Goal: Task Accomplishment & Management: Use online tool/utility

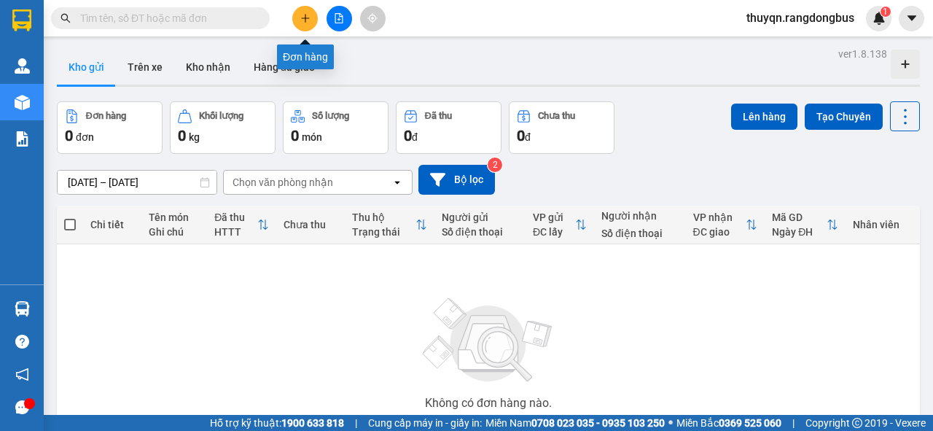
click at [305, 16] on icon "plus" at bounding box center [305, 18] width 1 height 8
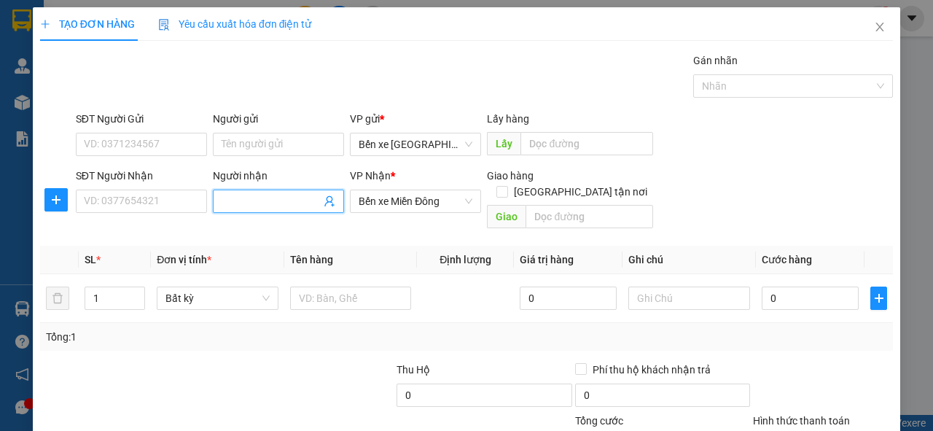
drag, startPoint x: 245, startPoint y: 201, endPoint x: 222, endPoint y: 201, distance: 23.3
click at [222, 201] on input "Người nhận" at bounding box center [271, 201] width 99 height 16
type input "l"
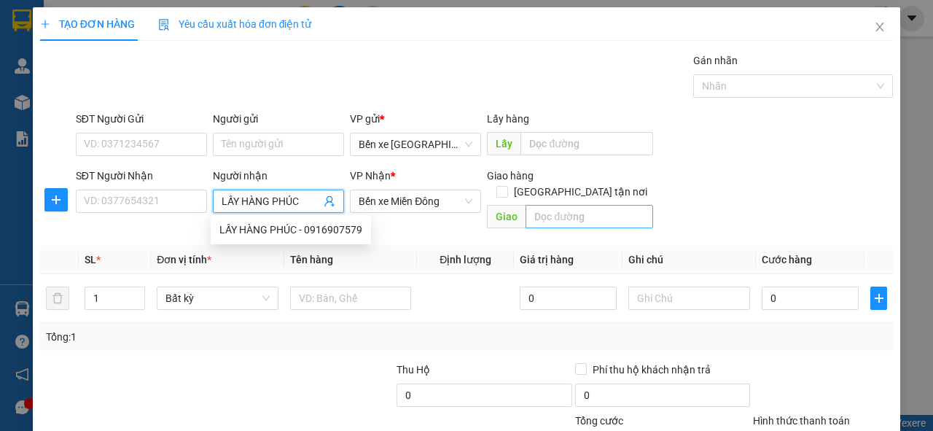
type input "LẤY HÀNG PHÚC"
click at [582, 205] on input "text" at bounding box center [589, 216] width 127 height 23
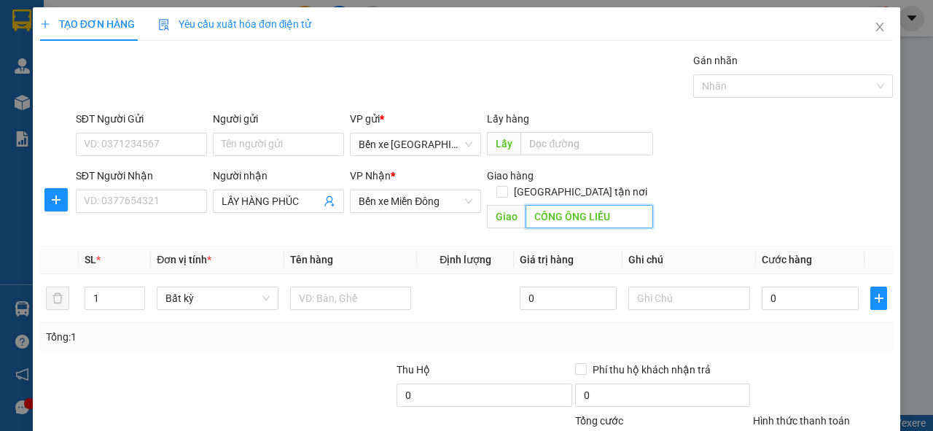
scroll to position [107, 0]
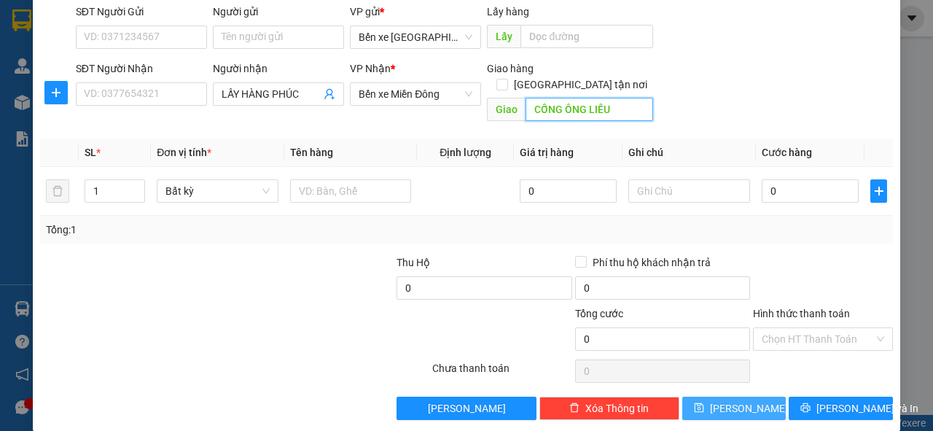
type input "CỐNG ÔNG LIẾU"
click at [703, 403] on icon "save" at bounding box center [698, 407] width 9 height 9
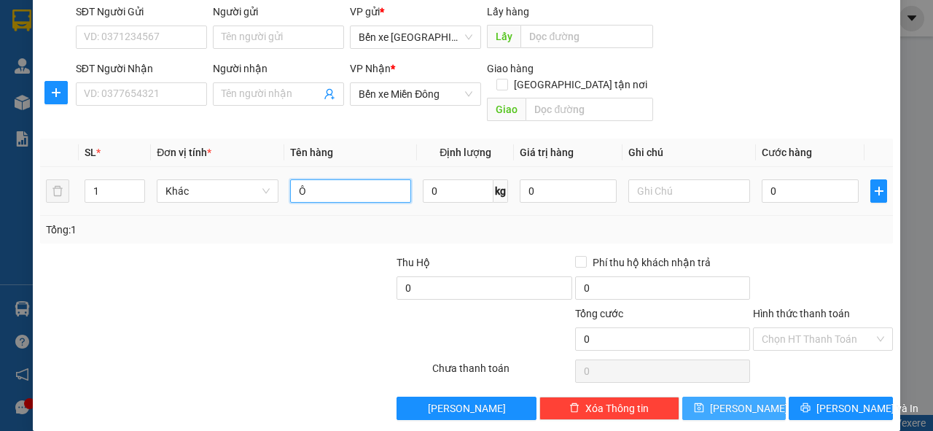
type input "Ô"
click at [308, 179] on input "Ô" at bounding box center [351, 190] width 122 height 23
type input "T XỐP"
click at [233, 96] on input "Người nhận" at bounding box center [271, 94] width 99 height 16
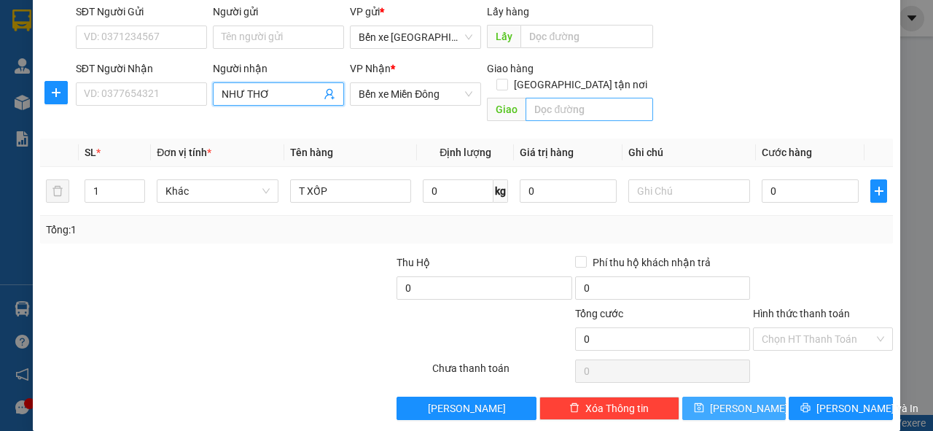
type input "NHƯ THƠ"
type input "H"
click at [568, 101] on input "ÀNH" at bounding box center [589, 109] width 127 height 23
type input "À"
type input "THÀNH CÔNG"
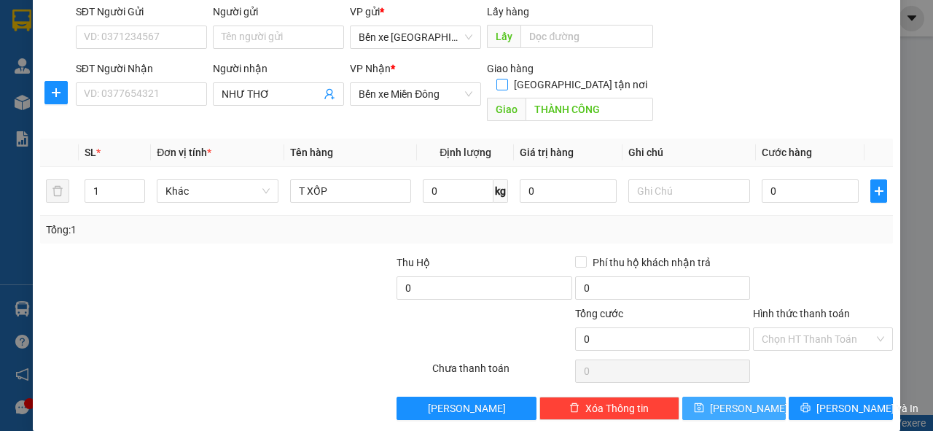
click at [507, 79] on input "[GEOGRAPHIC_DATA] tận nơi" at bounding box center [501, 84] width 10 height 10
checkbox input "true"
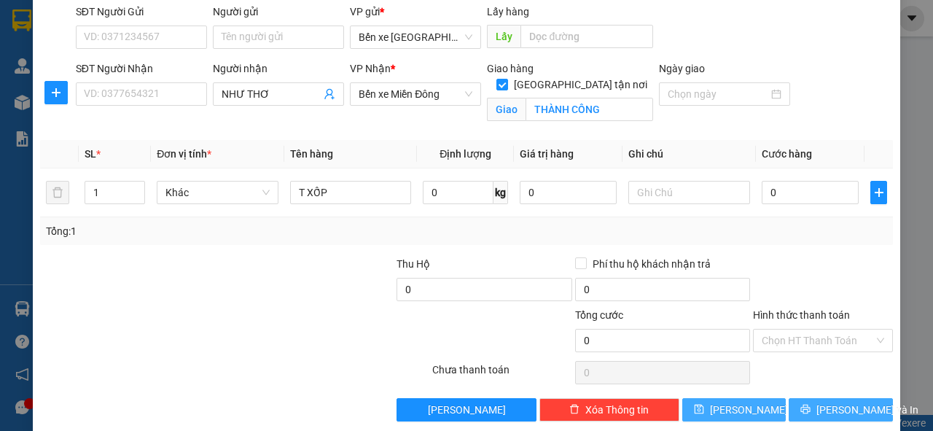
click at [816, 409] on button "[PERSON_NAME] và In" at bounding box center [841, 409] width 104 height 23
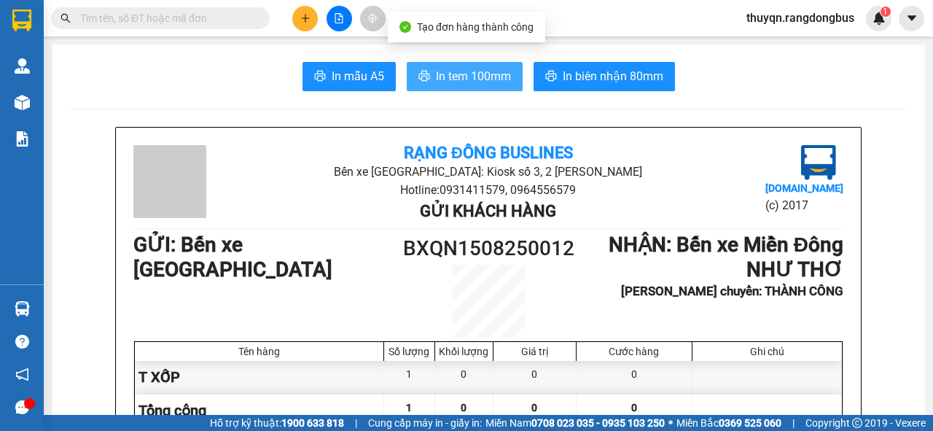
click at [483, 75] on span "In tem 100mm" at bounding box center [473, 76] width 75 height 18
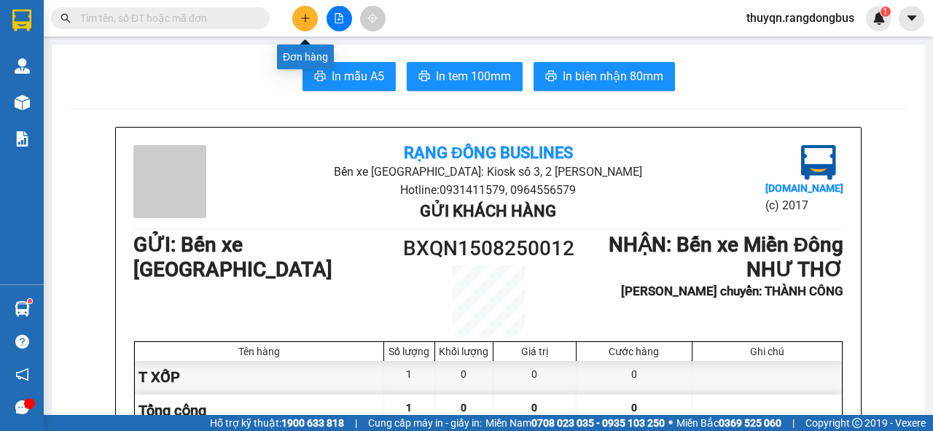
click at [305, 22] on icon "plus" at bounding box center [305, 18] width 1 height 8
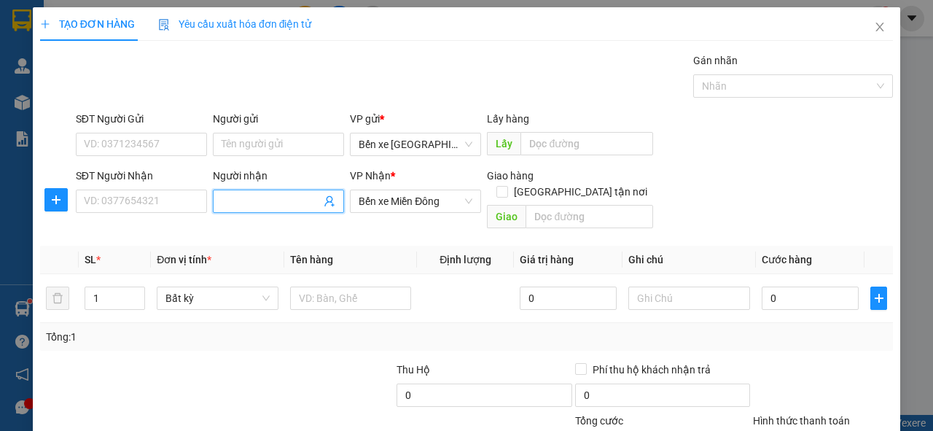
click at [272, 200] on input "Người nhận" at bounding box center [271, 201] width 99 height 16
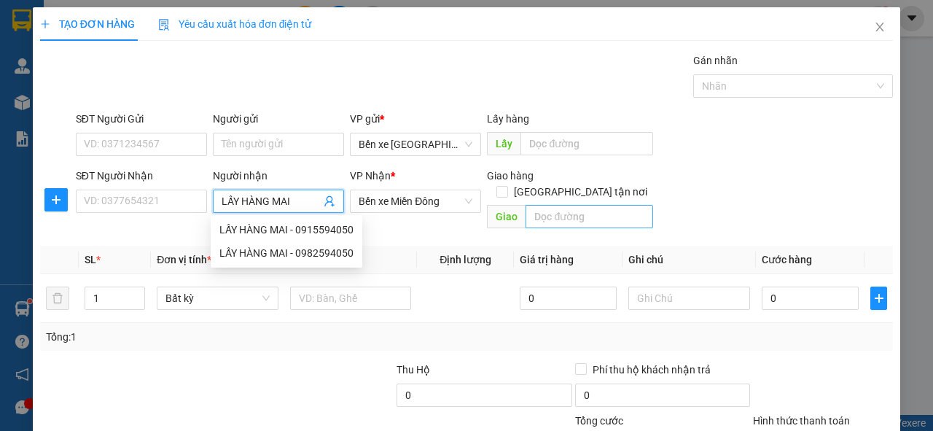
type input "LẤY HÀNG MAI"
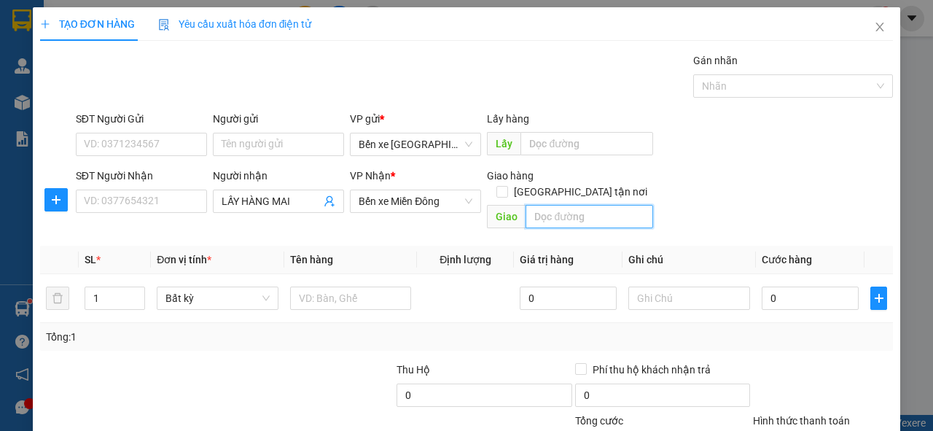
click at [537, 205] on input "text" at bounding box center [589, 216] width 127 height 23
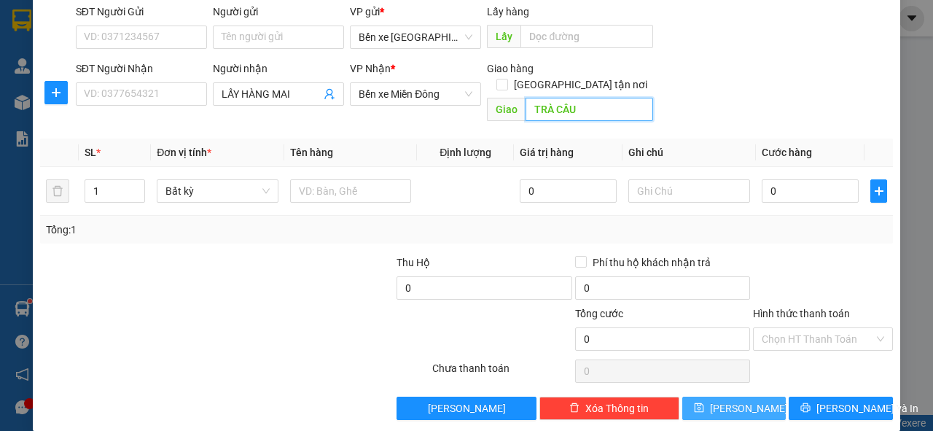
type input "TRÀ CÂU"
click at [690, 397] on button "[PERSON_NAME]" at bounding box center [734, 408] width 104 height 23
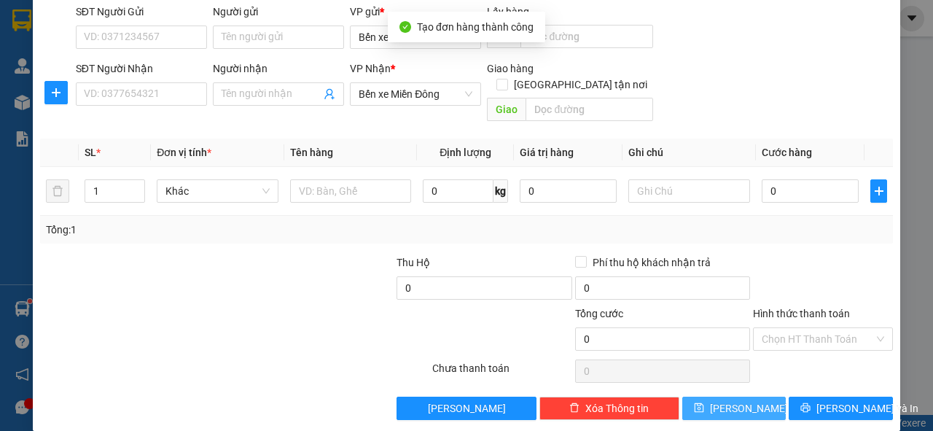
scroll to position [0, 0]
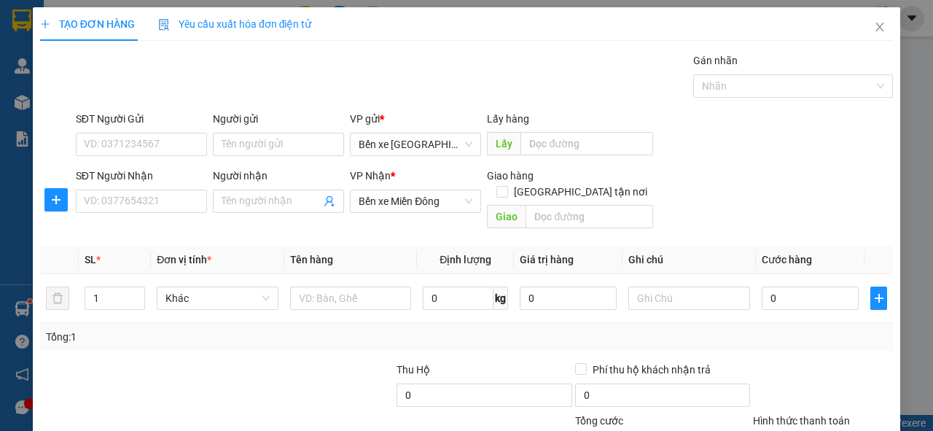
drag, startPoint x: 877, startPoint y: 28, endPoint x: 633, endPoint y: 43, distance: 244.7
click at [633, 43] on div "TẠO ĐƠN HÀNG Yêu cầu xuất hóa đơn điện tử Transit Pickup Surcharge Ids Transit …" at bounding box center [466, 267] width 853 height 520
click at [876, 26] on icon "close" at bounding box center [880, 27] width 8 height 9
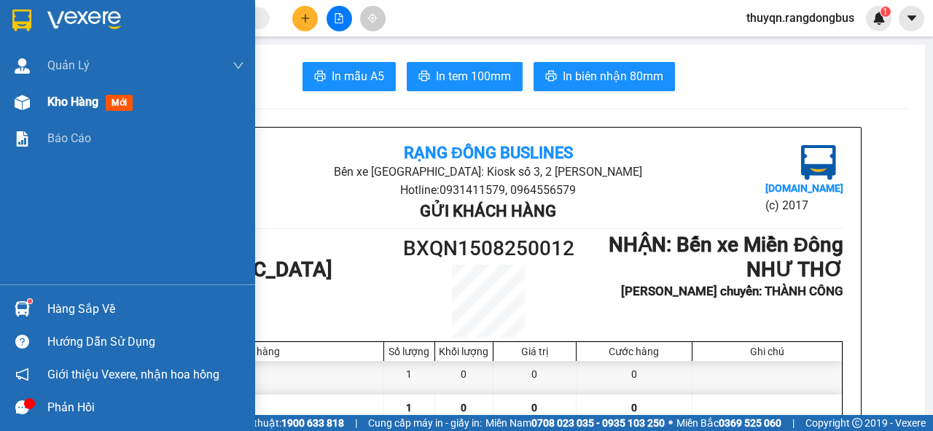
click at [71, 102] on span "Kho hàng" at bounding box center [72, 102] width 51 height 14
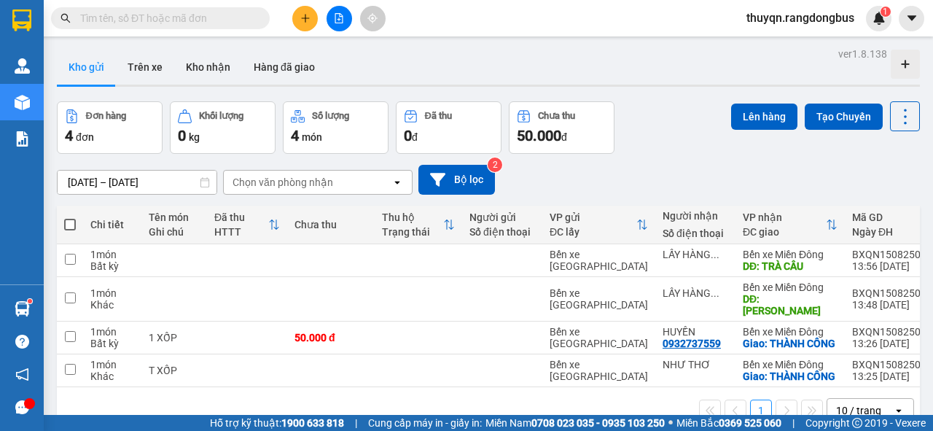
click at [70, 223] on span at bounding box center [70, 225] width 12 height 12
click at [70, 217] on input "checkbox" at bounding box center [70, 217] width 0 height 0
checkbox input "true"
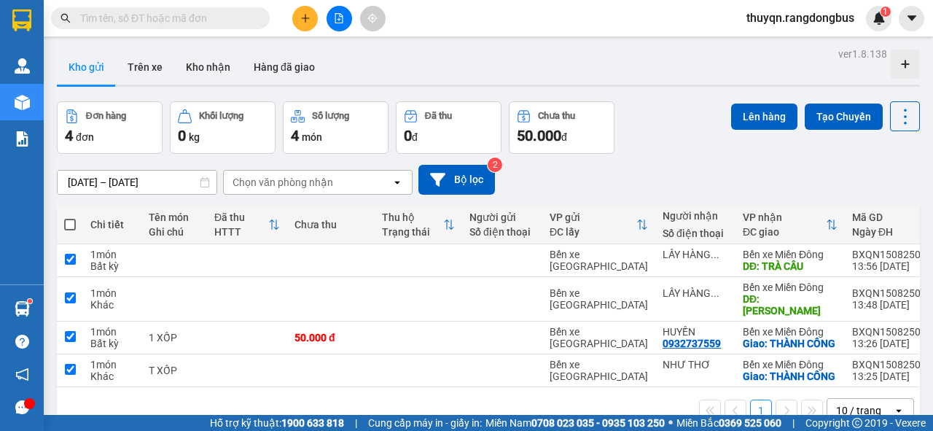
checkbox input "true"
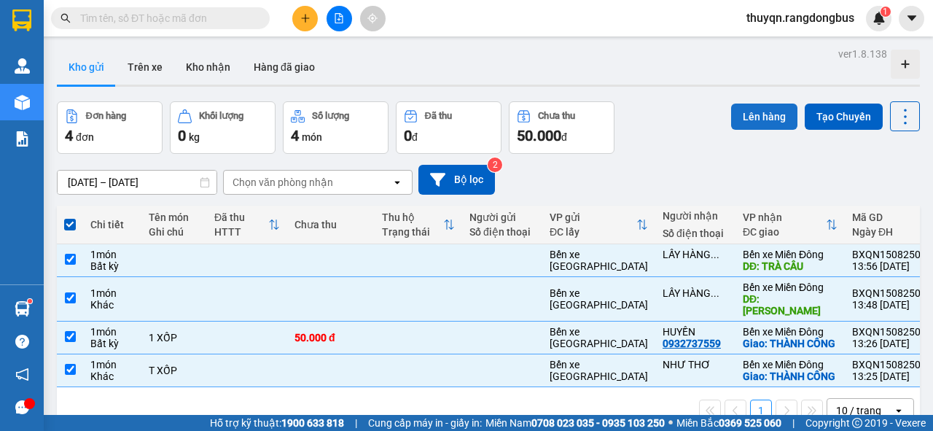
click at [745, 118] on button "Lên hàng" at bounding box center [764, 117] width 66 height 26
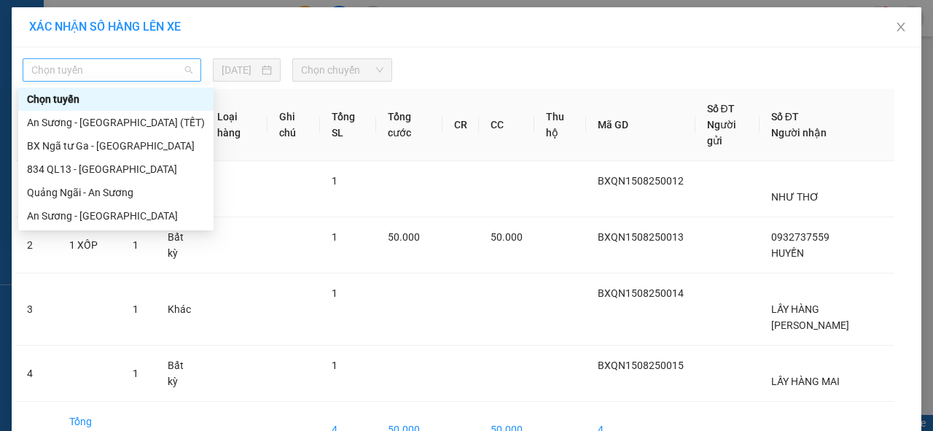
drag, startPoint x: 120, startPoint y: 63, endPoint x: 71, endPoint y: 64, distance: 48.8
click at [71, 64] on span "Chọn tuyến" at bounding box center [111, 70] width 161 height 22
click at [58, 192] on div "Quảng Ngãi - An Sương" at bounding box center [116, 192] width 178 height 16
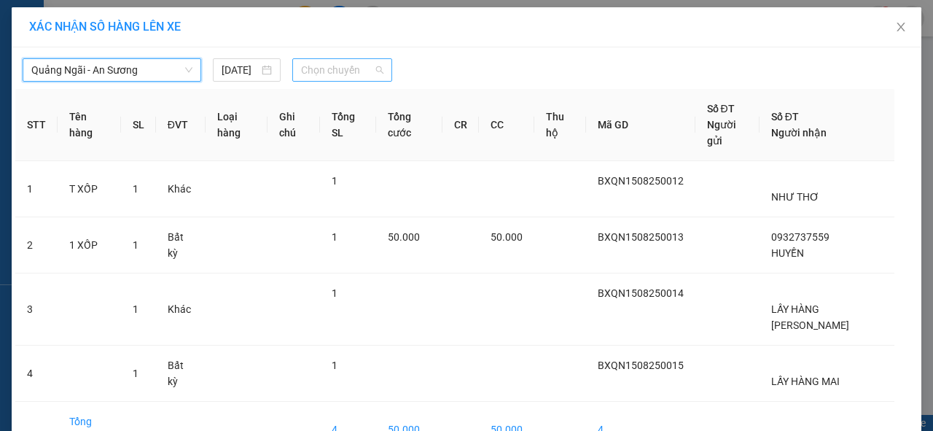
click at [334, 69] on span "Chọn chuyến" at bounding box center [342, 70] width 82 height 22
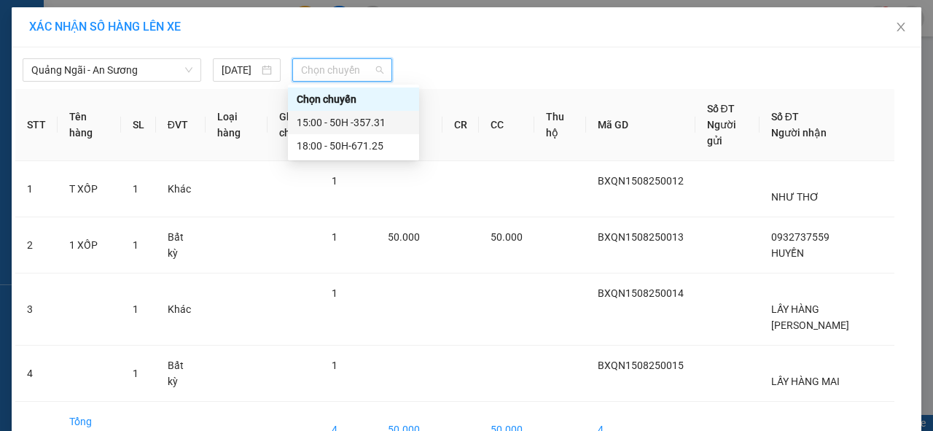
click at [353, 121] on div "15:00 - 50H -357.31" at bounding box center [354, 122] width 114 height 16
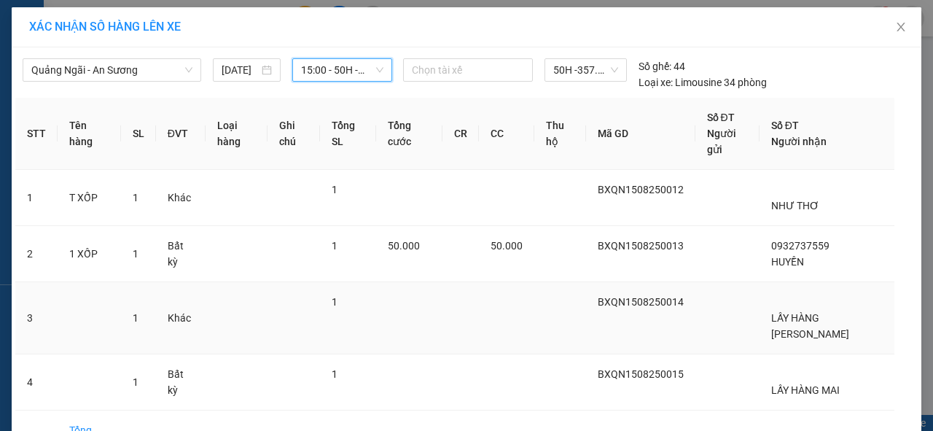
scroll to position [101, 0]
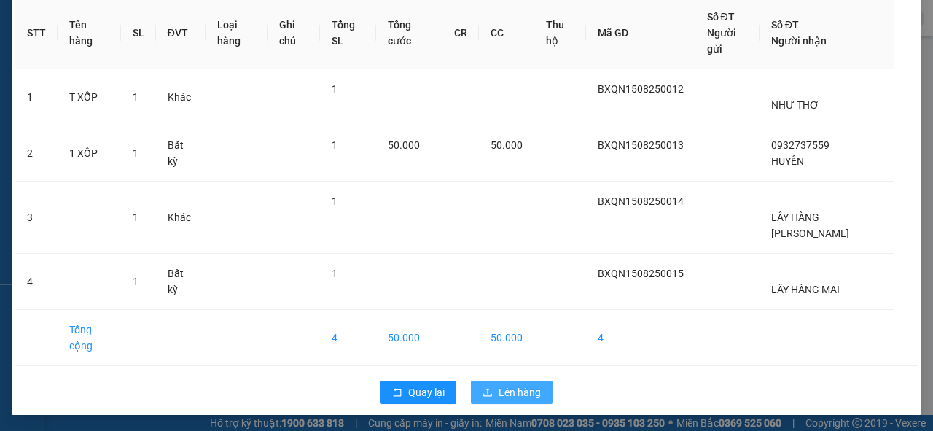
click at [517, 386] on span "Lên hàng" at bounding box center [520, 392] width 42 height 16
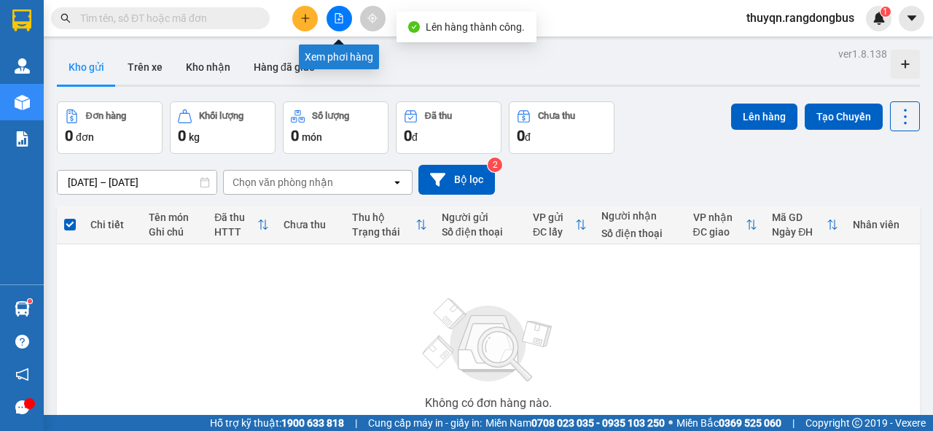
click at [342, 14] on icon "file-add" at bounding box center [339, 18] width 10 height 10
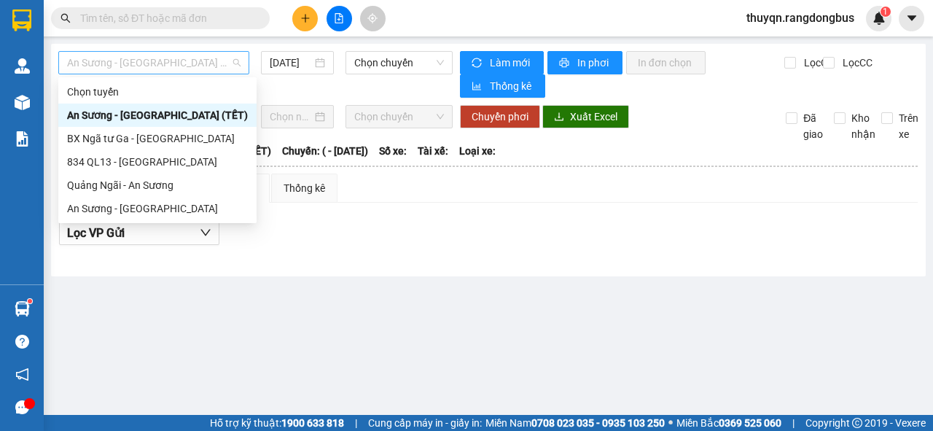
drag, startPoint x: 145, startPoint y: 59, endPoint x: 93, endPoint y: 58, distance: 52.5
click at [93, 58] on span "An Sương - [GEOGRAPHIC_DATA] (TẾT)" at bounding box center [153, 63] width 173 height 22
click at [99, 187] on div "Quảng Ngãi - An Sương" at bounding box center [157, 185] width 181 height 16
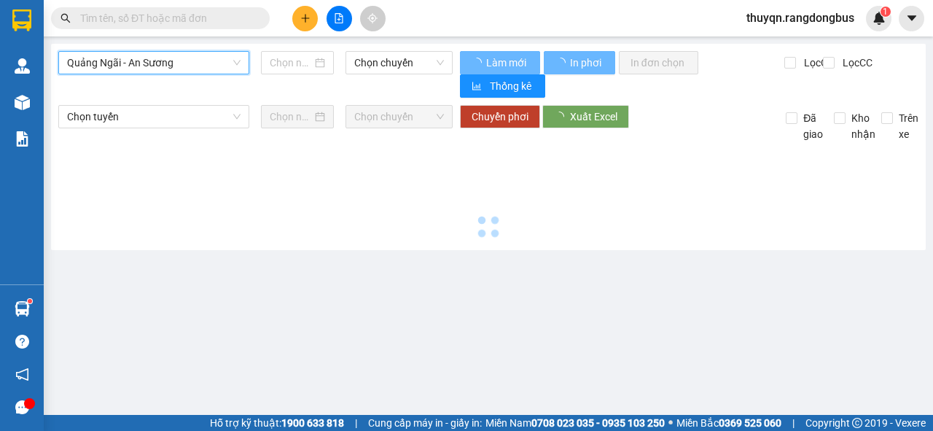
type input "[DATE]"
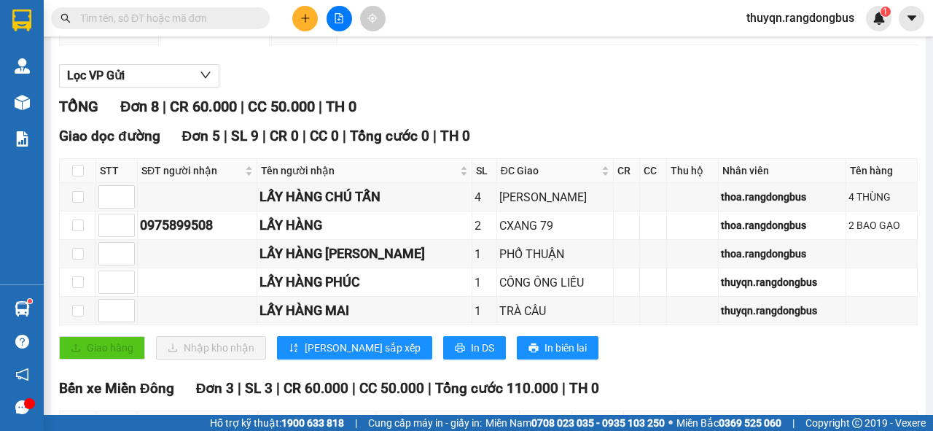
scroll to position [332, 0]
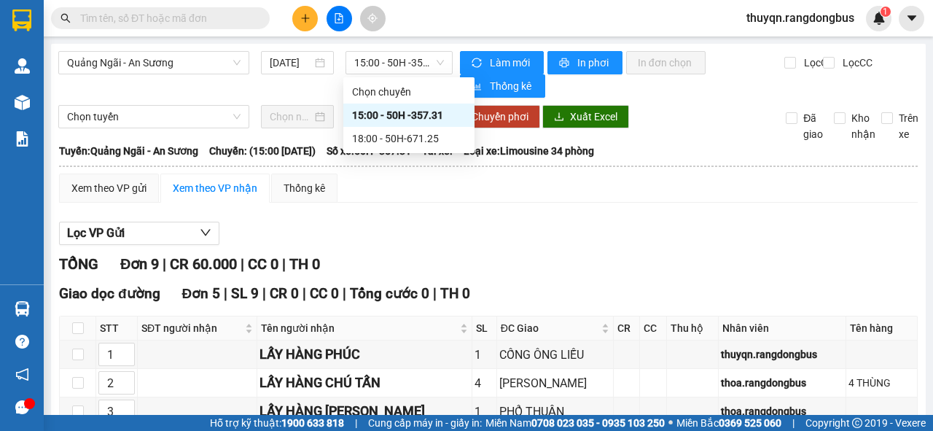
drag, startPoint x: 380, startPoint y: 64, endPoint x: 240, endPoint y: 79, distance: 140.8
click at [240, 79] on div "Quảng Ngãi - An Sương 15/08/2025 15:00 - 50H -357.31" at bounding box center [255, 74] width 394 height 47
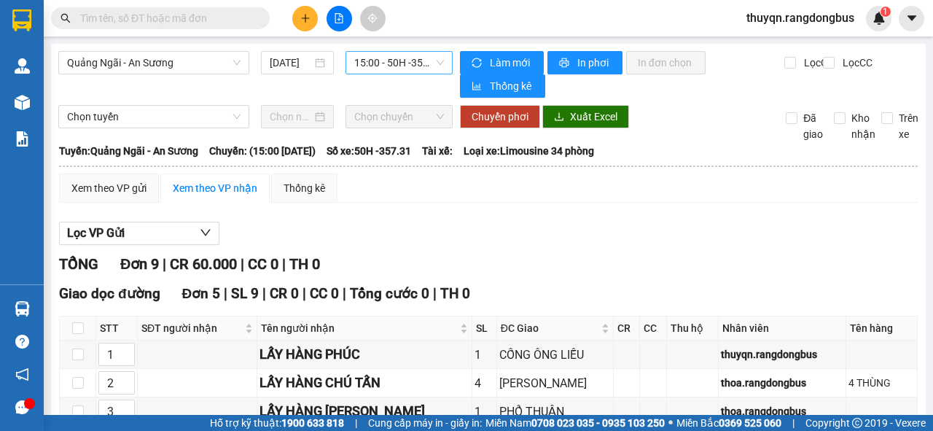
click at [380, 60] on span "15:00 - 50H -357.31" at bounding box center [398, 63] width 89 height 22
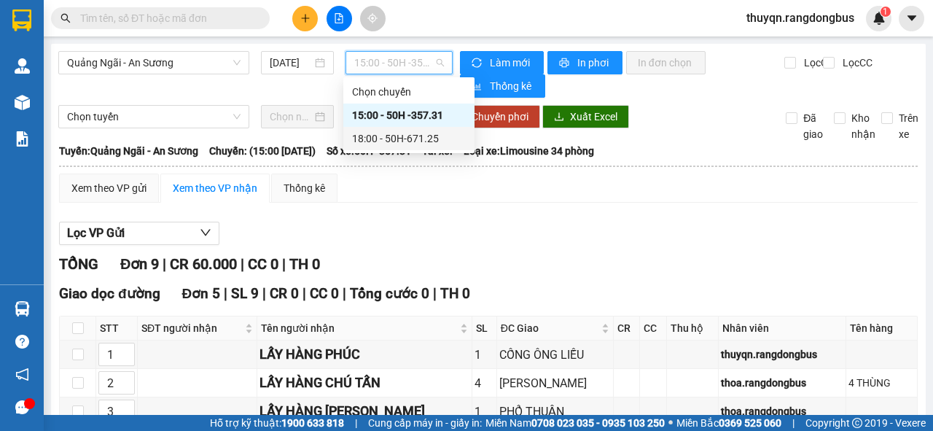
click at [397, 138] on div "18:00 - 50H-671.25" at bounding box center [409, 138] width 114 height 16
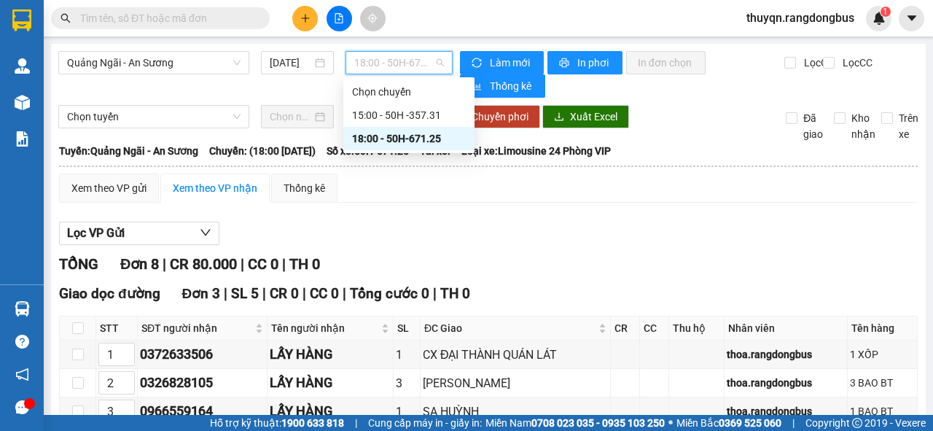
click at [366, 61] on span "18:00 - 50H-671.25" at bounding box center [398, 63] width 89 height 22
click at [402, 114] on div "15:00 - 50H -357.31" at bounding box center [409, 115] width 114 height 16
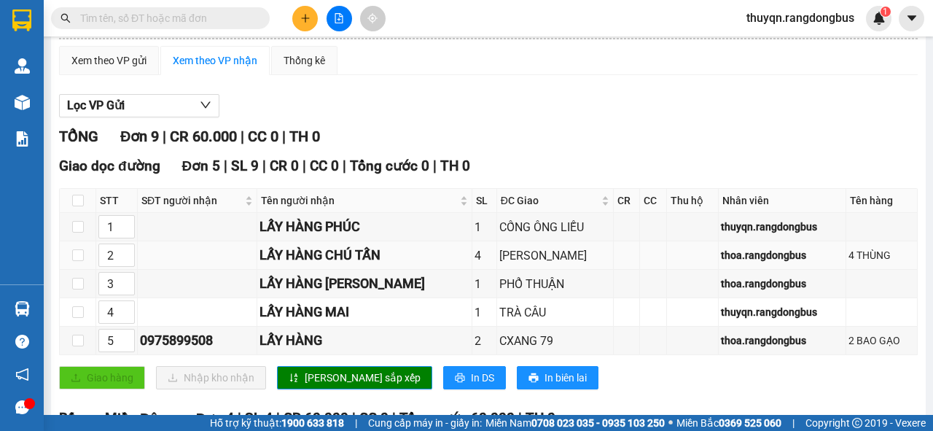
scroll to position [69, 0]
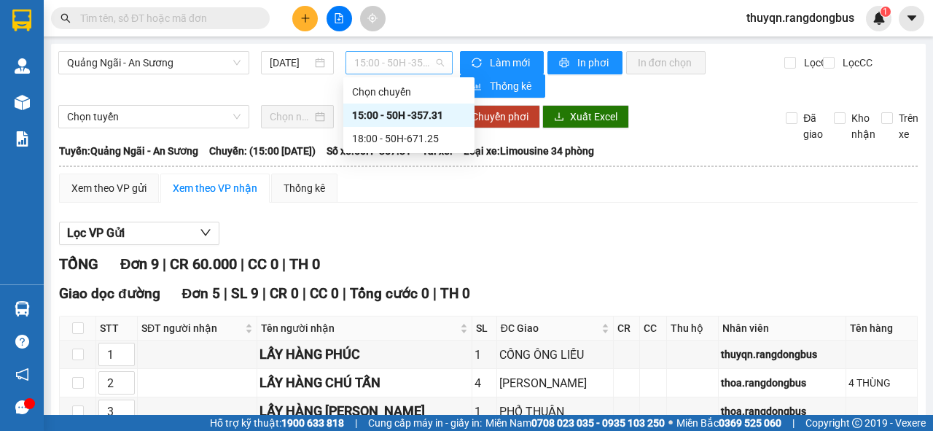
click at [391, 56] on span "15:00 - 50H -357.31" at bounding box center [398, 63] width 89 height 22
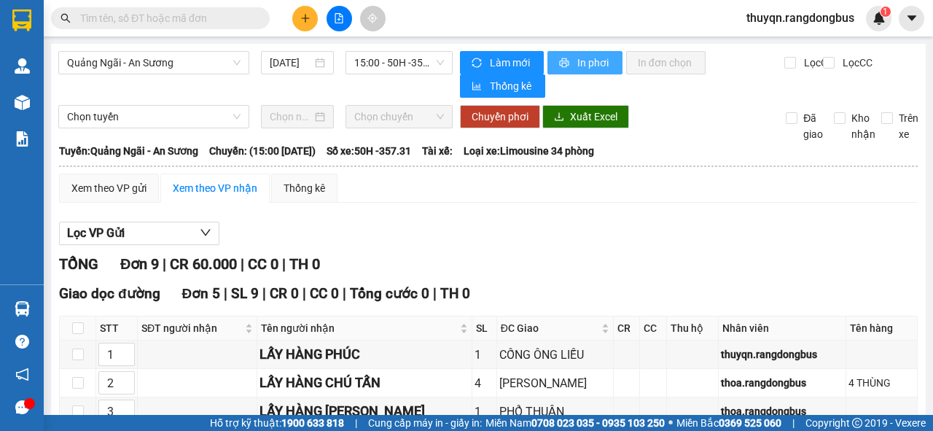
click at [588, 61] on span "In phơi" at bounding box center [594, 63] width 34 height 16
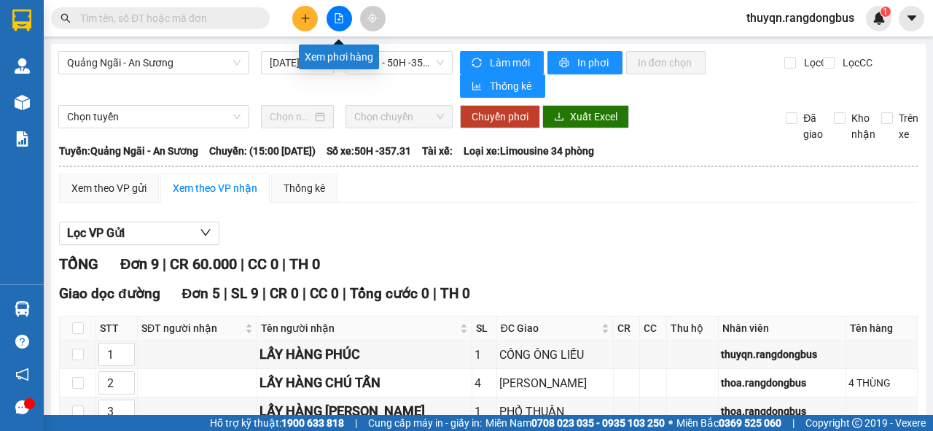
click at [337, 22] on icon "file-add" at bounding box center [339, 18] width 10 height 10
click at [336, 21] on icon "file-add" at bounding box center [339, 18] width 10 height 10
click at [420, 64] on span "15:00 - 50H -357.31" at bounding box center [398, 63] width 89 height 22
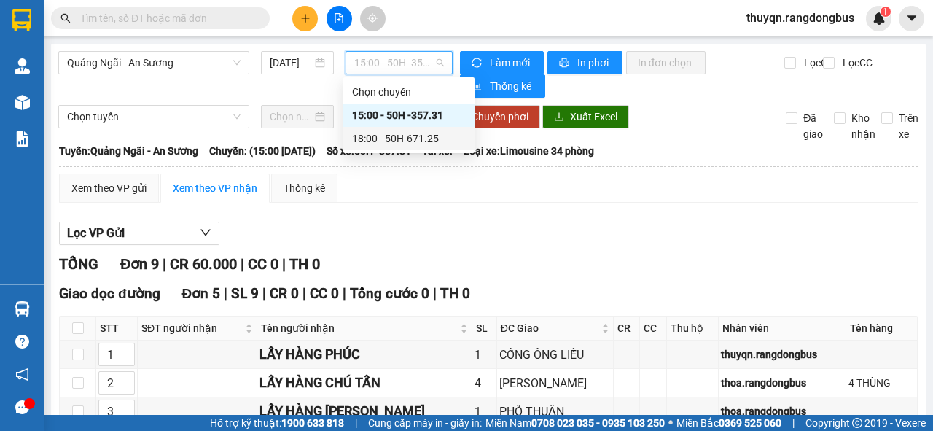
click at [411, 136] on div "18:00 - 50H-671.25" at bounding box center [409, 138] width 114 height 16
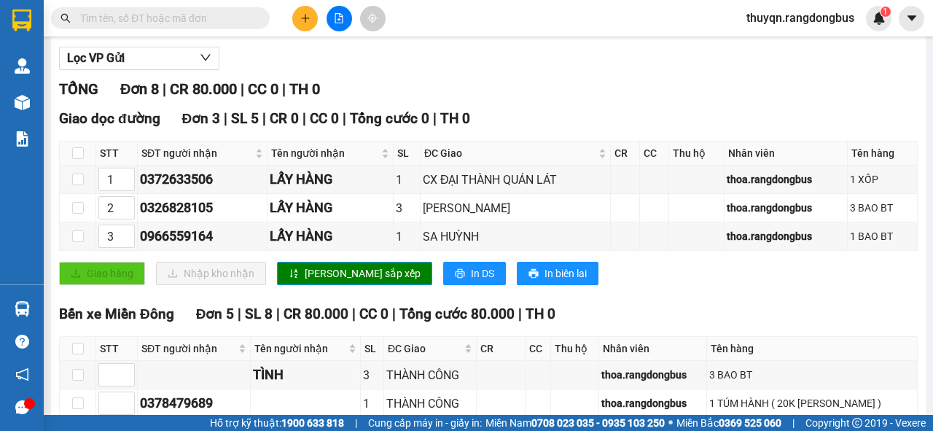
scroll to position [332, 0]
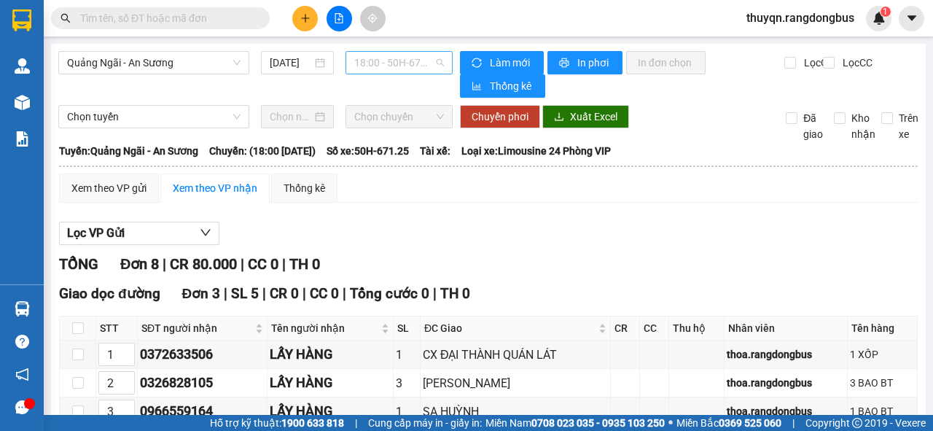
click at [397, 60] on span "18:00 - 50H-671.25" at bounding box center [398, 63] width 89 height 22
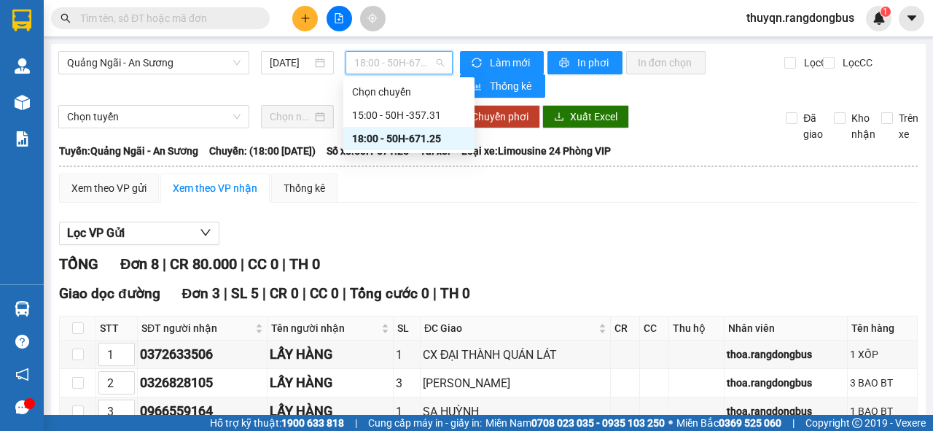
click at [440, 140] on div "18:00 - 50H-671.25" at bounding box center [409, 138] width 114 height 16
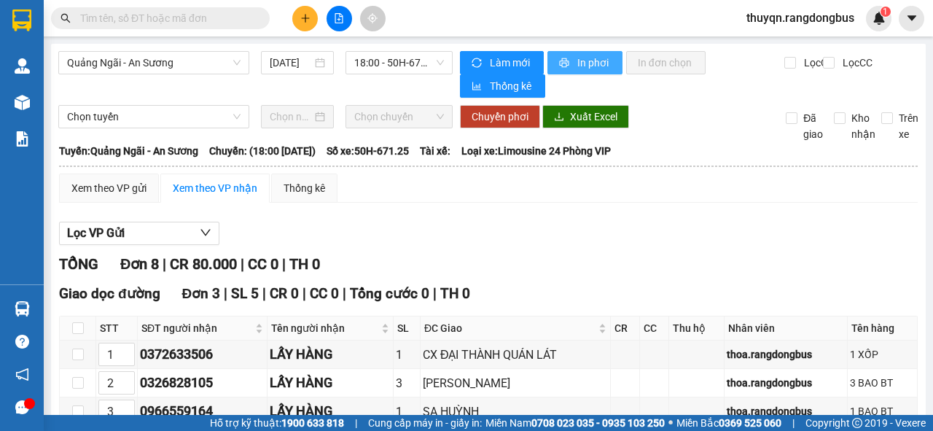
click at [581, 63] on span "In phơi" at bounding box center [594, 63] width 34 height 16
click at [301, 17] on icon "plus" at bounding box center [305, 17] width 8 height 1
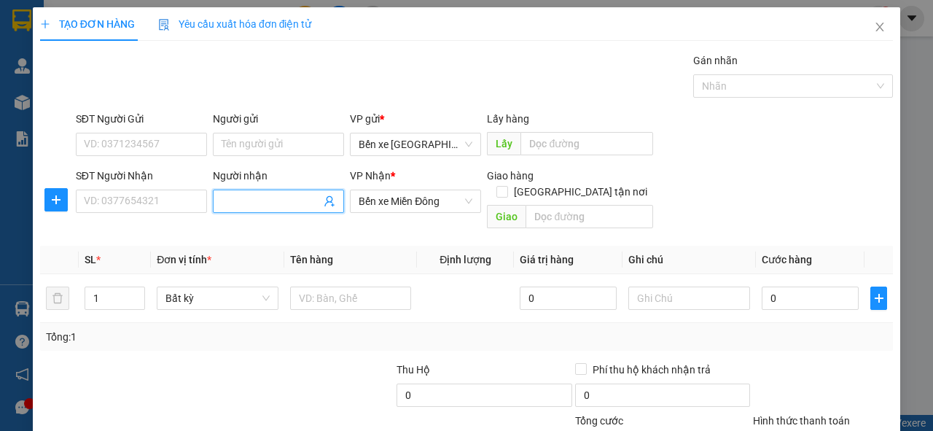
drag, startPoint x: 251, startPoint y: 201, endPoint x: 229, endPoint y: 198, distance: 22.1
click at [229, 198] on input "Người nhận" at bounding box center [271, 201] width 99 height 16
type input "THƯ"
click at [558, 205] on input "text" at bounding box center [589, 216] width 127 height 23
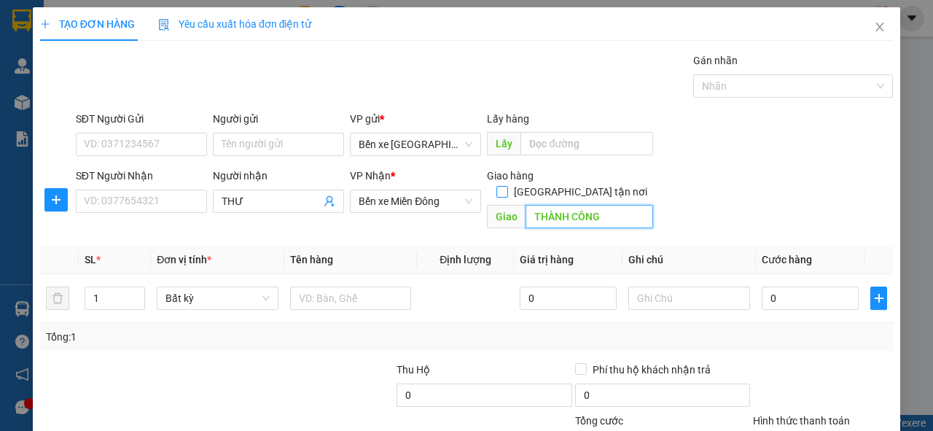
type input "THÀNH CÔNG"
click at [507, 186] on input "[GEOGRAPHIC_DATA] tận nơi" at bounding box center [501, 191] width 10 height 10
checkbox input "true"
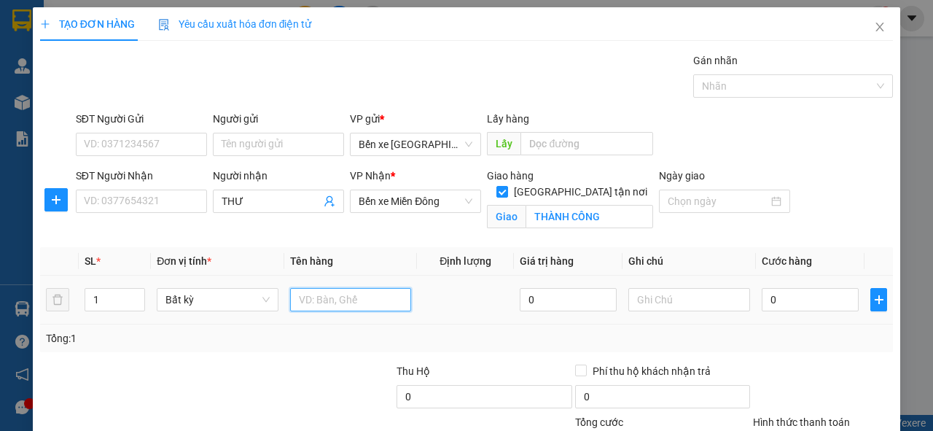
click at [324, 303] on input "text" at bounding box center [351, 299] width 122 height 23
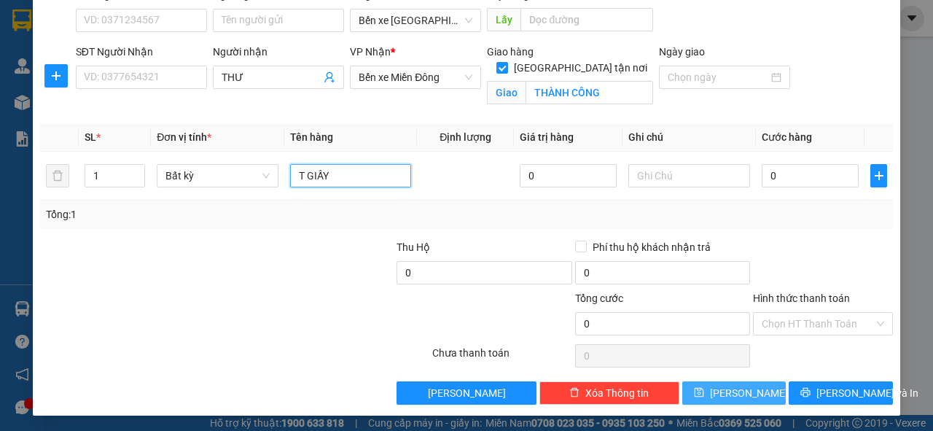
type input "T GIẤY"
click at [736, 394] on span "[PERSON_NAME]" at bounding box center [749, 393] width 78 height 16
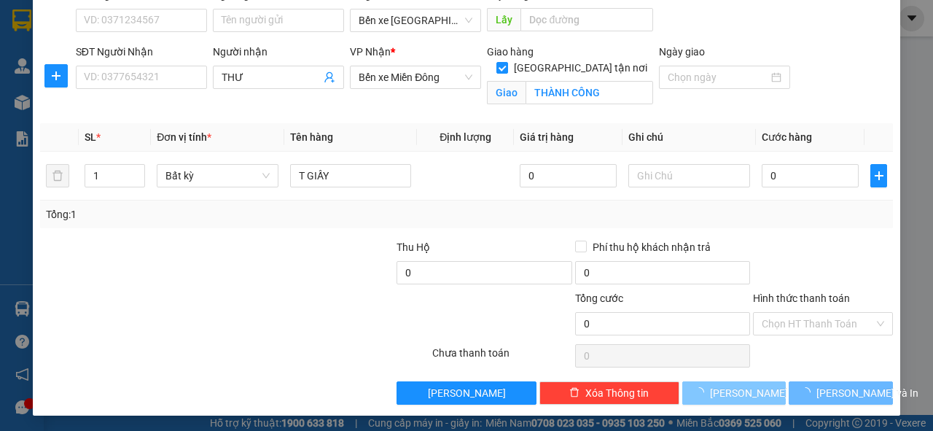
checkbox input "false"
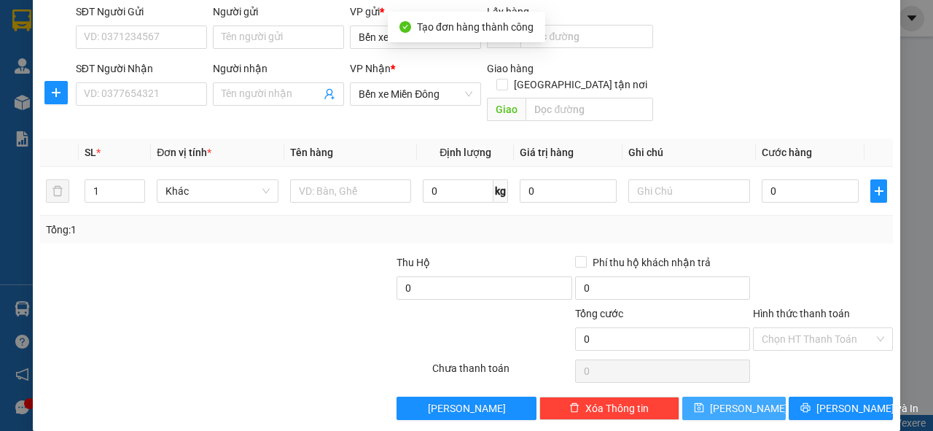
scroll to position [0, 0]
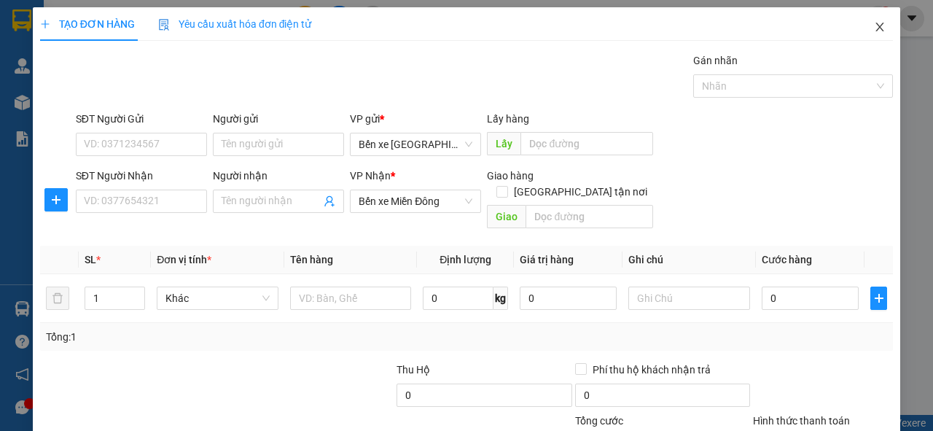
click at [874, 31] on icon "close" at bounding box center [880, 27] width 12 height 12
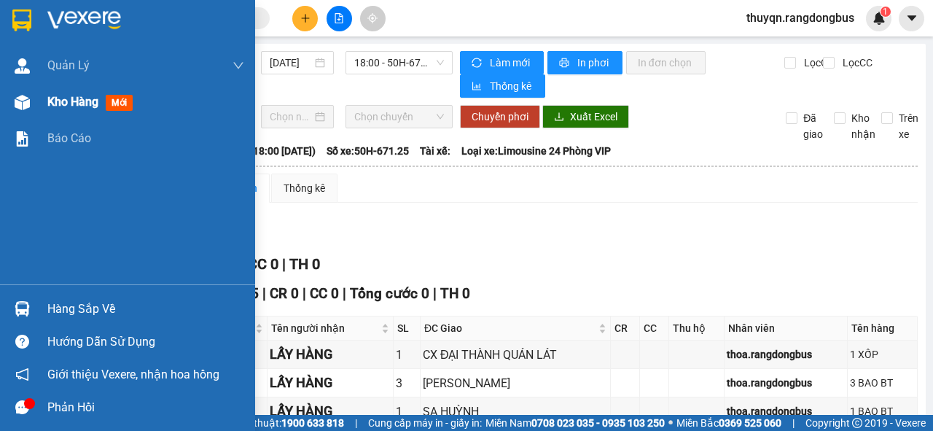
click at [75, 101] on span "Kho hàng" at bounding box center [72, 102] width 51 height 14
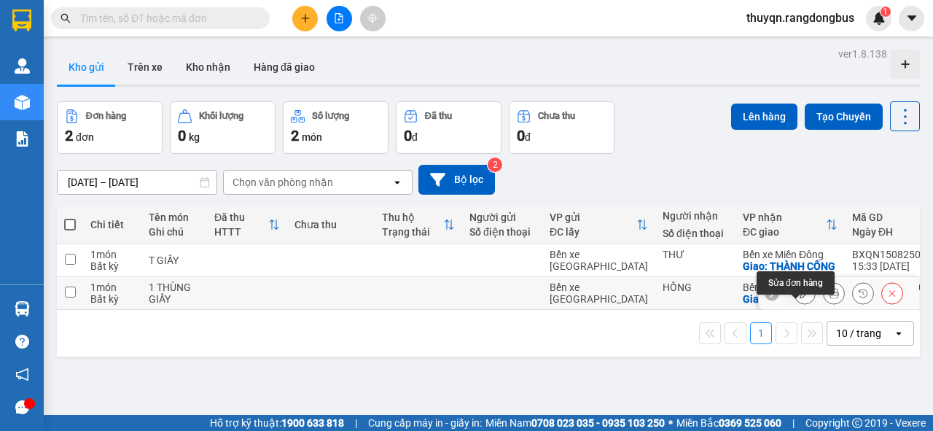
click at [800, 298] on icon at bounding box center [805, 293] width 10 height 10
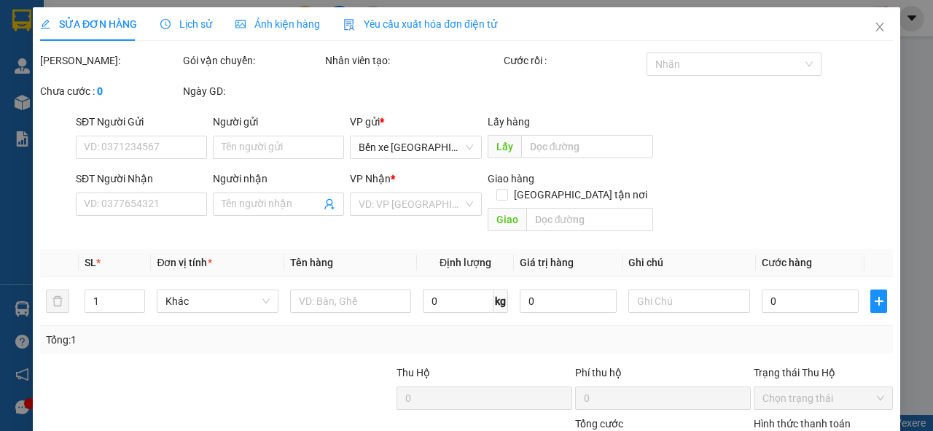
type input "HỒNG"
checkbox input "true"
type input "THÀNH CÔNG"
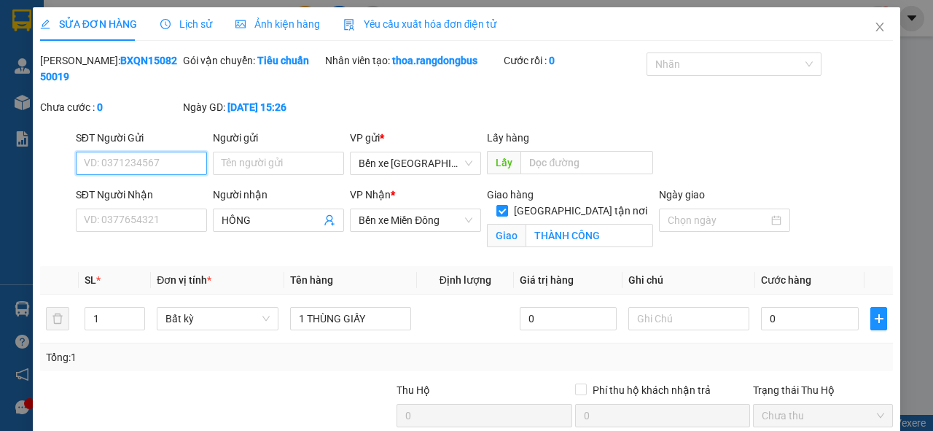
scroll to position [144, 0]
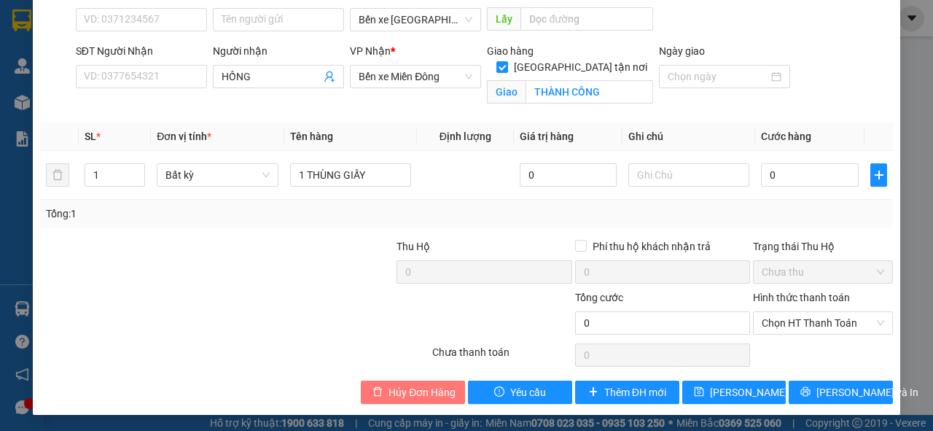
click at [399, 389] on span "Hủy Đơn Hàng" at bounding box center [422, 392] width 67 height 16
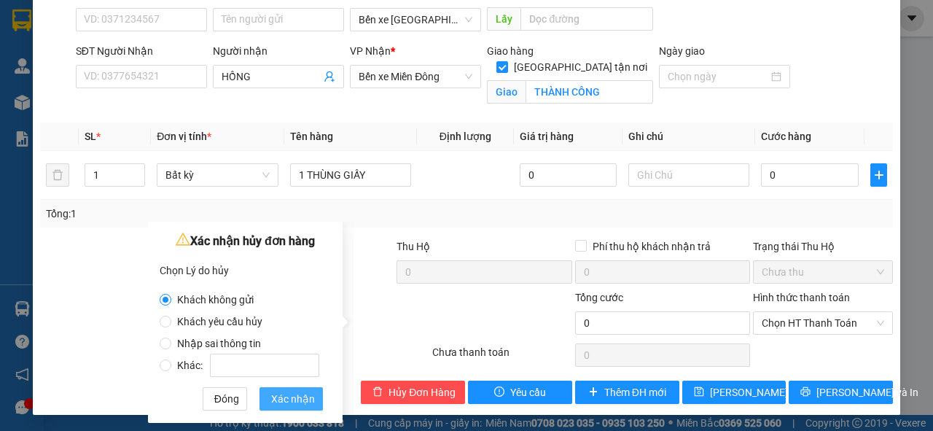
click at [294, 399] on span "Xác nhận" at bounding box center [293, 399] width 44 height 16
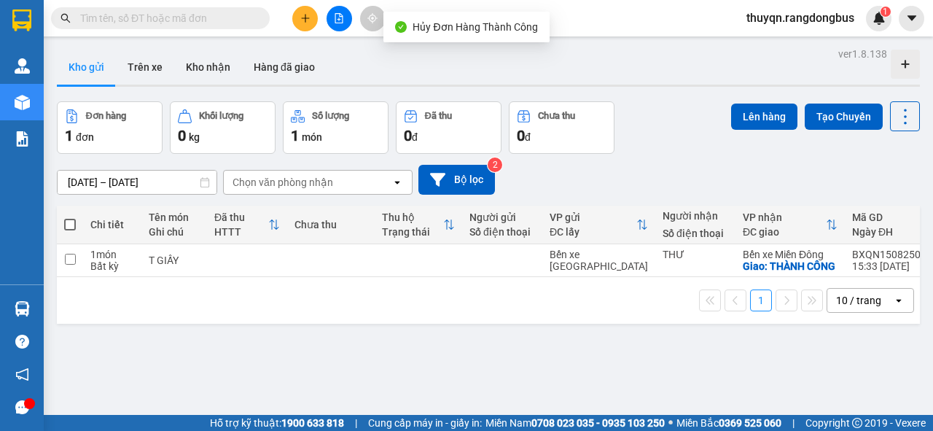
click at [69, 221] on span at bounding box center [70, 225] width 12 height 12
click at [70, 217] on input "checkbox" at bounding box center [70, 217] width 0 height 0
checkbox input "true"
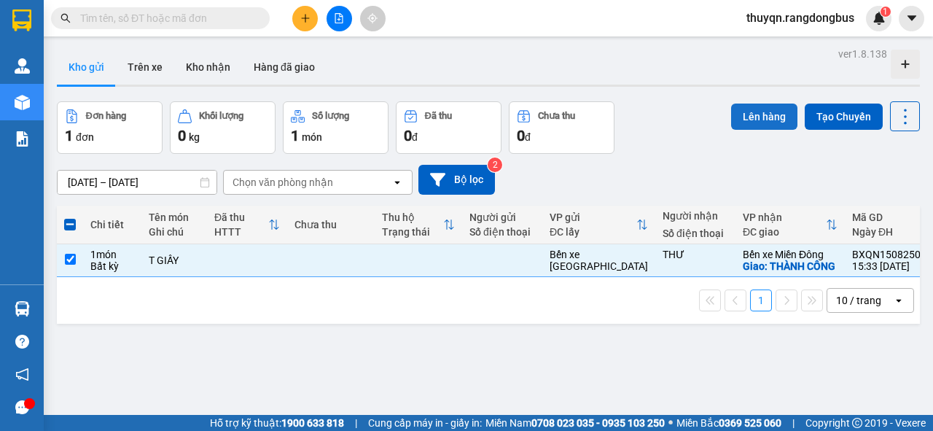
click at [742, 117] on button "Lên hàng" at bounding box center [764, 117] width 66 height 26
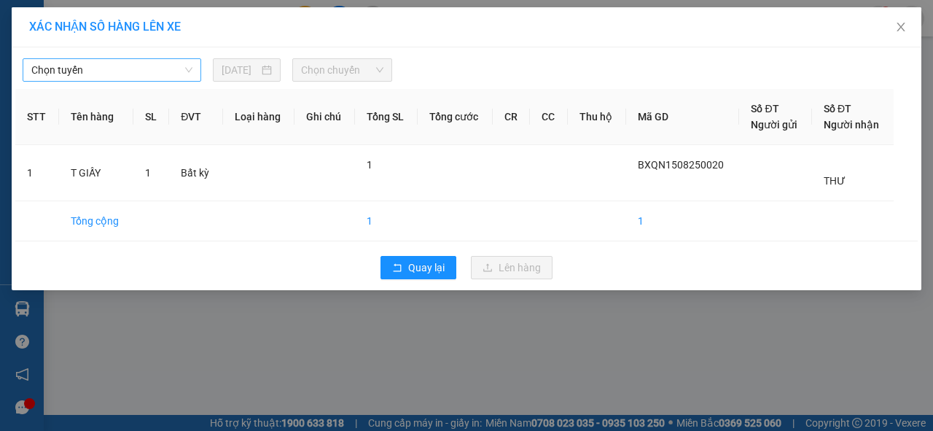
click at [112, 61] on span "Chọn tuyến" at bounding box center [111, 70] width 161 height 22
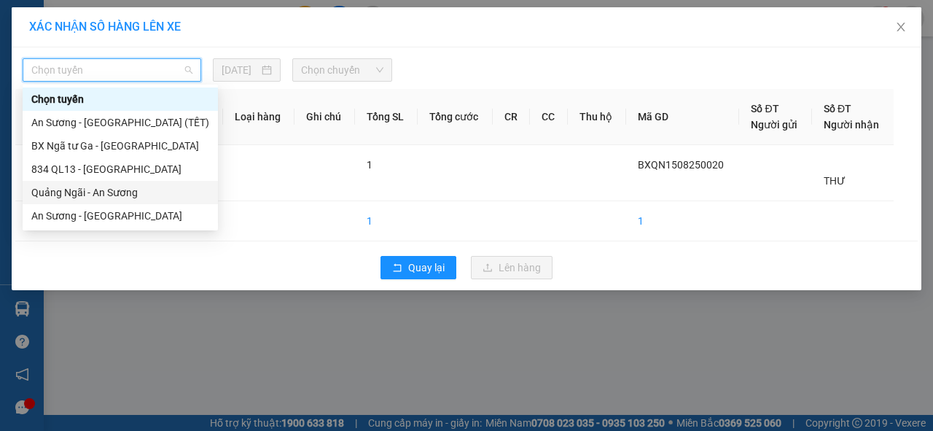
click at [86, 190] on div "Quảng Ngãi - An Sương" at bounding box center [120, 192] width 178 height 16
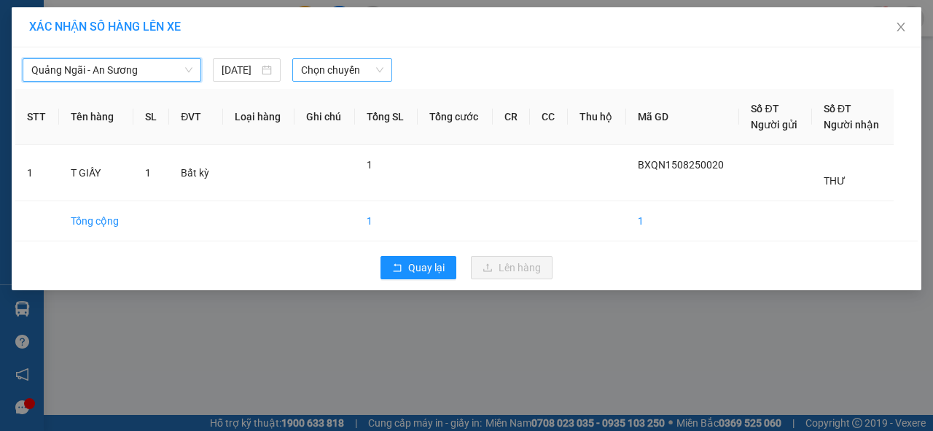
click at [344, 70] on span "Chọn chuyến" at bounding box center [342, 70] width 82 height 22
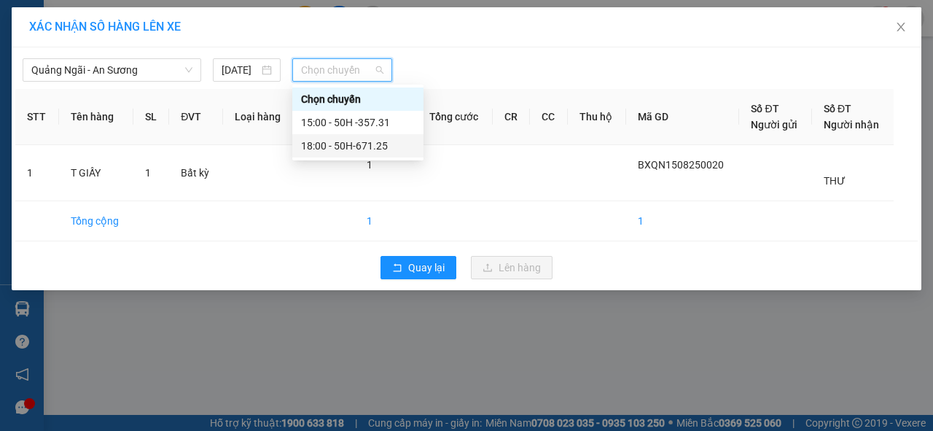
click at [372, 146] on div "18:00 - 50H-671.25" at bounding box center [358, 146] width 114 height 16
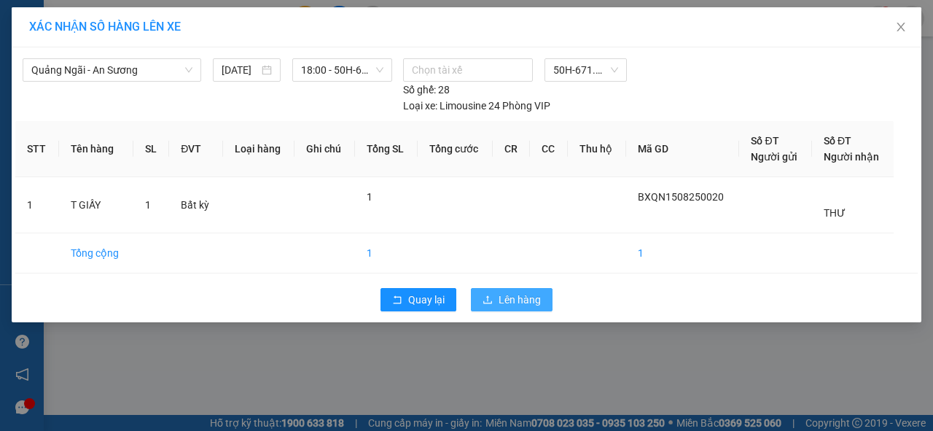
click at [508, 294] on span "Lên hàng" at bounding box center [520, 300] width 42 height 16
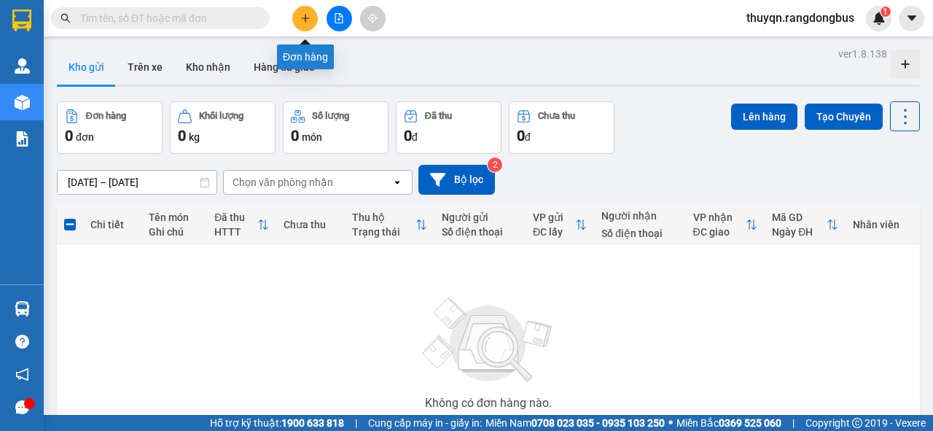
click at [307, 17] on icon "plus" at bounding box center [305, 18] width 10 height 10
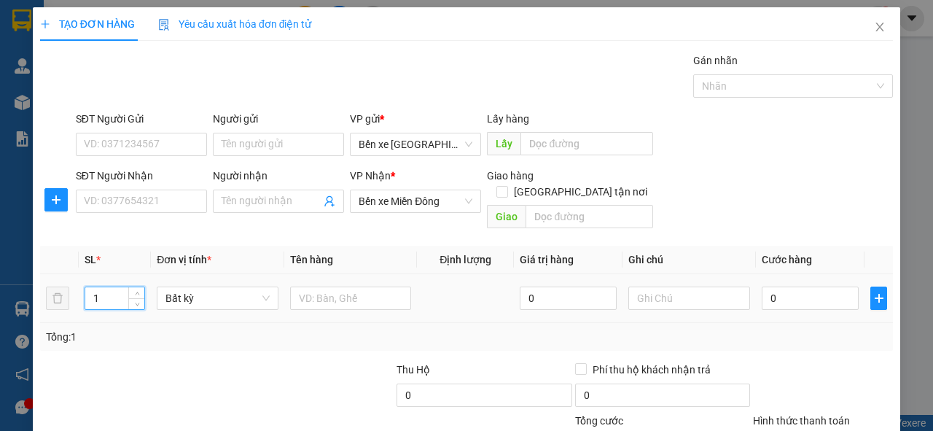
click at [102, 287] on input "1" at bounding box center [115, 298] width 60 height 22
drag, startPoint x: 102, startPoint y: 281, endPoint x: 84, endPoint y: 287, distance: 19.4
click at [85, 287] on div "1" at bounding box center [115, 297] width 61 height 23
type input "9"
click at [352, 286] on input "text" at bounding box center [351, 297] width 122 height 23
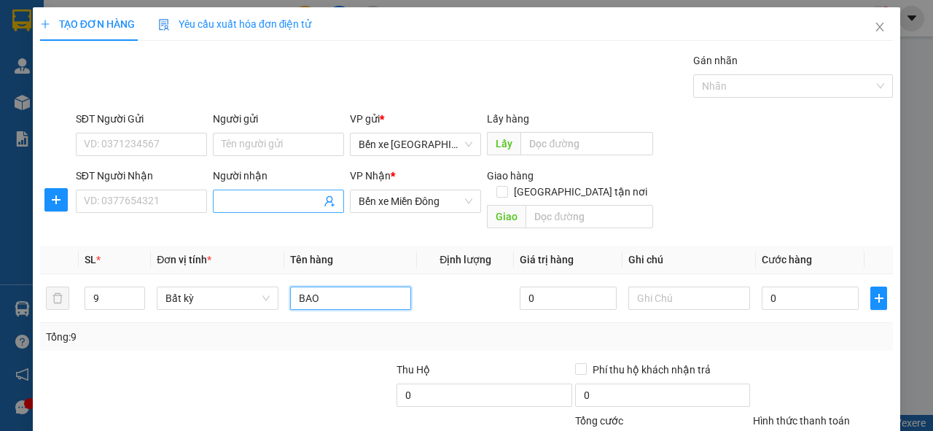
type input "BAO"
click at [269, 200] on input "Người nhận" at bounding box center [271, 201] width 99 height 16
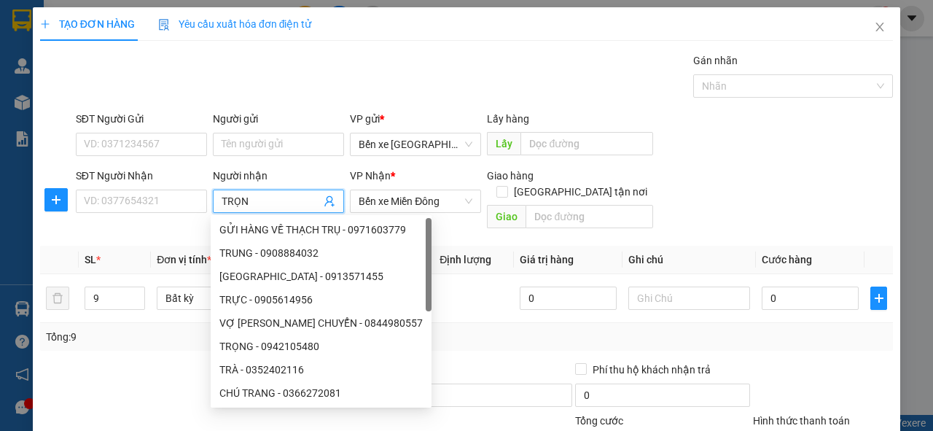
type input "TRỌNG"
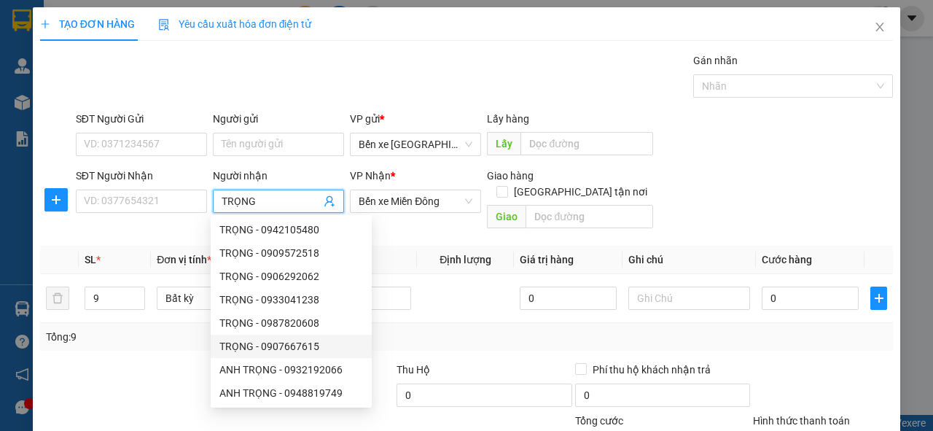
click at [294, 346] on div "TRỌNG - 0907667615" at bounding box center [291, 346] width 144 height 16
type input "0907667615"
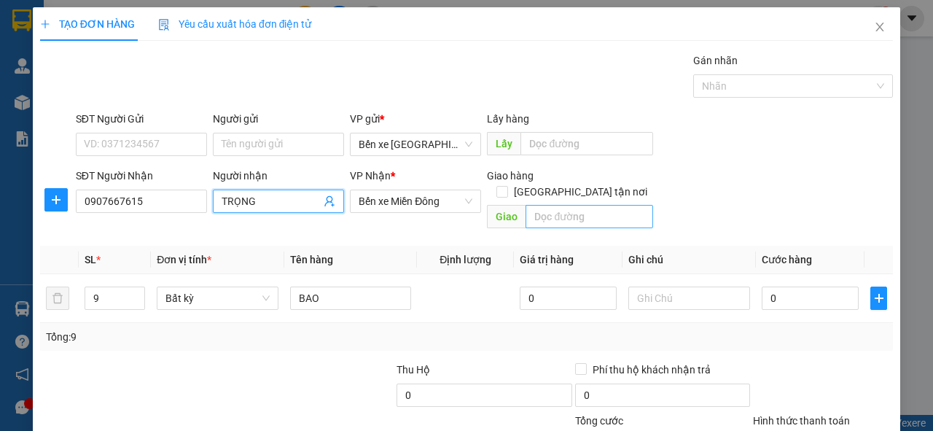
type input "TRỌNG"
click at [551, 205] on input "text" at bounding box center [589, 216] width 127 height 23
type input "LIÊN HƯƠNG"
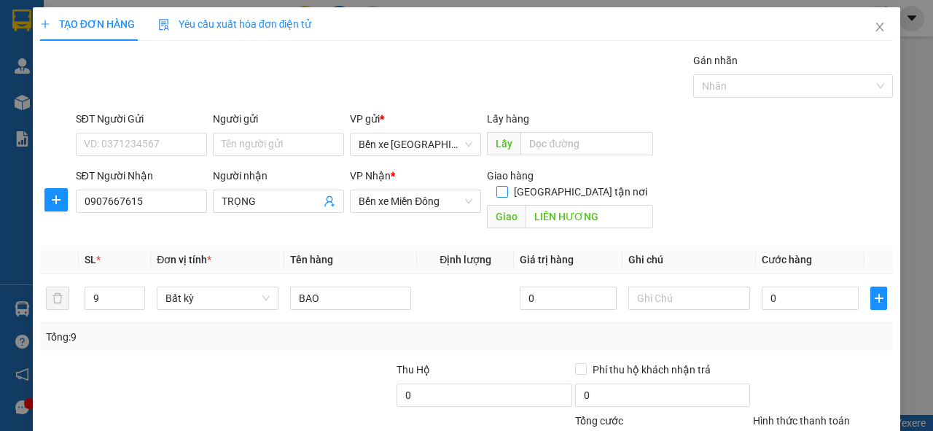
click at [507, 186] on input "[GEOGRAPHIC_DATA] tận nơi" at bounding box center [501, 191] width 10 height 10
checkbox input "true"
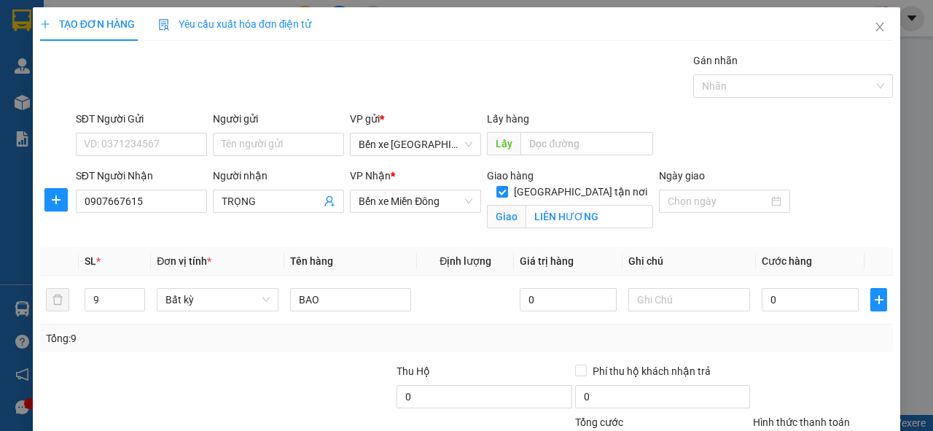
drag, startPoint x: 764, startPoint y: 300, endPoint x: 754, endPoint y: 362, distance: 62.8
click at [754, 363] on div at bounding box center [823, 388] width 143 height 51
drag, startPoint x: 765, startPoint y: 299, endPoint x: 755, endPoint y: 309, distance: 14.4
click at [762, 309] on input "0" at bounding box center [810, 299] width 97 height 23
drag, startPoint x: 770, startPoint y: 297, endPoint x: 760, endPoint y: 298, distance: 10.2
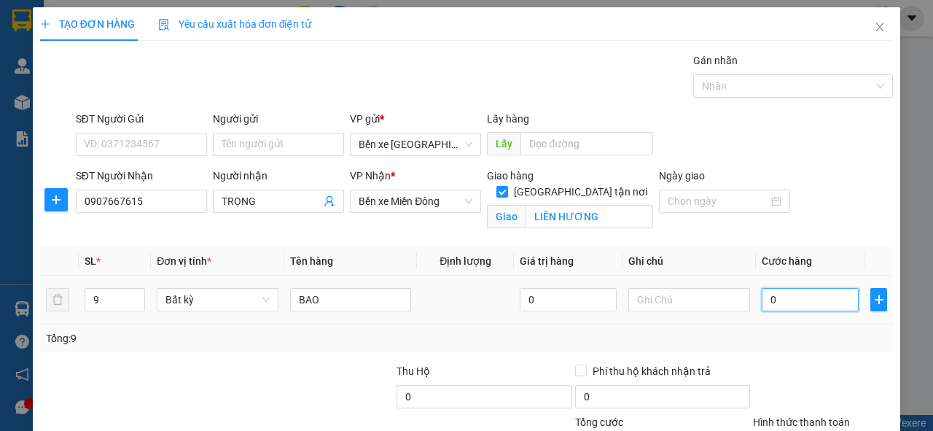
click at [762, 298] on input "0" at bounding box center [810, 299] width 97 height 23
type input "4"
type input "45"
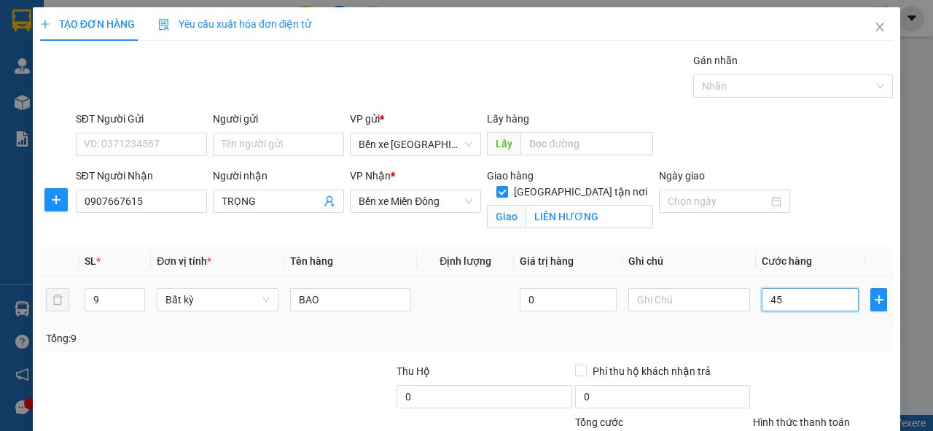
type input "45"
type input "450"
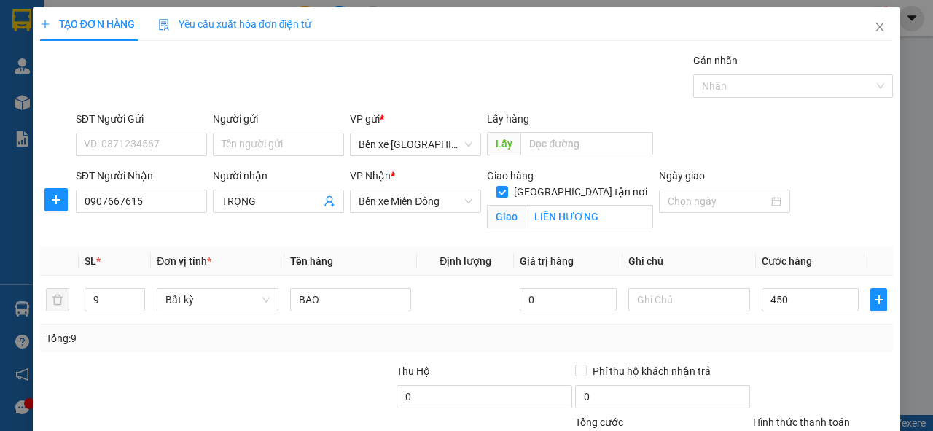
type input "450.000"
click at [778, 344] on div "Tổng: 9" at bounding box center [466, 338] width 841 height 16
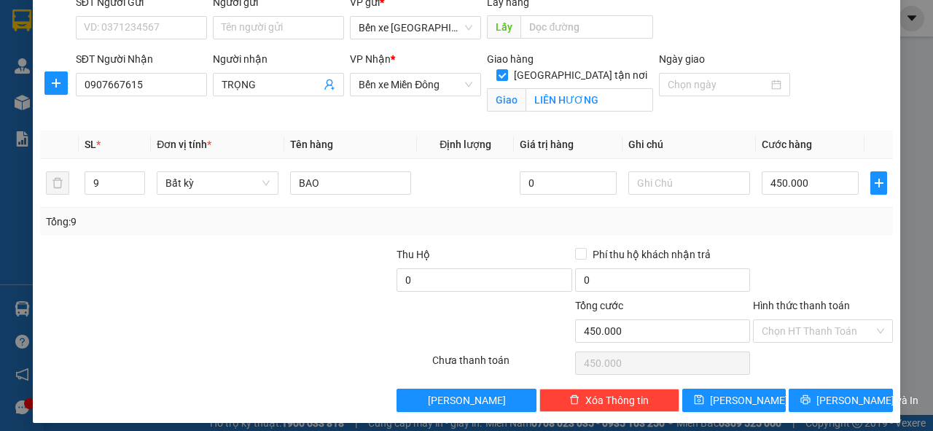
click at [781, 303] on label "Hình thức thanh toán" at bounding box center [801, 306] width 97 height 12
click at [781, 320] on input "Hình thức thanh toán" at bounding box center [818, 331] width 112 height 22
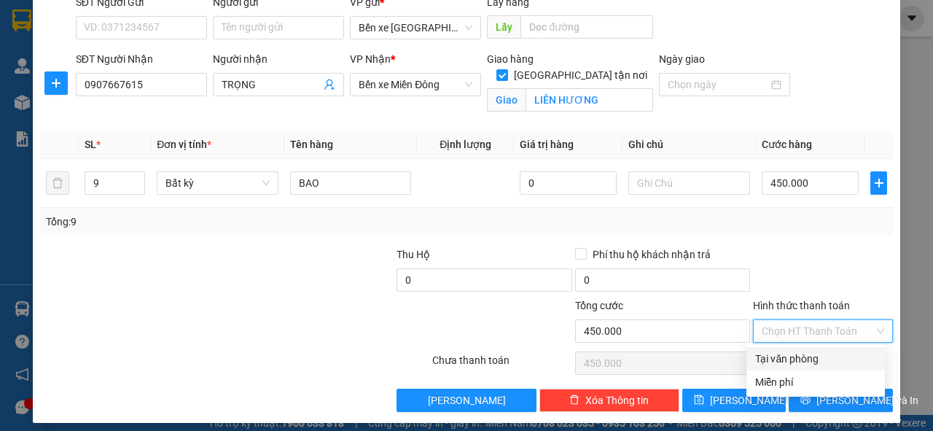
click at [781, 358] on div "Tại văn phòng" at bounding box center [815, 359] width 121 height 16
type input "0"
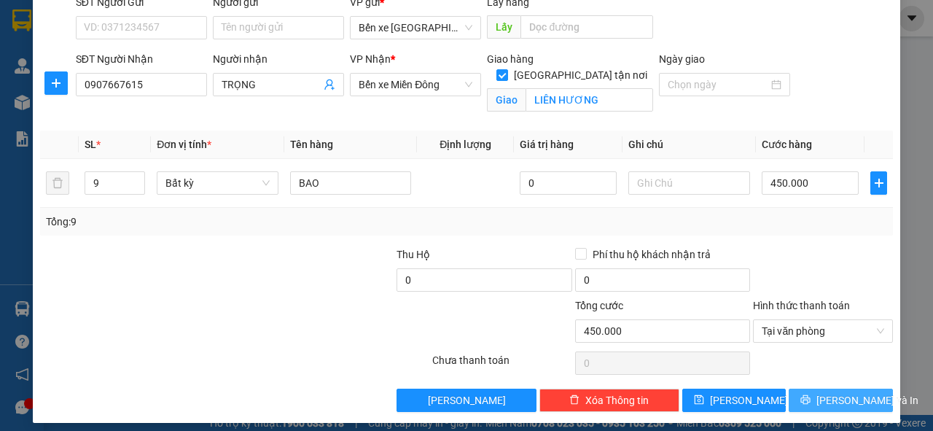
click at [834, 402] on span "[PERSON_NAME] và In" at bounding box center [867, 400] width 102 height 16
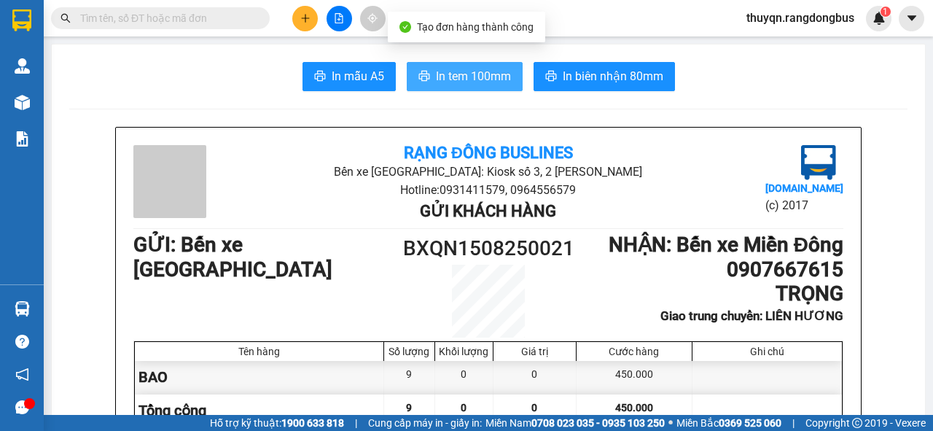
click at [474, 81] on span "In tem 100mm" at bounding box center [473, 76] width 75 height 18
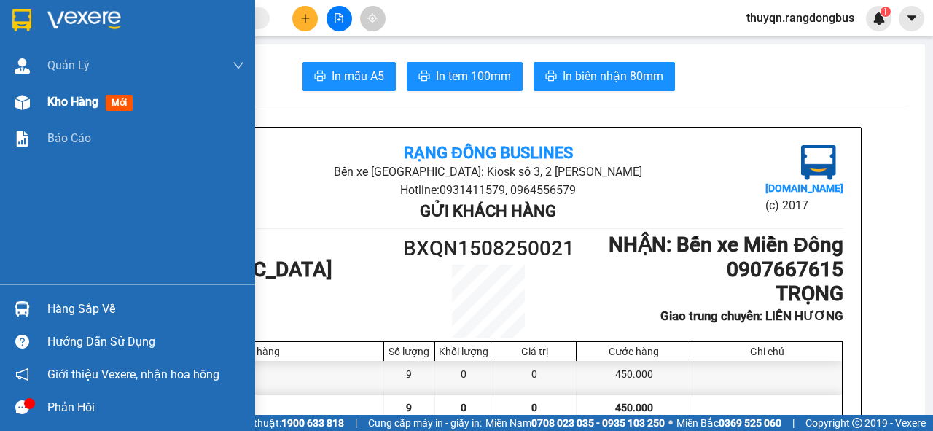
click at [60, 103] on span "Kho hàng" at bounding box center [72, 102] width 51 height 14
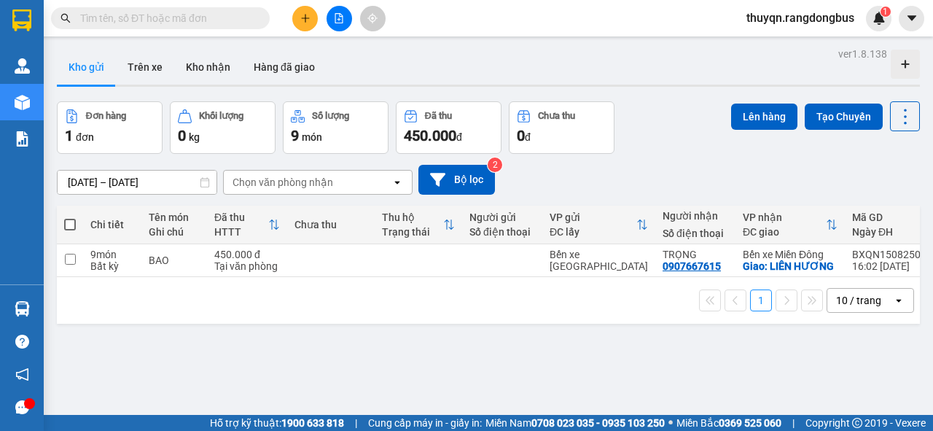
click at [69, 225] on span at bounding box center [70, 225] width 12 height 12
click at [70, 217] on input "checkbox" at bounding box center [70, 217] width 0 height 0
checkbox input "true"
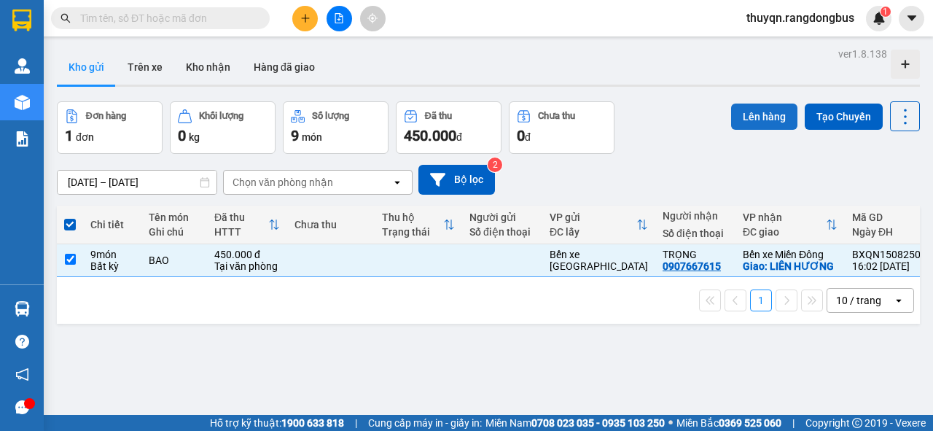
click at [746, 113] on button "Lên hàng" at bounding box center [764, 117] width 66 height 26
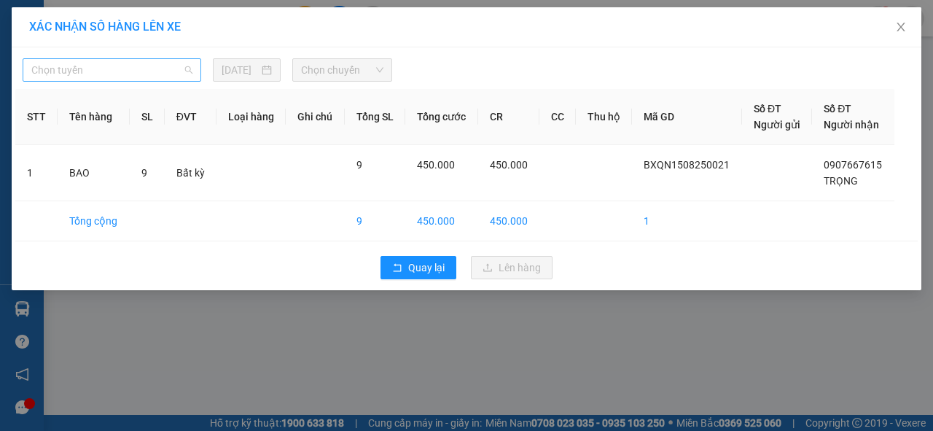
click at [95, 64] on span "Chọn tuyến" at bounding box center [111, 70] width 161 height 22
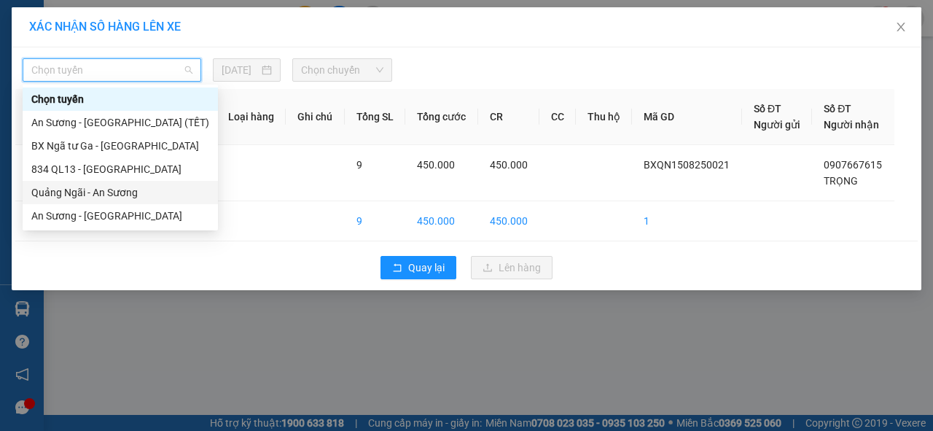
click at [75, 191] on div "Quảng Ngãi - An Sương" at bounding box center [120, 192] width 178 height 16
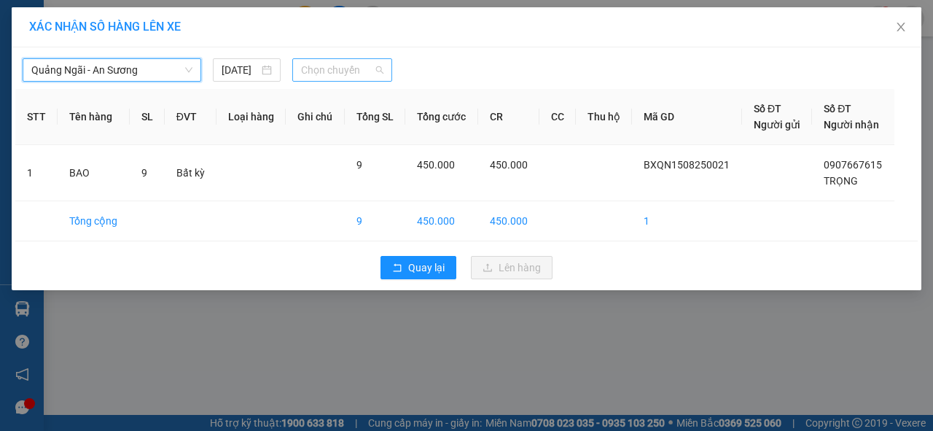
click at [362, 68] on span "Chọn chuyến" at bounding box center [342, 70] width 82 height 22
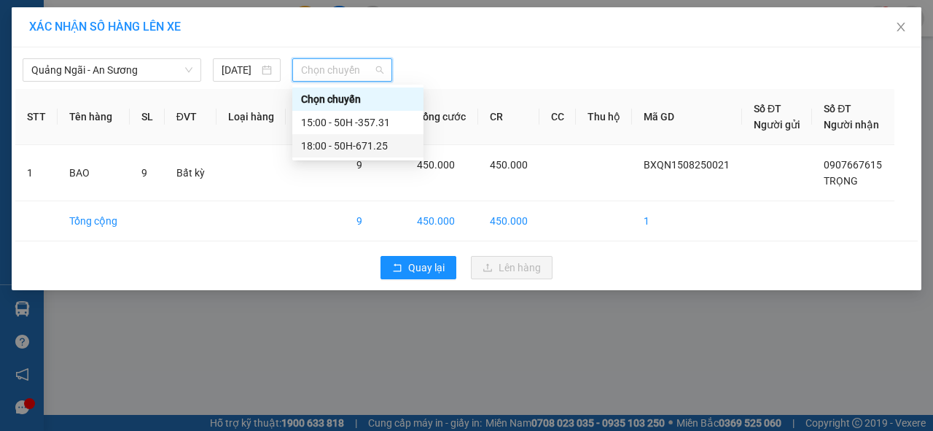
click at [376, 142] on div "18:00 - 50H-671.25" at bounding box center [358, 146] width 114 height 16
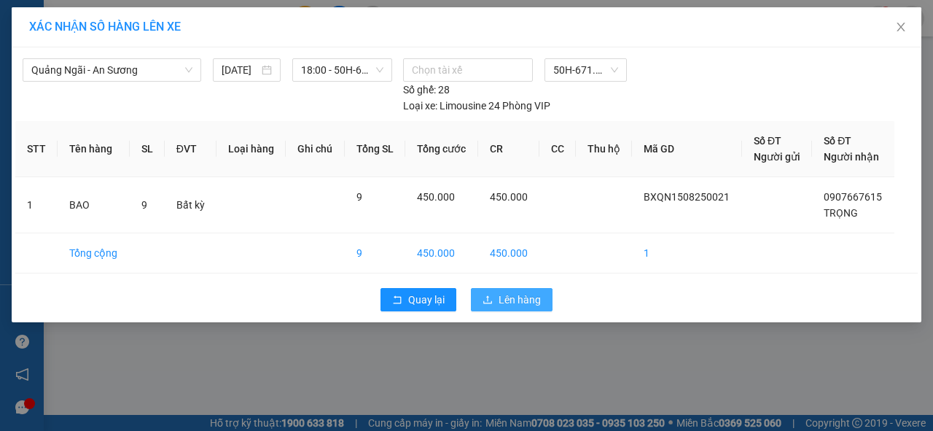
click at [517, 297] on span "Lên hàng" at bounding box center [520, 300] width 42 height 16
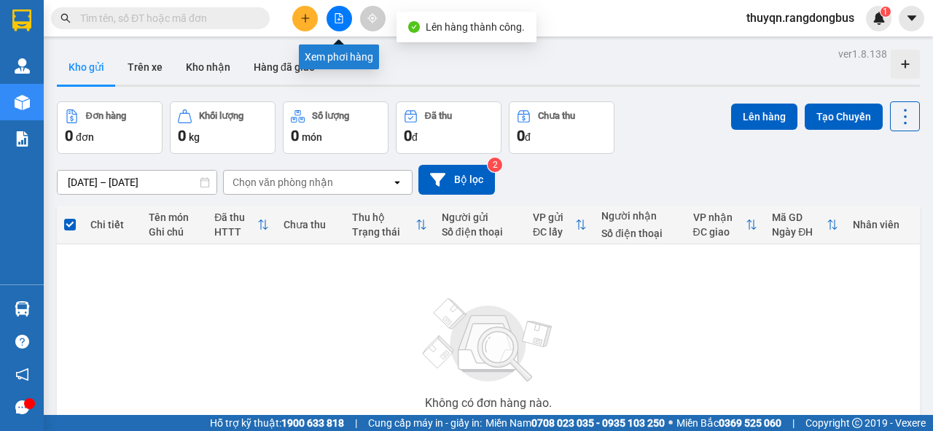
click at [338, 17] on icon "file-add" at bounding box center [339, 18] width 10 height 10
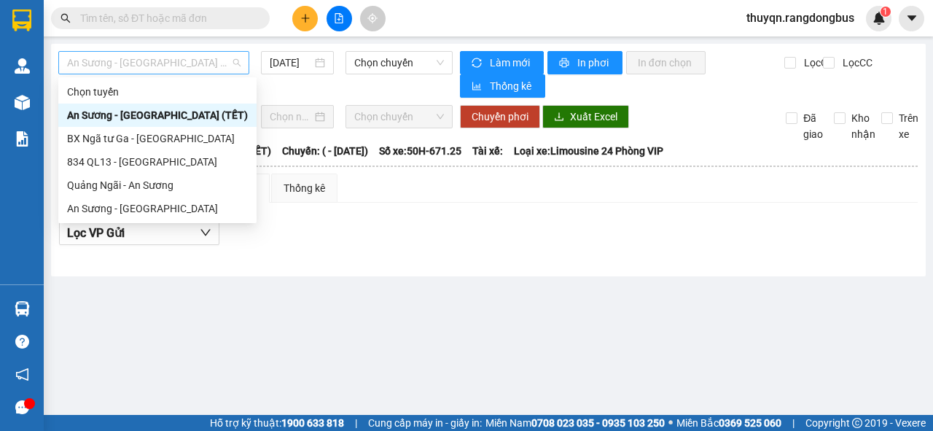
click at [89, 62] on span "An Sương - [GEOGRAPHIC_DATA] (TẾT)" at bounding box center [153, 63] width 173 height 22
click at [118, 186] on div "Quảng Ngãi - An Sương" at bounding box center [157, 185] width 181 height 16
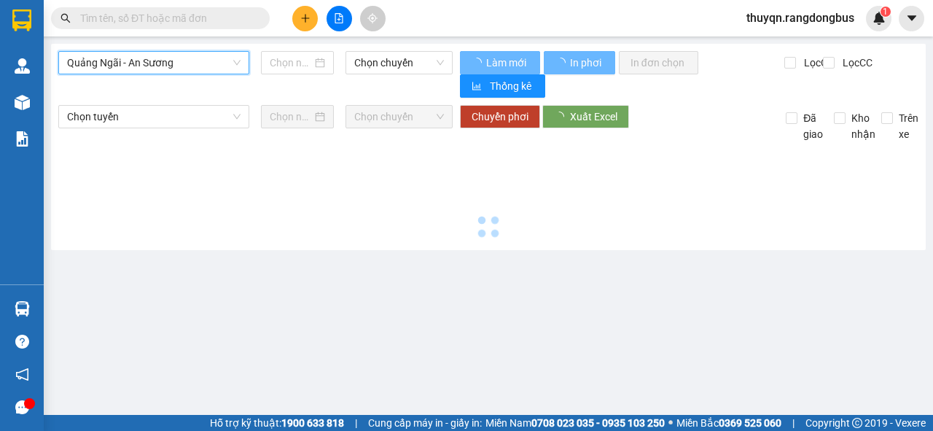
type input "[DATE]"
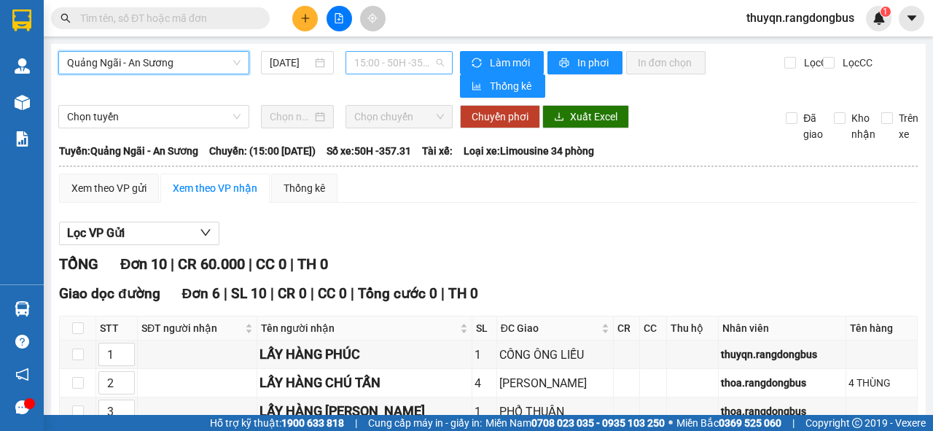
click at [386, 59] on span "15:00 - 50H -357.31" at bounding box center [398, 63] width 89 height 22
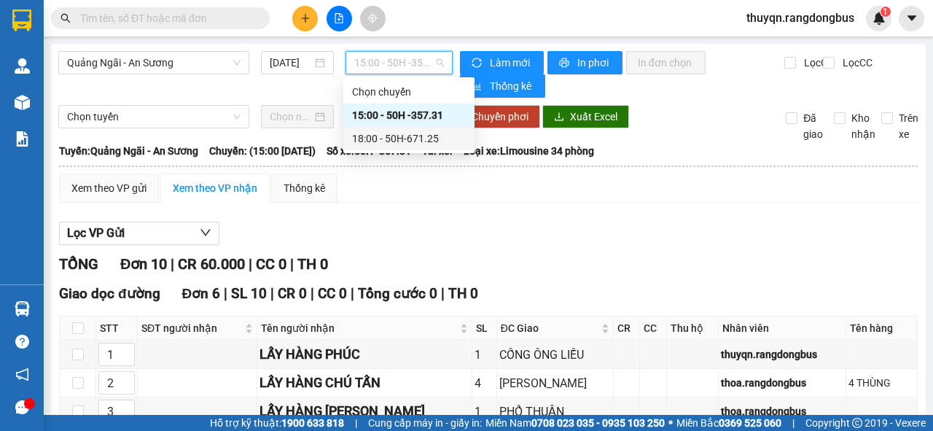
click at [415, 136] on div "18:00 - 50H-671.25" at bounding box center [409, 138] width 114 height 16
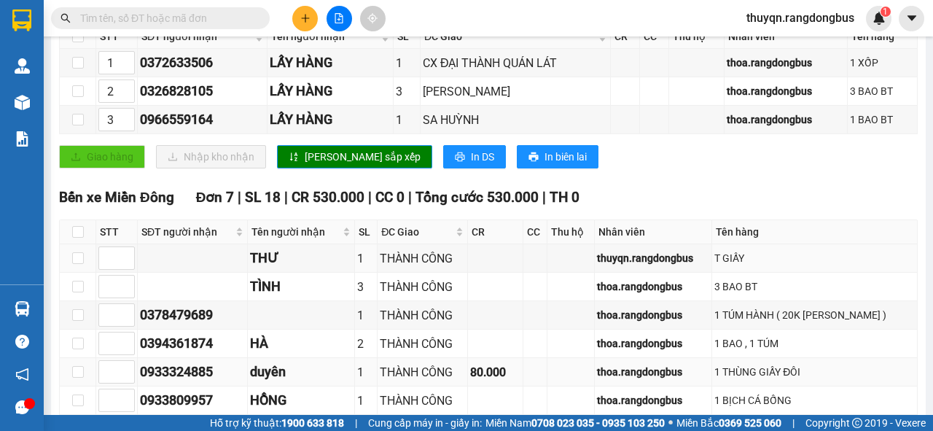
scroll to position [389, 0]
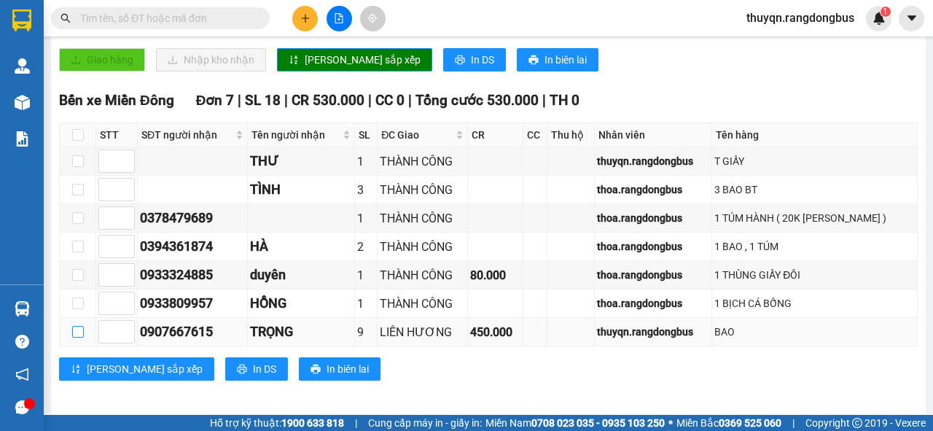
click at [77, 328] on input "checkbox" at bounding box center [78, 332] width 12 height 12
checkbox input "true"
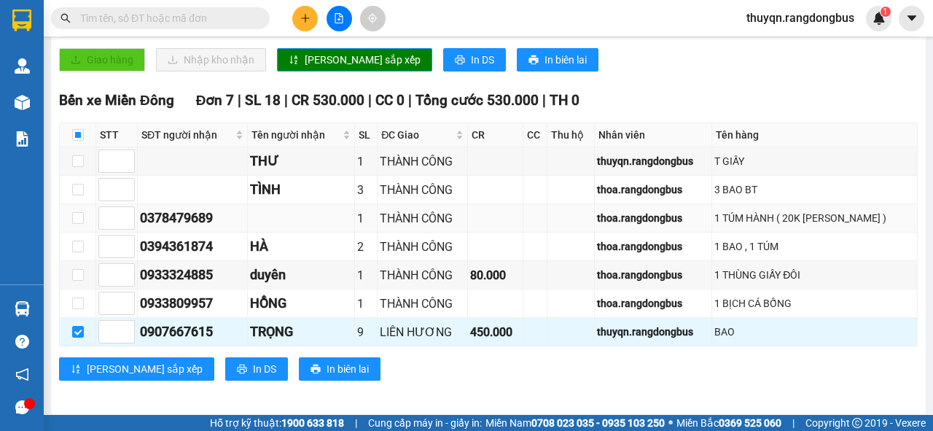
scroll to position [272, 0]
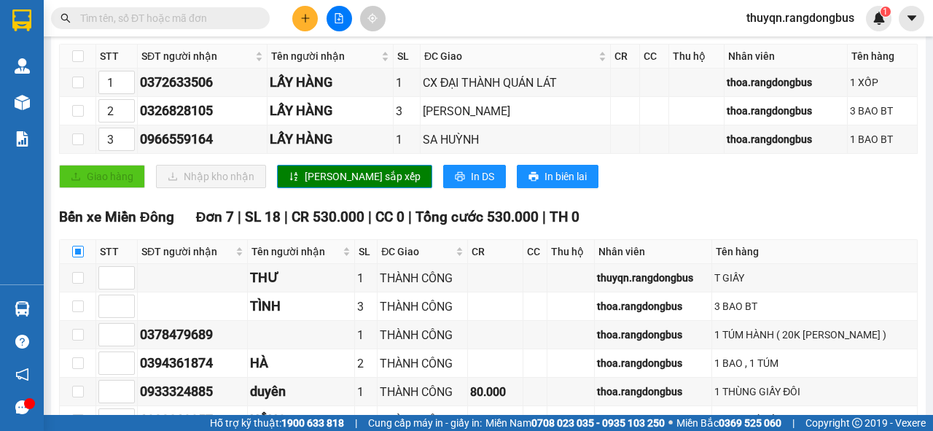
click at [76, 250] on input "checkbox" at bounding box center [78, 252] width 12 height 12
checkbox input "true"
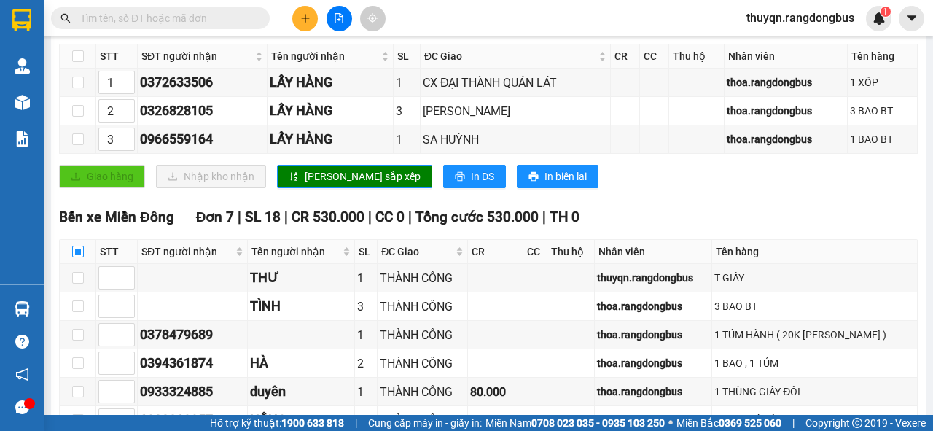
checkbox input "true"
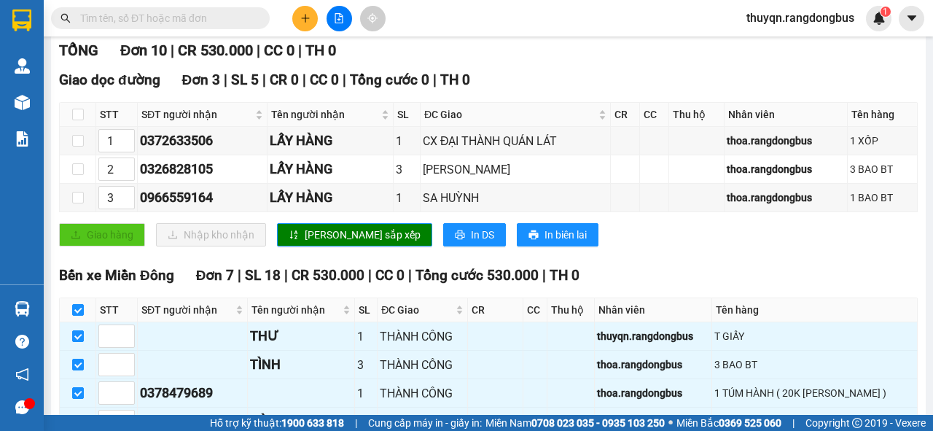
scroll to position [0, 0]
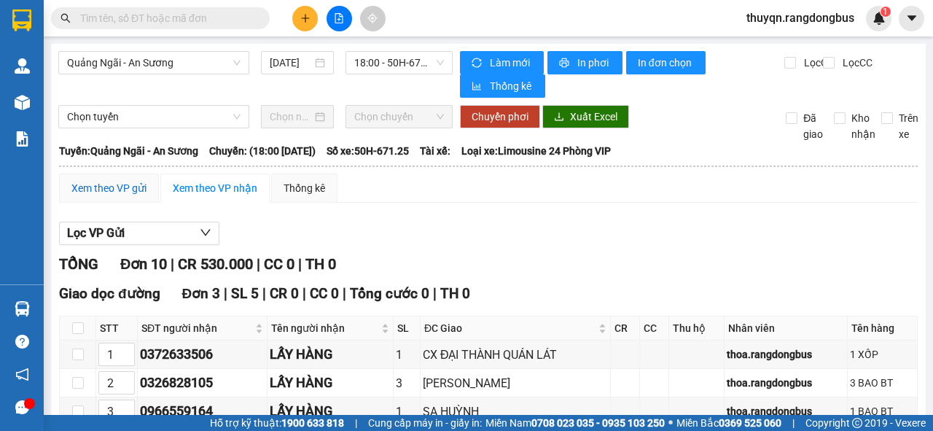
click at [93, 187] on div "Xem theo VP gửi" at bounding box center [108, 188] width 75 height 16
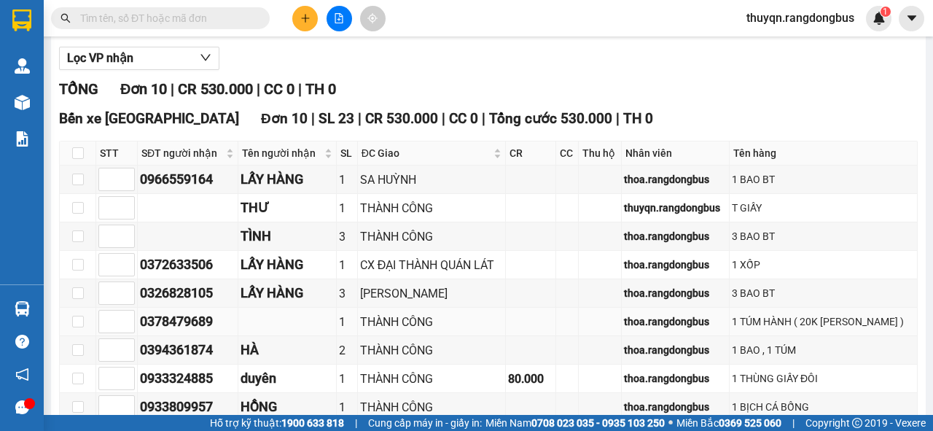
scroll to position [279, 0]
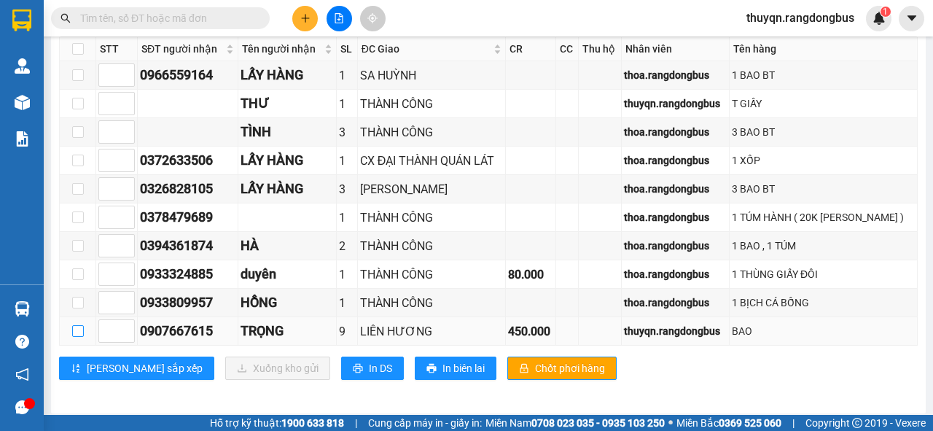
click at [77, 326] on input "checkbox" at bounding box center [78, 331] width 12 height 12
checkbox input "true"
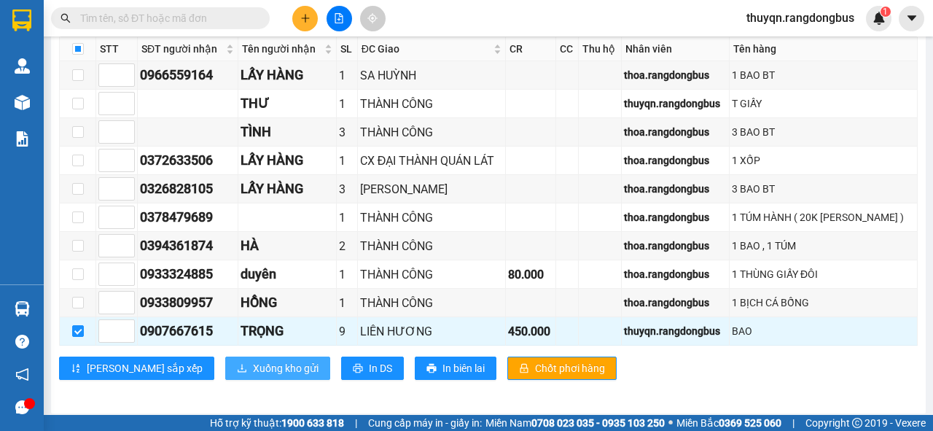
click at [253, 362] on span "Xuống kho gửi" at bounding box center [286, 368] width 66 height 16
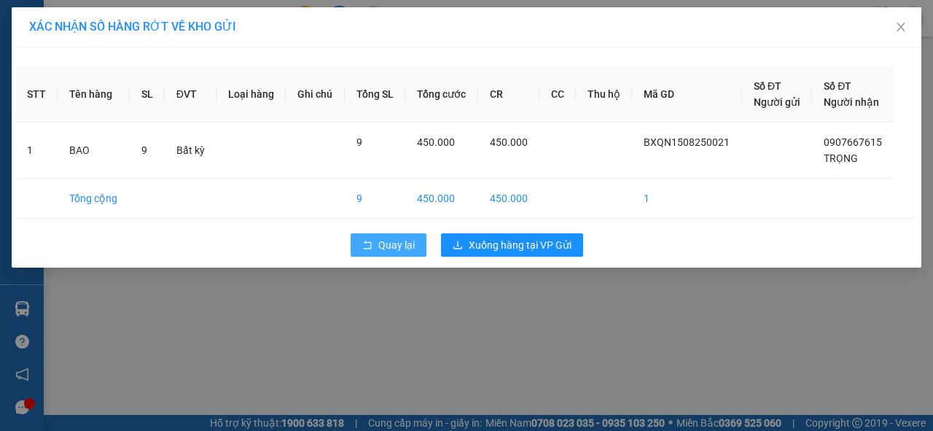
click at [409, 247] on span "Quay lại" at bounding box center [396, 245] width 36 height 16
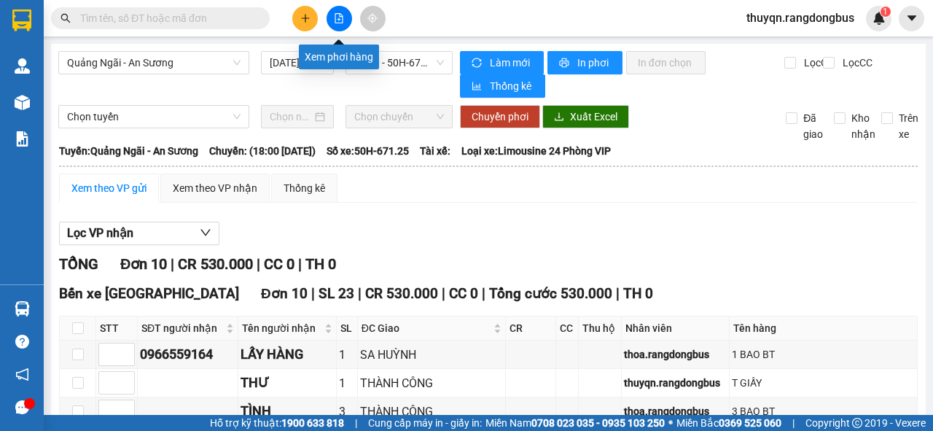
click at [335, 15] on icon "file-add" at bounding box center [339, 18] width 8 height 10
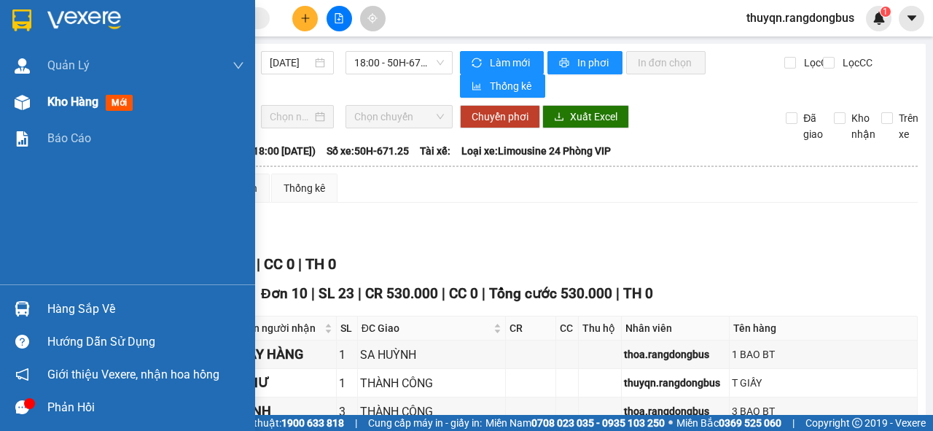
click at [50, 96] on span "Kho hàng" at bounding box center [72, 102] width 51 height 14
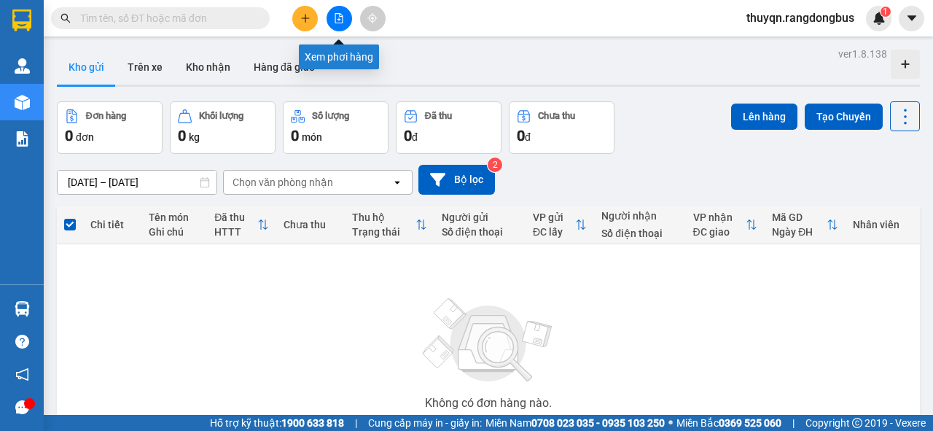
click at [335, 20] on icon "file-add" at bounding box center [339, 18] width 8 height 10
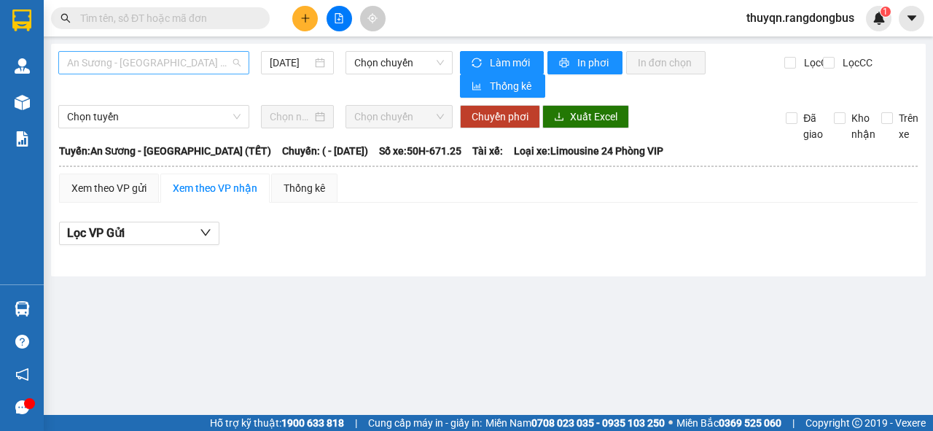
click at [131, 67] on span "An Sương - [GEOGRAPHIC_DATA] (TẾT)" at bounding box center [153, 63] width 173 height 22
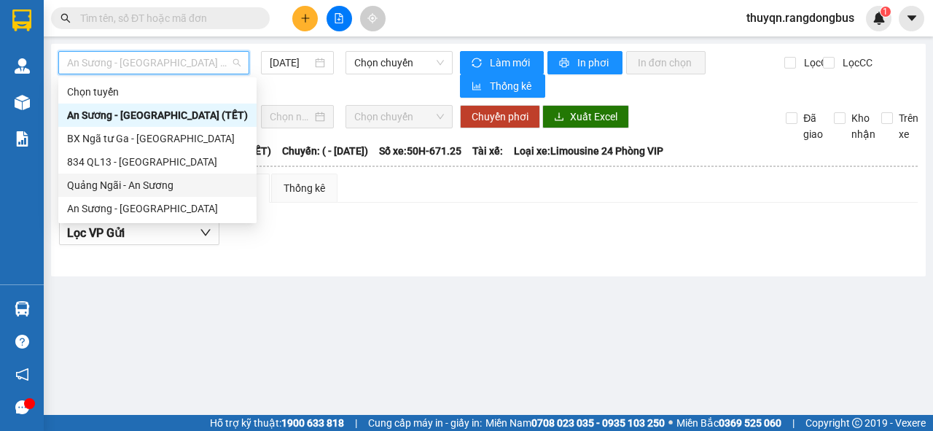
click at [143, 182] on div "Quảng Ngãi - An Sương" at bounding box center [157, 185] width 181 height 16
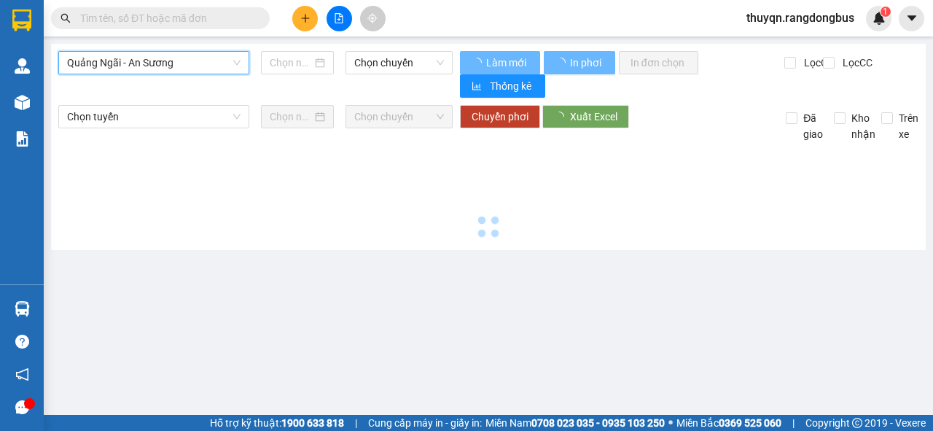
type input "[DATE]"
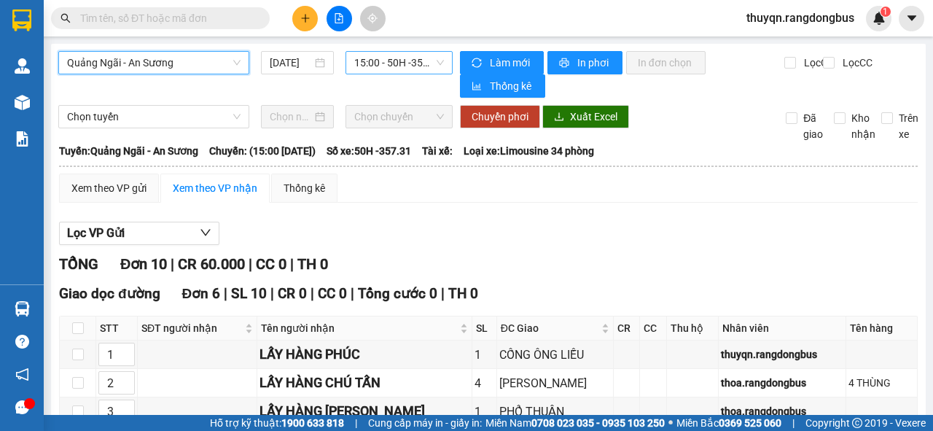
click at [369, 61] on span "15:00 - 50H -357.31" at bounding box center [398, 63] width 89 height 22
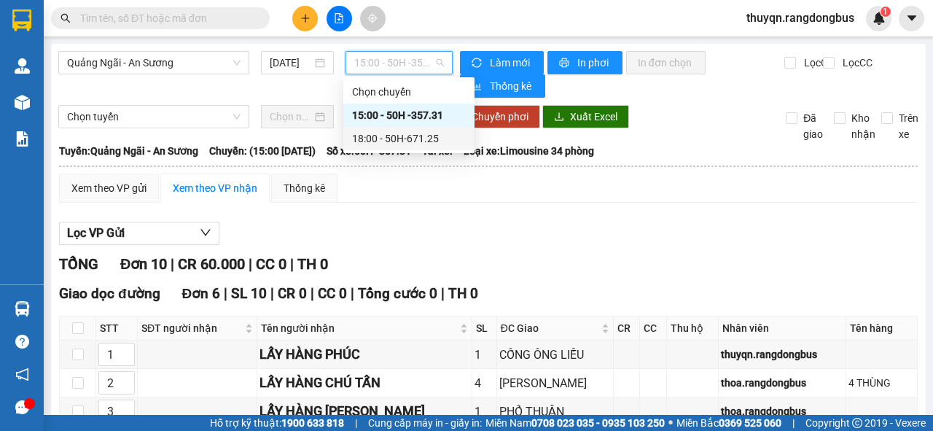
click at [401, 138] on div "18:00 - 50H-671.25" at bounding box center [409, 138] width 114 height 16
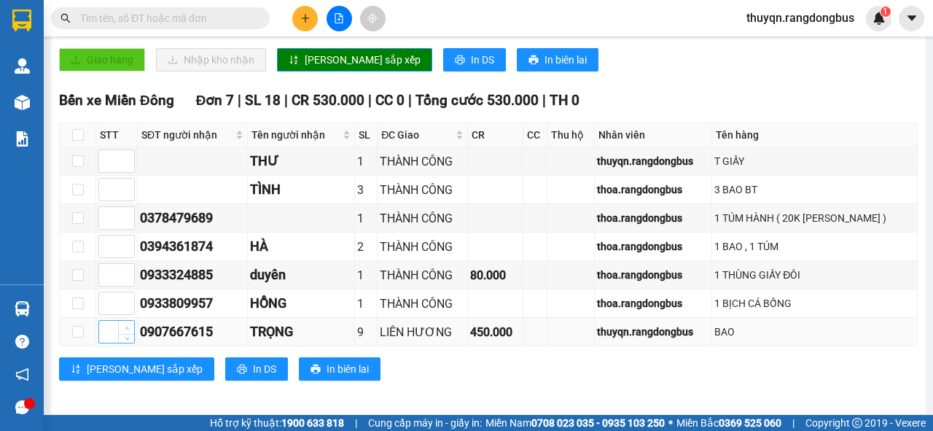
scroll to position [155, 0]
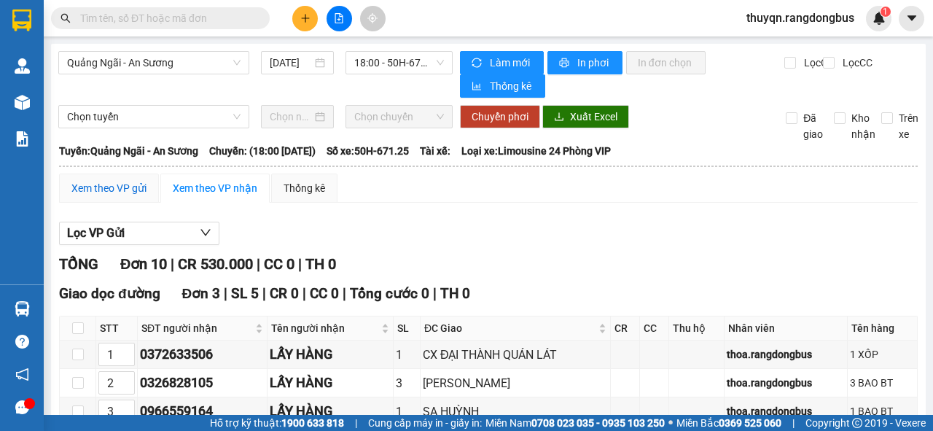
click at [101, 185] on div "Xem theo VP gửi" at bounding box center [108, 188] width 75 height 16
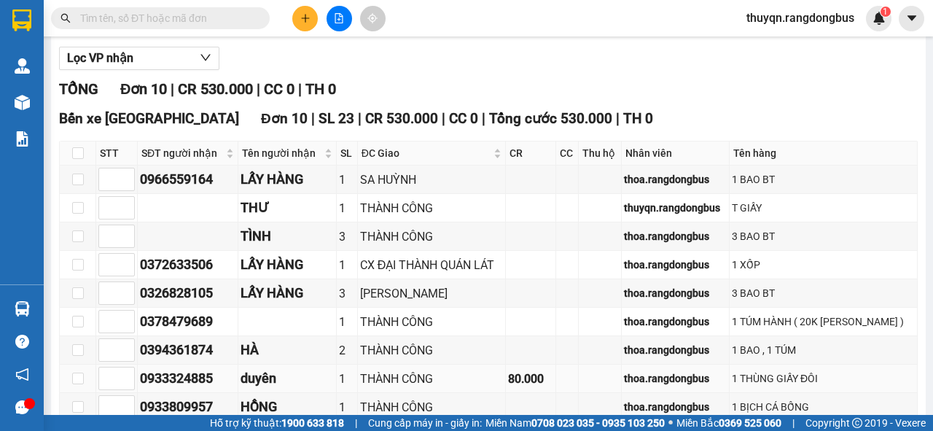
scroll to position [279, 0]
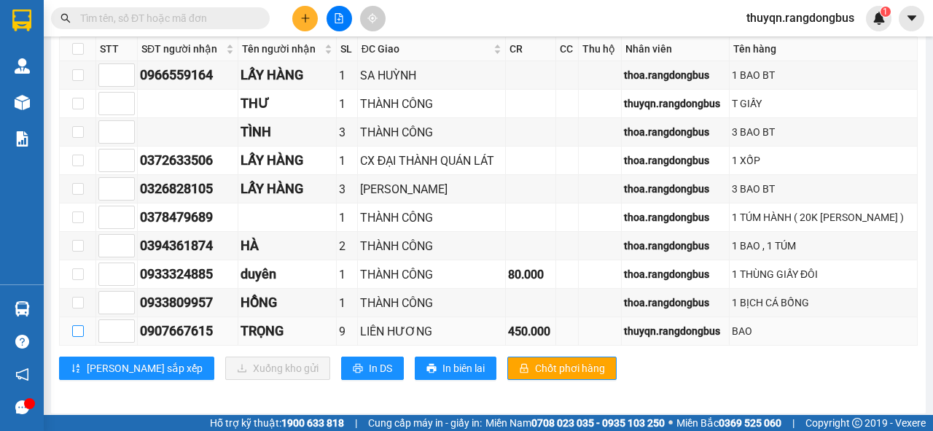
click at [76, 327] on input "checkbox" at bounding box center [78, 331] width 12 height 12
checkbox input "true"
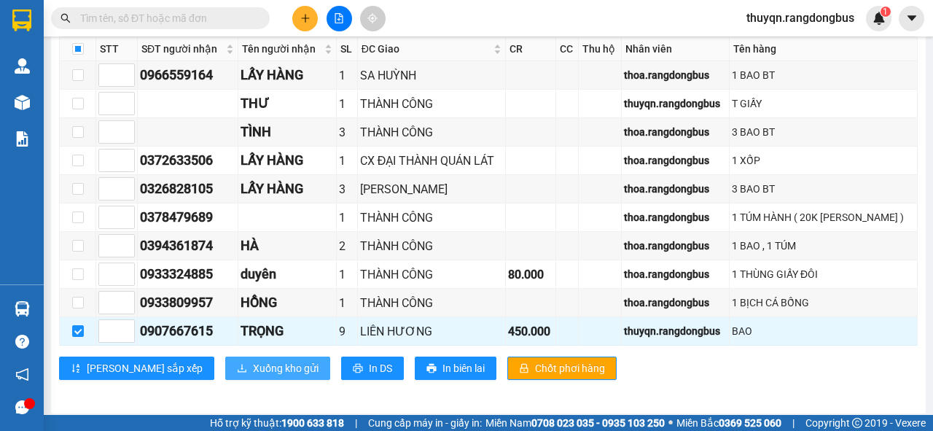
click at [253, 365] on span "Xuống kho gửi" at bounding box center [286, 368] width 66 height 16
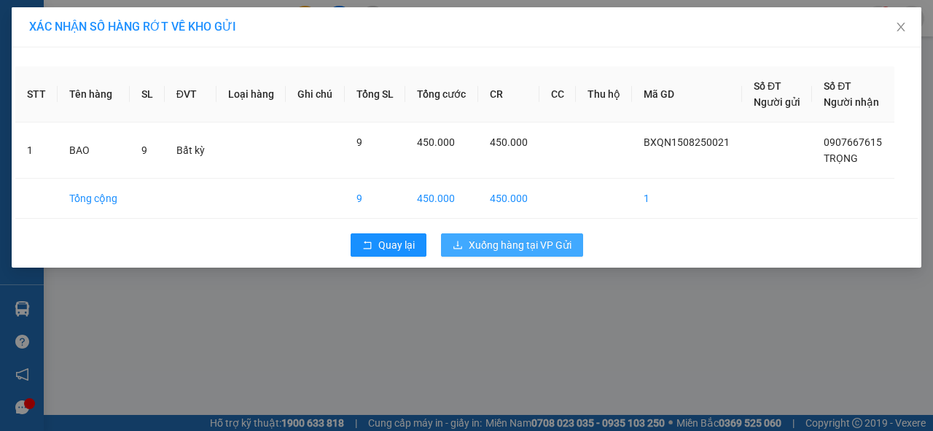
click at [542, 245] on span "Xuống hàng tại VP Gửi" at bounding box center [520, 245] width 103 height 16
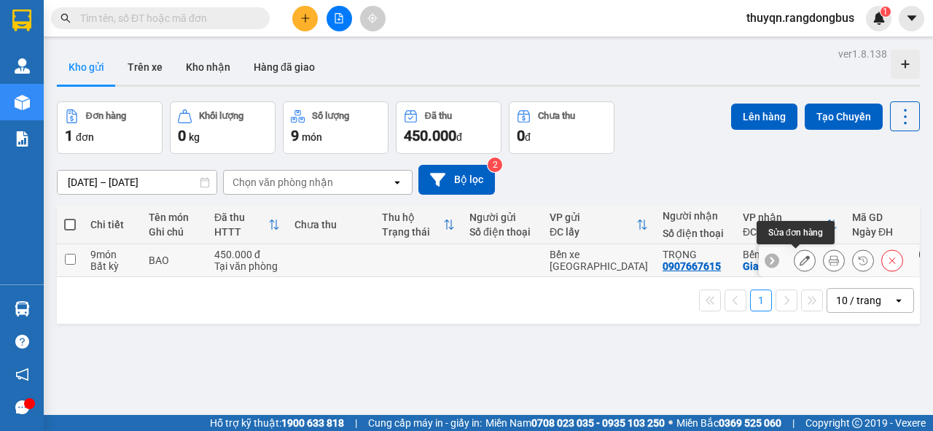
click at [795, 262] on button at bounding box center [805, 261] width 20 height 26
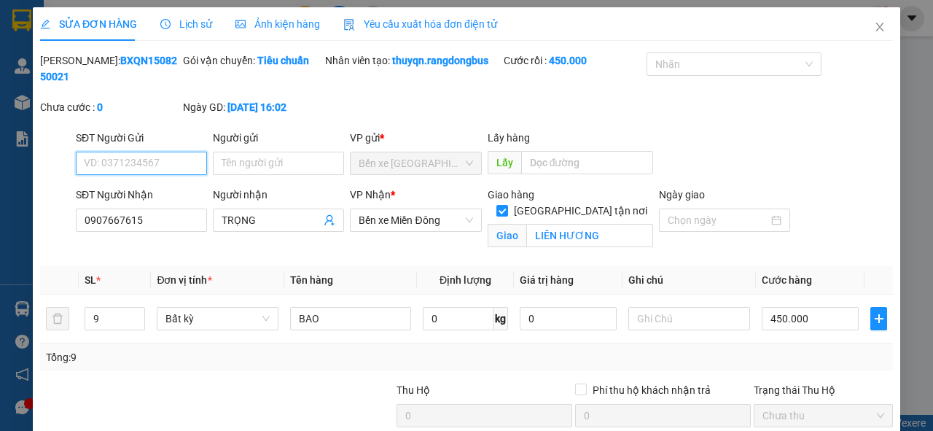
type input "0907667615"
type input "TRỌNG"
checkbox input "true"
type input "LIÊN HƯƠNG"
type input "450.000"
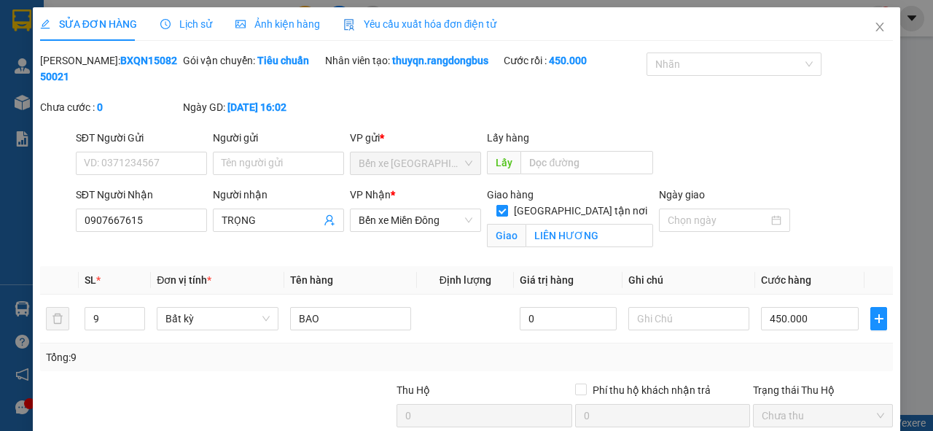
click at [507, 205] on input "[GEOGRAPHIC_DATA] tận nơi" at bounding box center [501, 210] width 10 height 10
checkbox input "false"
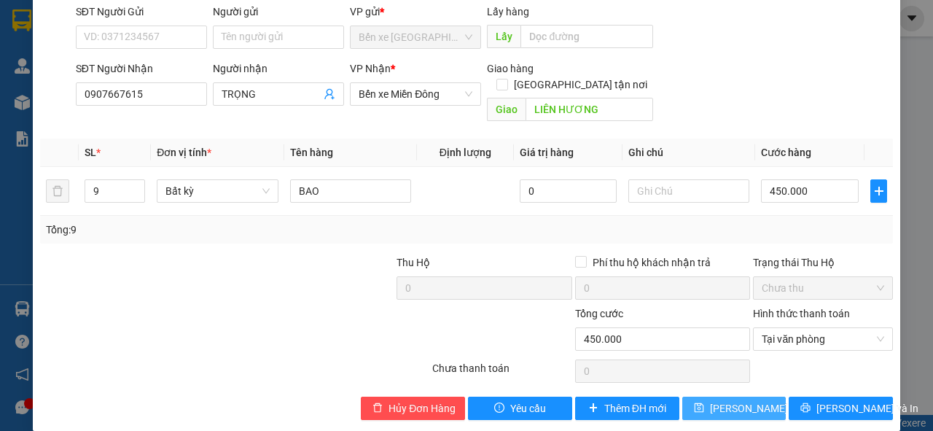
click at [715, 400] on span "[PERSON_NAME] thay đổi" at bounding box center [768, 408] width 117 height 16
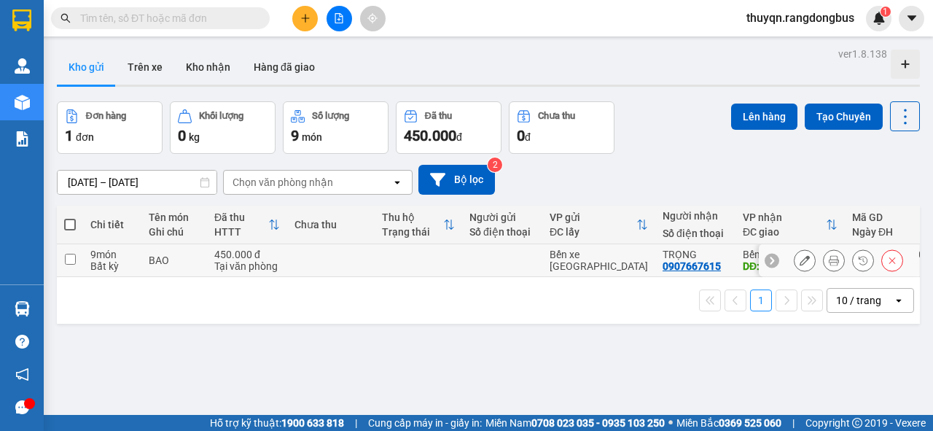
click at [68, 259] on input "checkbox" at bounding box center [70, 259] width 11 height 11
checkbox input "true"
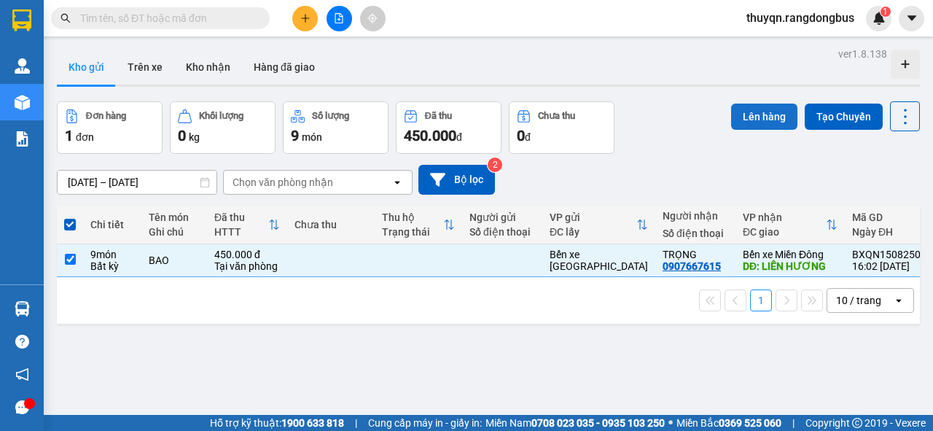
click at [761, 120] on button "Lên hàng" at bounding box center [764, 117] width 66 height 26
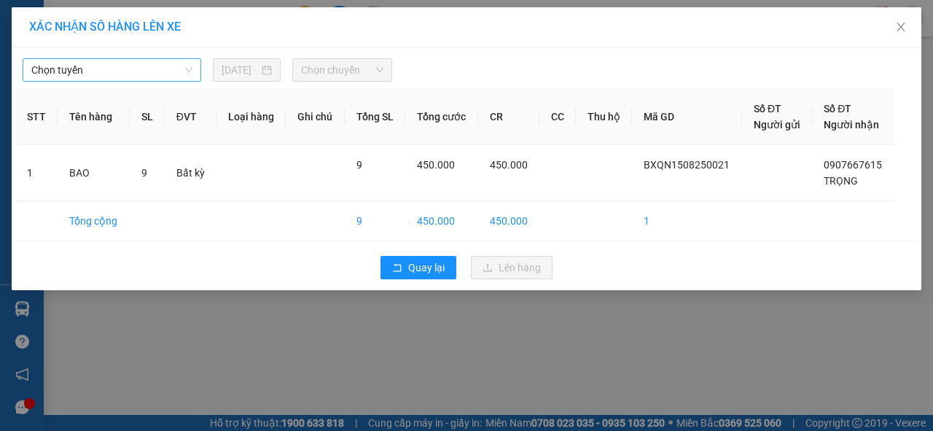
click at [109, 68] on span "Chọn tuyến" at bounding box center [111, 70] width 161 height 22
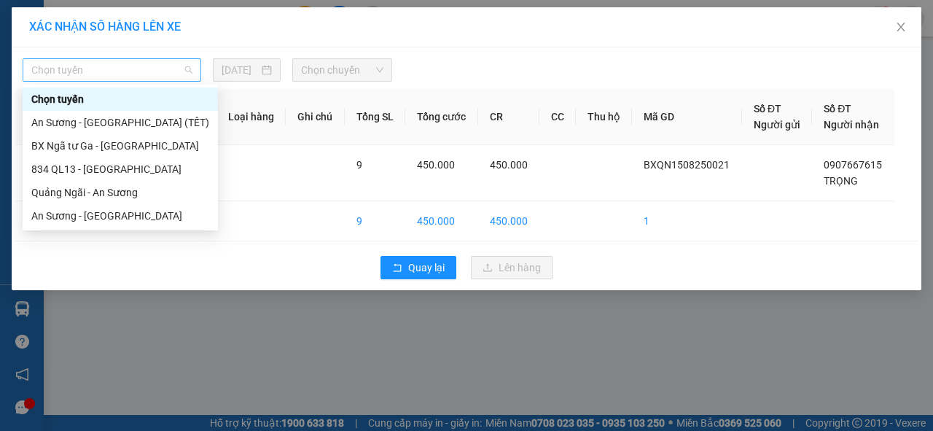
click at [93, 68] on span "Chọn tuyến" at bounding box center [111, 70] width 161 height 22
click at [83, 194] on div "Quảng Ngãi - An Sương" at bounding box center [120, 192] width 178 height 16
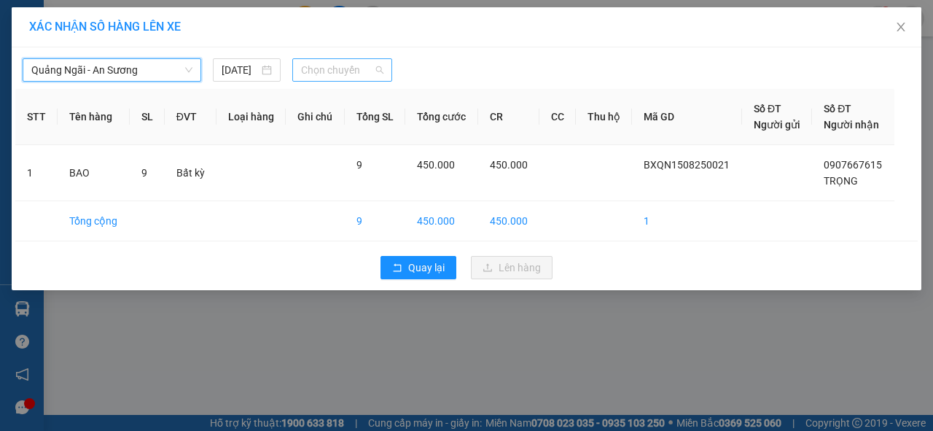
click at [332, 69] on span "Chọn chuyến" at bounding box center [342, 70] width 82 height 22
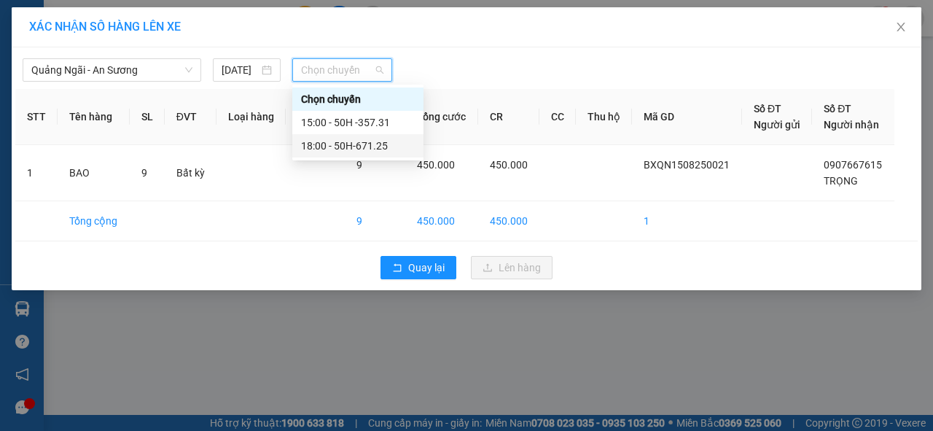
click at [367, 149] on div "18:00 - 50H-671.25" at bounding box center [358, 146] width 114 height 16
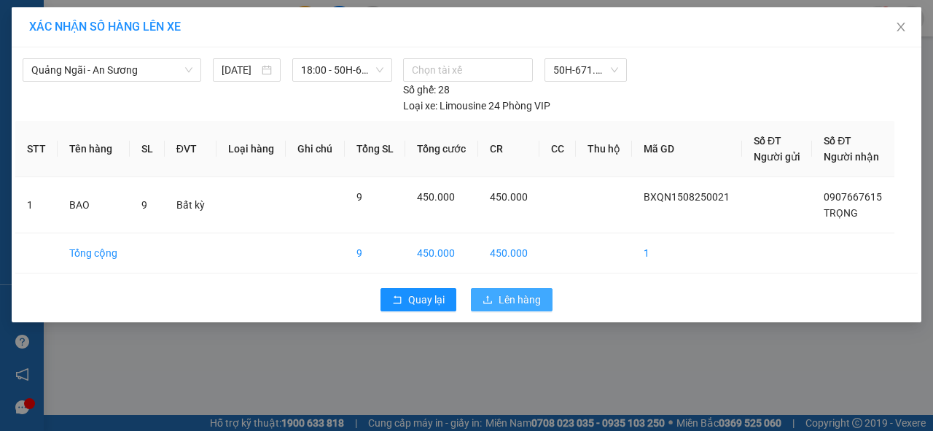
click at [516, 299] on span "Lên hàng" at bounding box center [520, 300] width 42 height 16
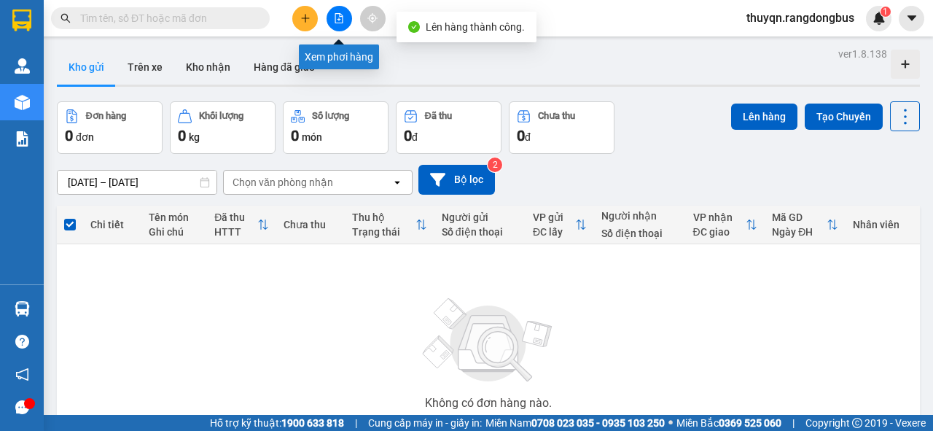
click at [339, 20] on icon "file-add" at bounding box center [339, 18] width 10 height 10
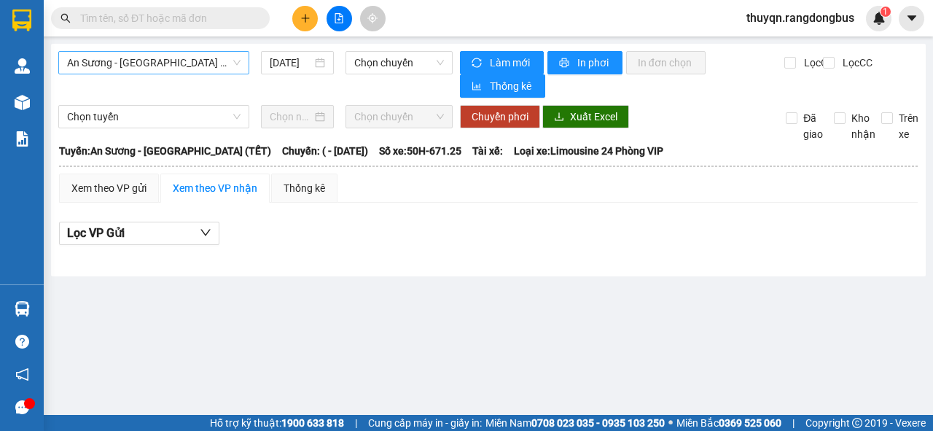
click at [158, 58] on span "An Sương - [GEOGRAPHIC_DATA] (TẾT)" at bounding box center [153, 63] width 173 height 22
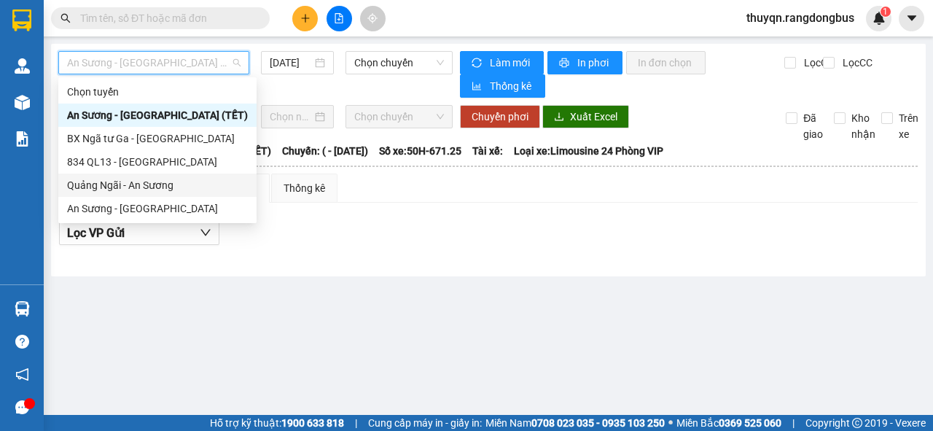
click at [139, 184] on div "Quảng Ngãi - An Sương" at bounding box center [157, 185] width 181 height 16
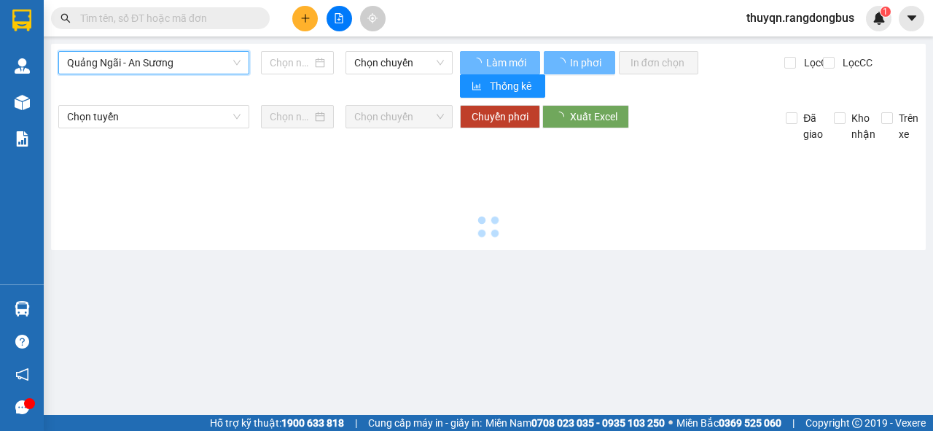
type input "[DATE]"
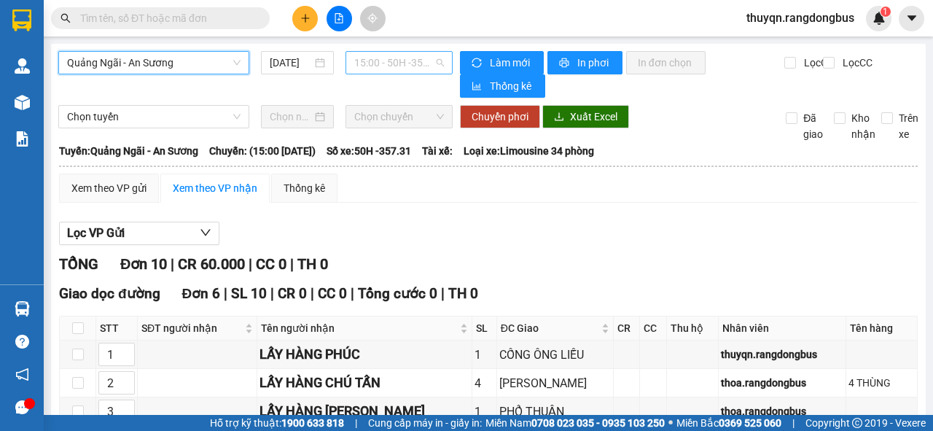
click at [380, 62] on span "15:00 - 50H -357.31" at bounding box center [398, 63] width 89 height 22
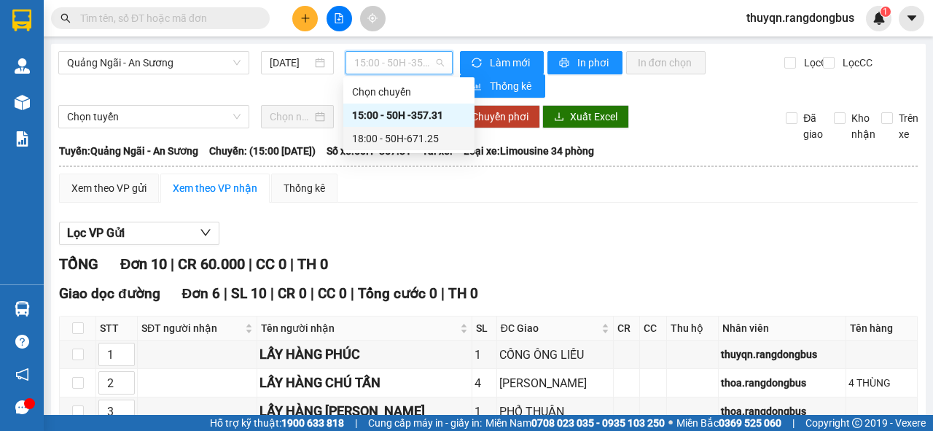
click at [414, 139] on div "18:00 - 50H-671.25" at bounding box center [409, 138] width 114 height 16
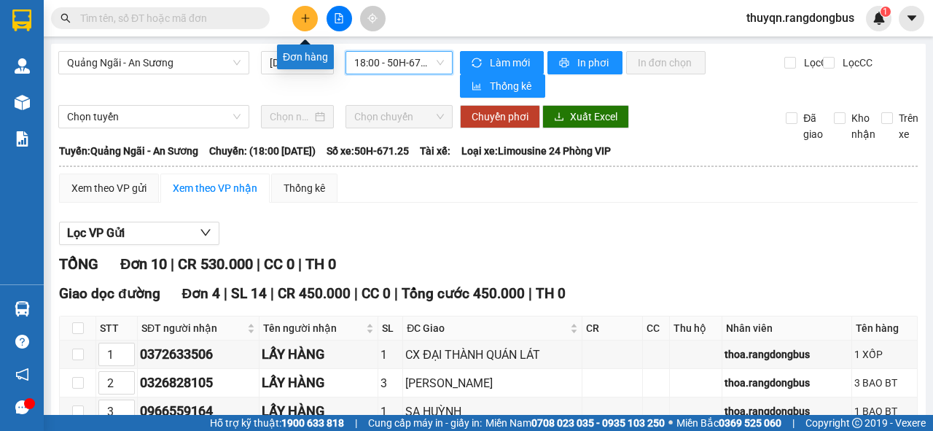
click at [307, 18] on icon "plus" at bounding box center [305, 18] width 10 height 10
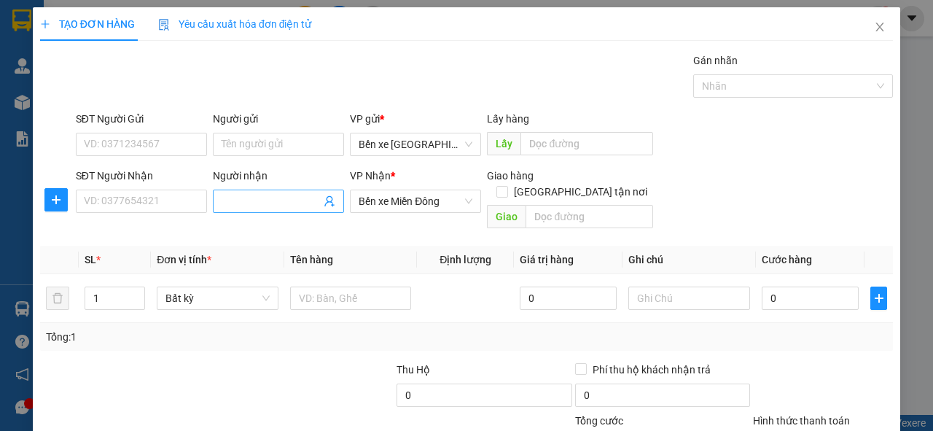
click at [243, 198] on input "Người nhận" at bounding box center [271, 201] width 99 height 16
type input "LẤY HÀNG [GEOGRAPHIC_DATA]"
click at [541, 205] on input "text" at bounding box center [589, 216] width 127 height 23
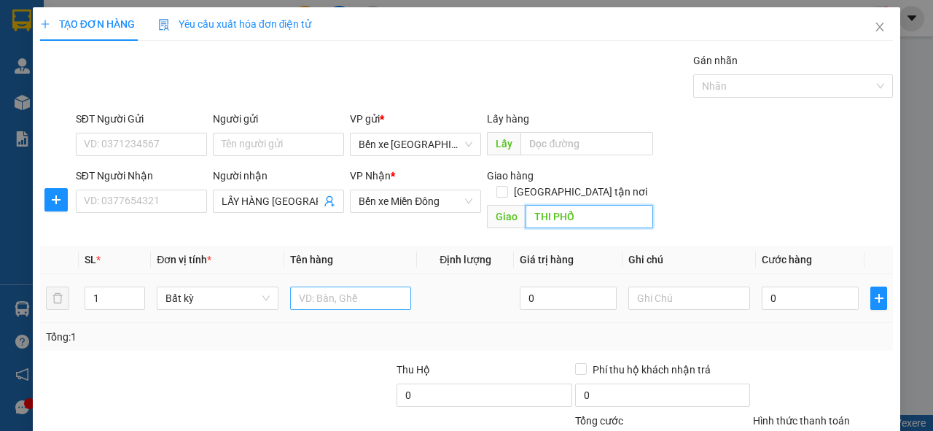
type input "THI PHỔ"
click at [341, 286] on input "text" at bounding box center [351, 297] width 122 height 23
type input "XE GA"
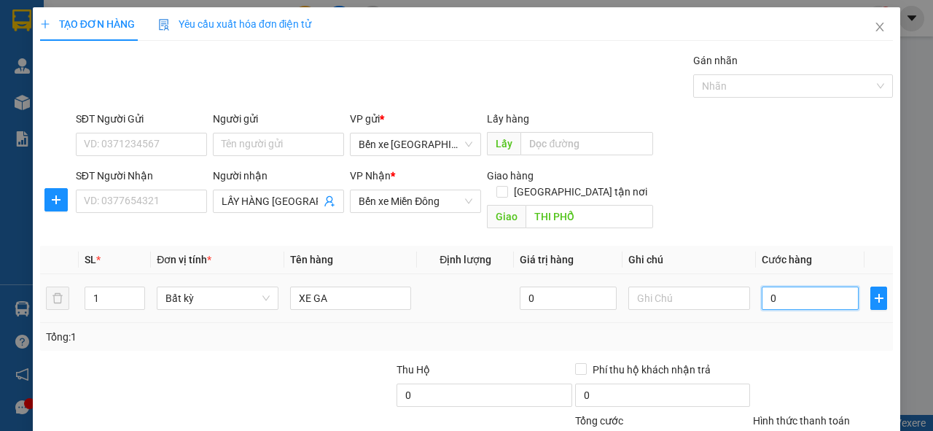
click at [762, 286] on input "0" at bounding box center [810, 297] width 97 height 23
type input "6"
type input "60"
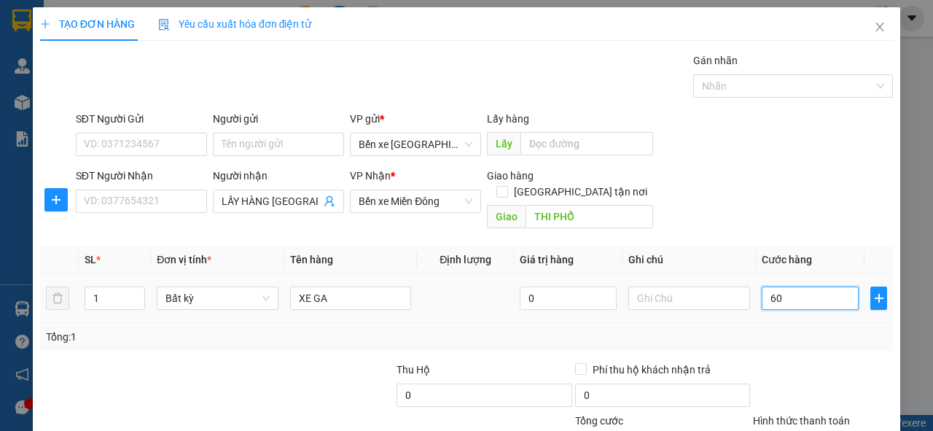
type input "60"
type input "600"
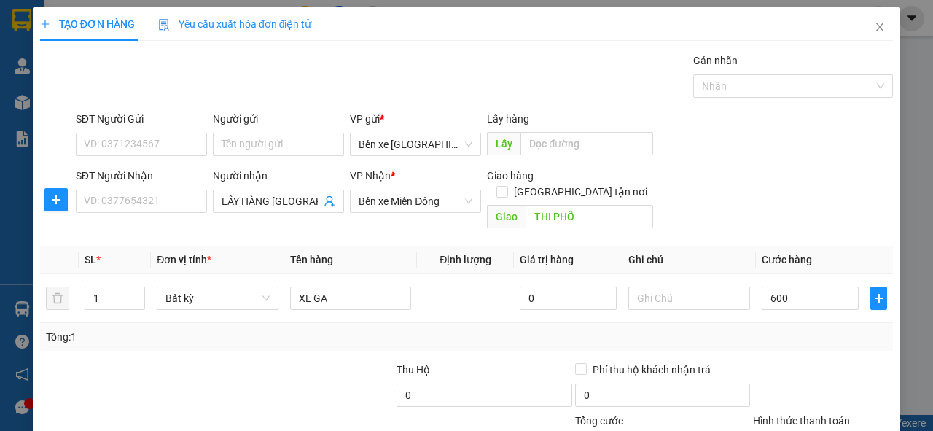
type input "600.000"
click at [781, 341] on div "Transit Pickup Surcharge Ids Transit Deliver Surcharge Ids Transit Deliver Surc…" at bounding box center [466, 289] width 853 height 475
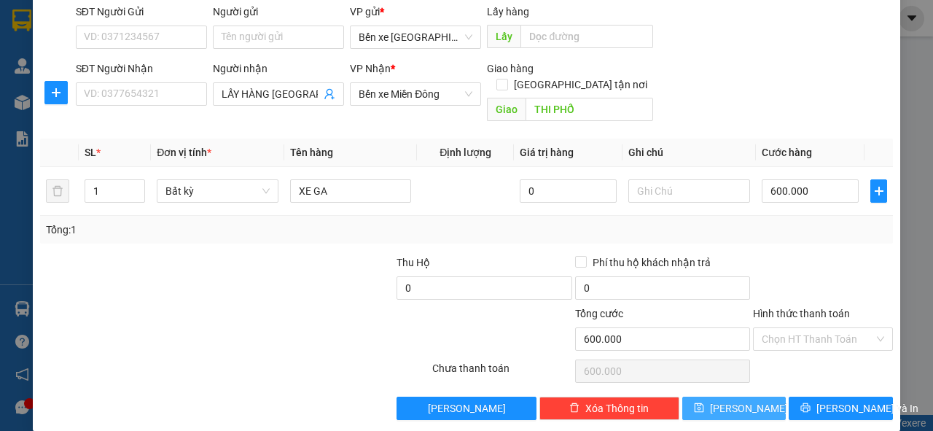
click at [704, 402] on icon "save" at bounding box center [699, 407] width 10 height 10
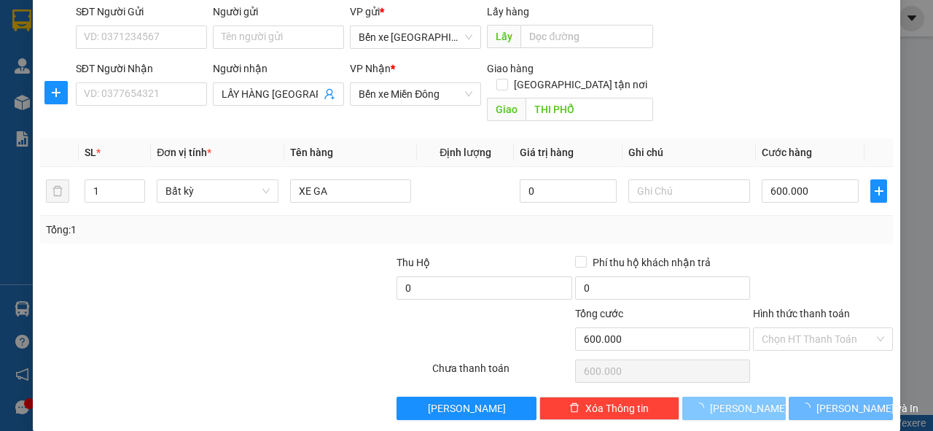
type input "0"
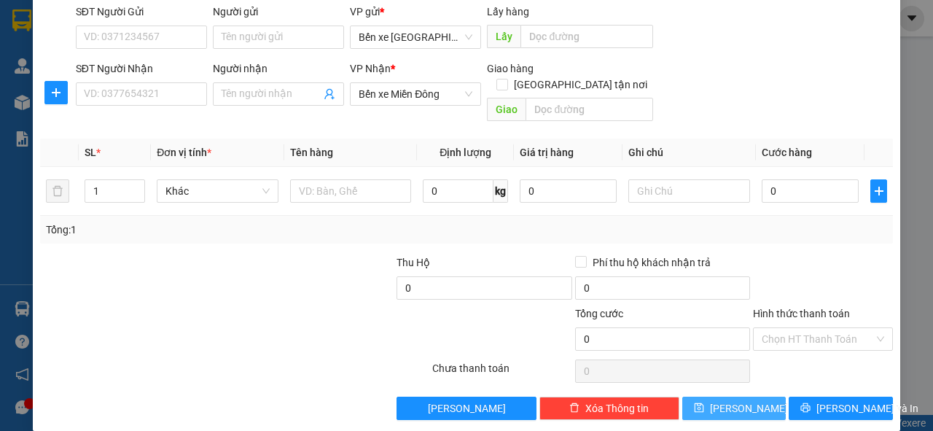
scroll to position [0, 0]
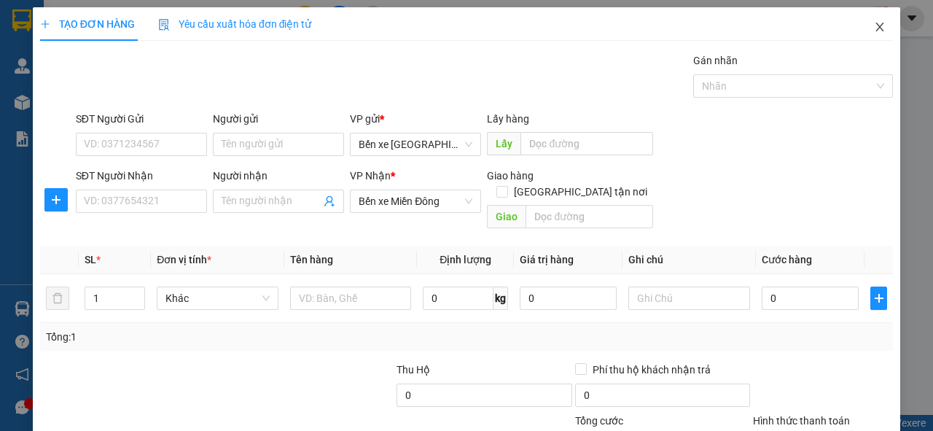
click at [875, 25] on icon "close" at bounding box center [880, 27] width 12 height 12
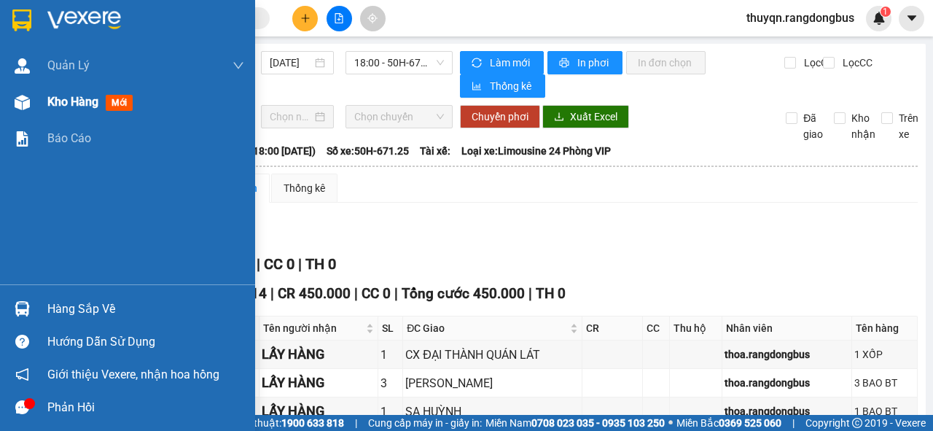
click at [62, 103] on span "Kho hàng" at bounding box center [72, 102] width 51 height 14
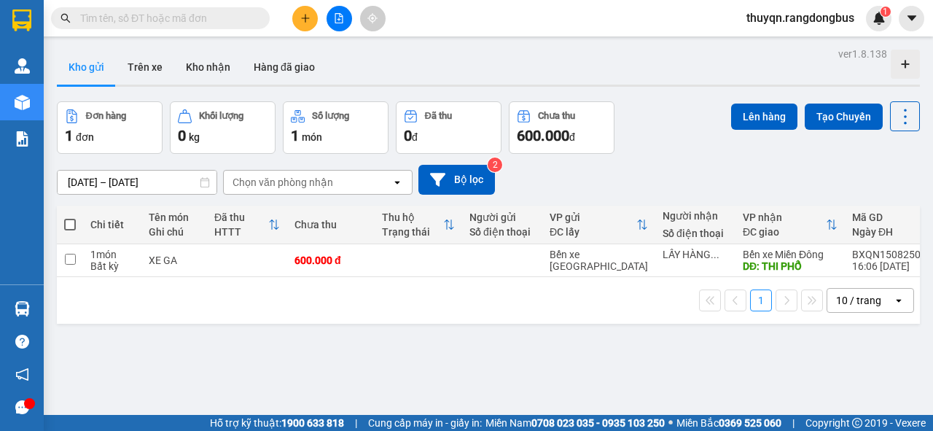
scroll to position [67, 0]
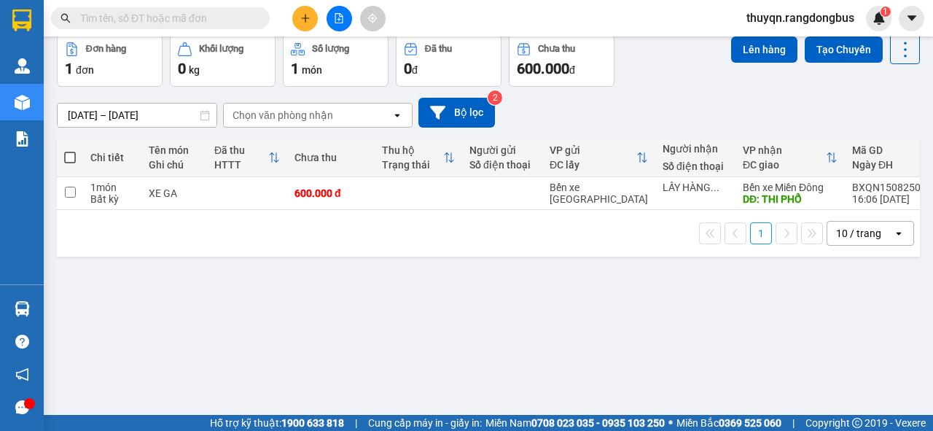
click at [67, 155] on span at bounding box center [70, 158] width 12 height 12
click at [70, 150] on input "checkbox" at bounding box center [70, 150] width 0 height 0
checkbox input "true"
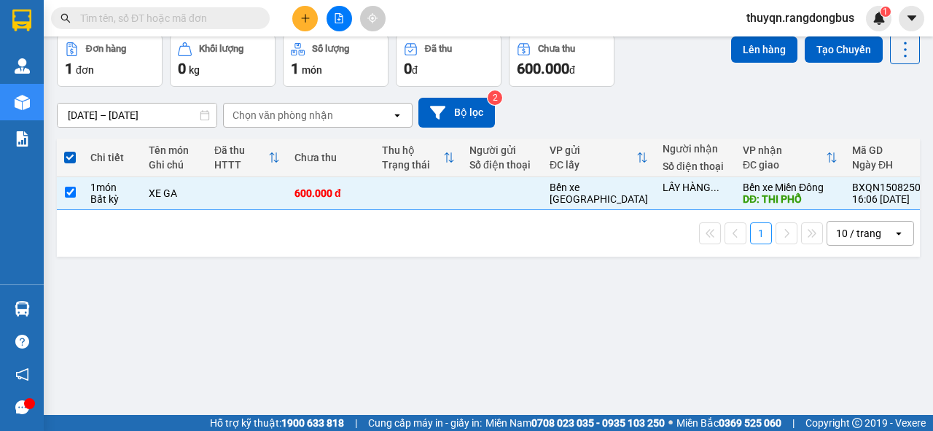
scroll to position [0, 0]
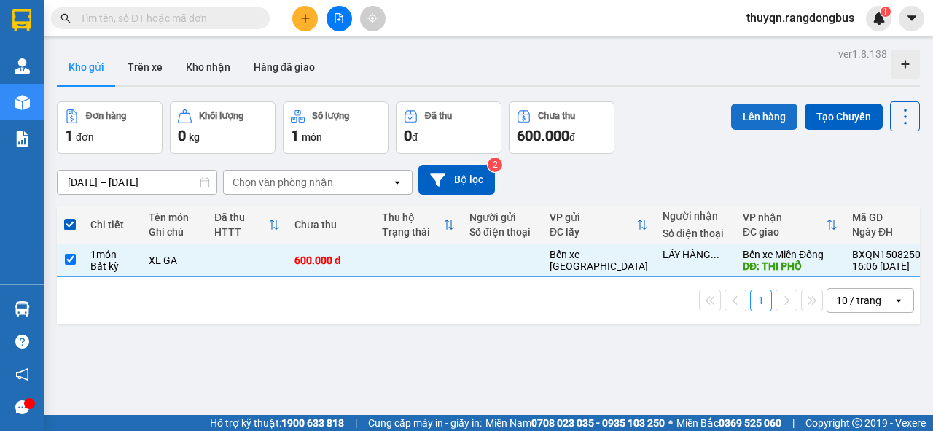
click at [752, 117] on button "Lên hàng" at bounding box center [764, 117] width 66 height 26
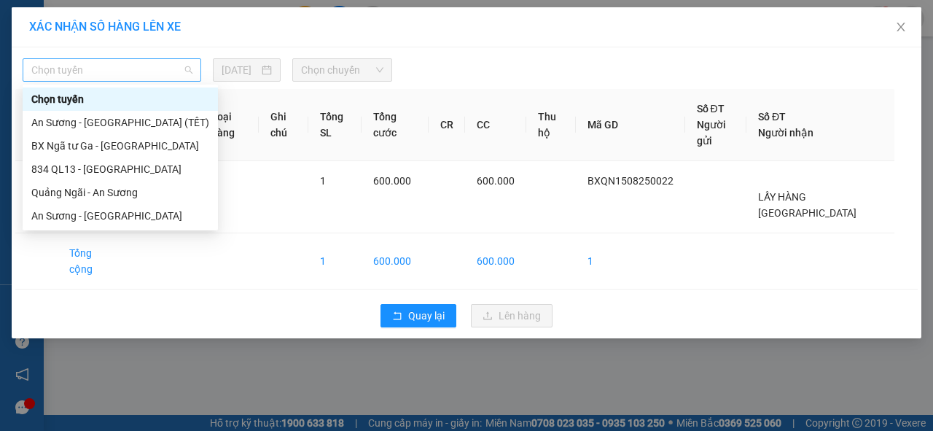
click at [97, 72] on span "Chọn tuyến" at bounding box center [111, 70] width 161 height 22
click at [79, 190] on div "Quảng Ngãi - An Sương" at bounding box center [120, 192] width 178 height 16
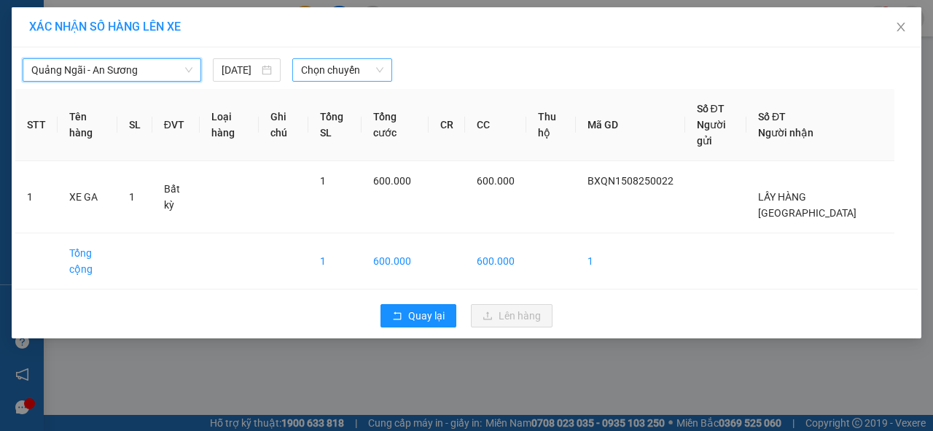
click at [326, 69] on span "Chọn chuyến" at bounding box center [342, 70] width 82 height 22
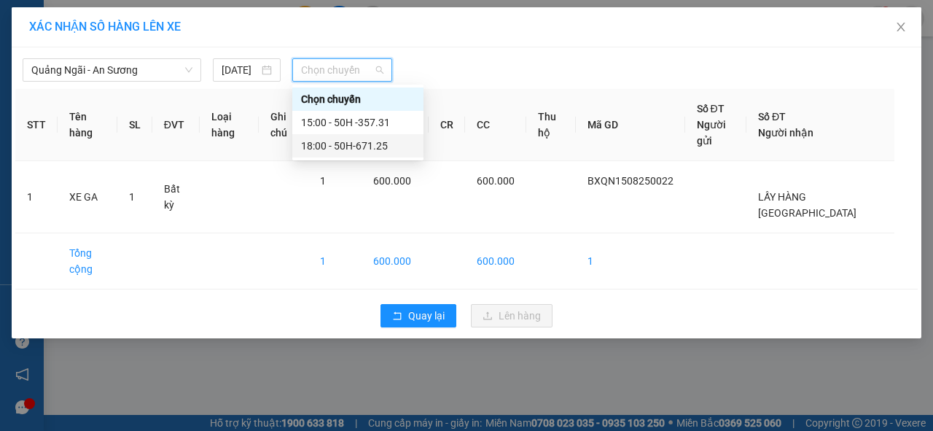
click at [366, 146] on div "18:00 - 50H-671.25" at bounding box center [358, 146] width 114 height 16
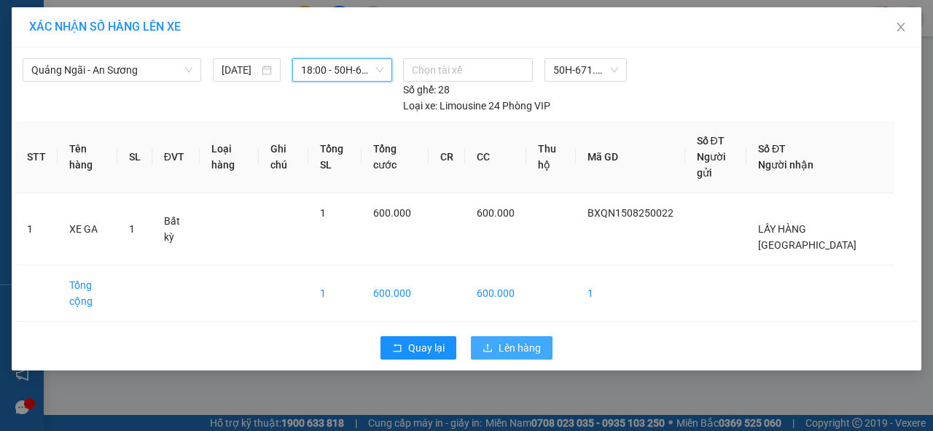
click at [526, 345] on span "Lên hàng" at bounding box center [520, 348] width 42 height 16
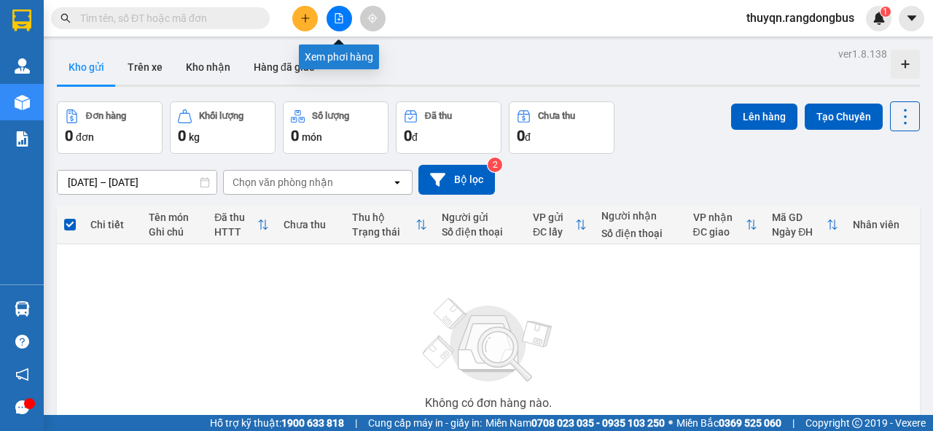
click at [335, 18] on icon "file-add" at bounding box center [339, 18] width 10 height 10
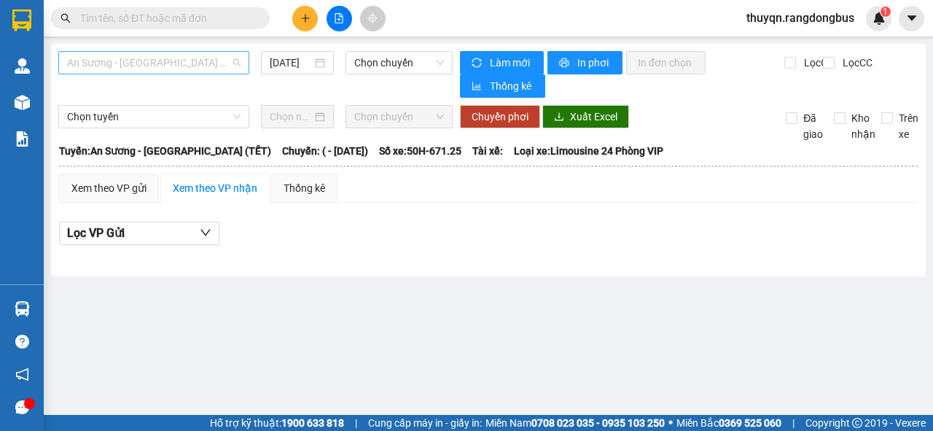
click at [160, 58] on span "An Sương - [GEOGRAPHIC_DATA] (TẾT)" at bounding box center [153, 63] width 173 height 22
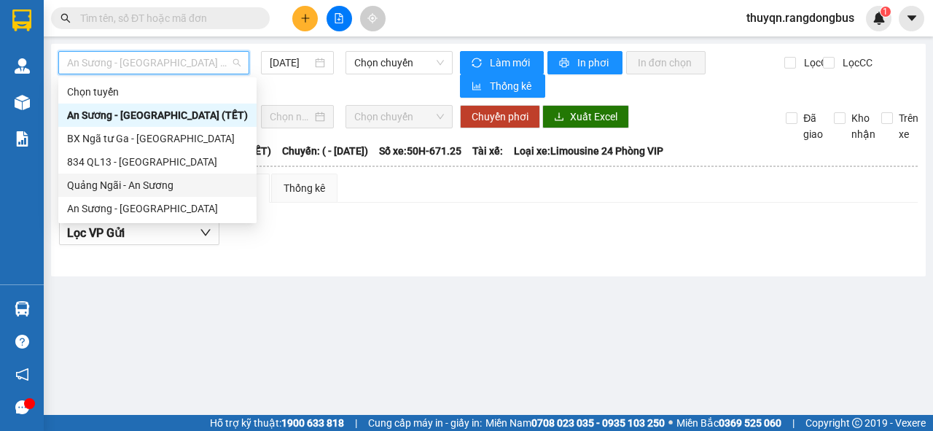
click at [131, 186] on div "Quảng Ngãi - An Sương" at bounding box center [157, 185] width 181 height 16
type input "[DATE]"
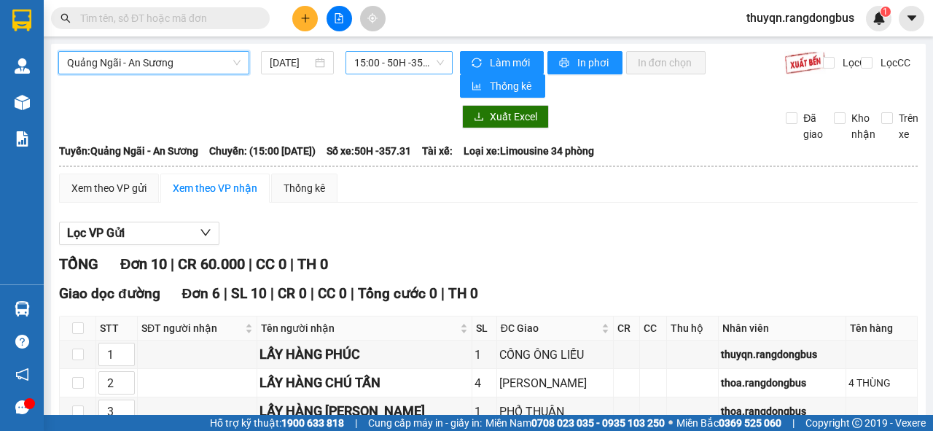
click at [384, 63] on span "15:00 - 50H -357.31" at bounding box center [398, 63] width 89 height 22
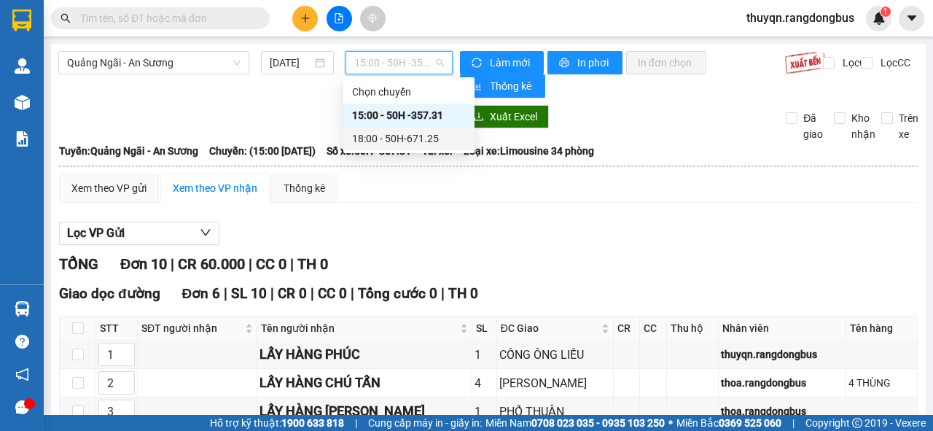
click at [418, 144] on div "18:00 - 50H-671.25" at bounding box center [409, 138] width 114 height 16
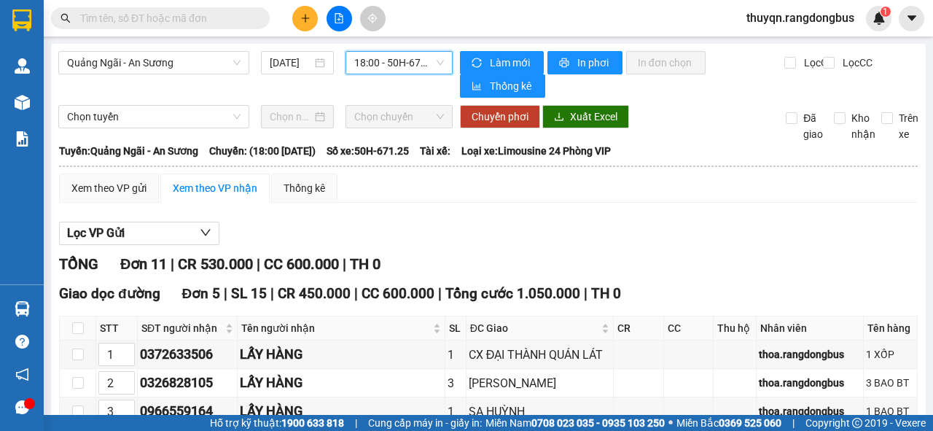
scroll to position [175, 0]
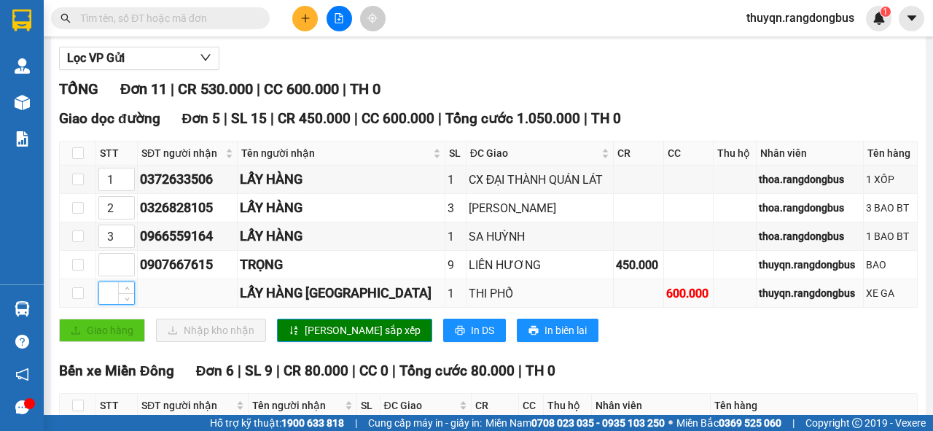
click at [107, 287] on input at bounding box center [116, 293] width 35 height 22
type input "2"
type input "3"
click at [125, 202] on icon "up" at bounding box center [127, 204] width 5 height 5
type input "4"
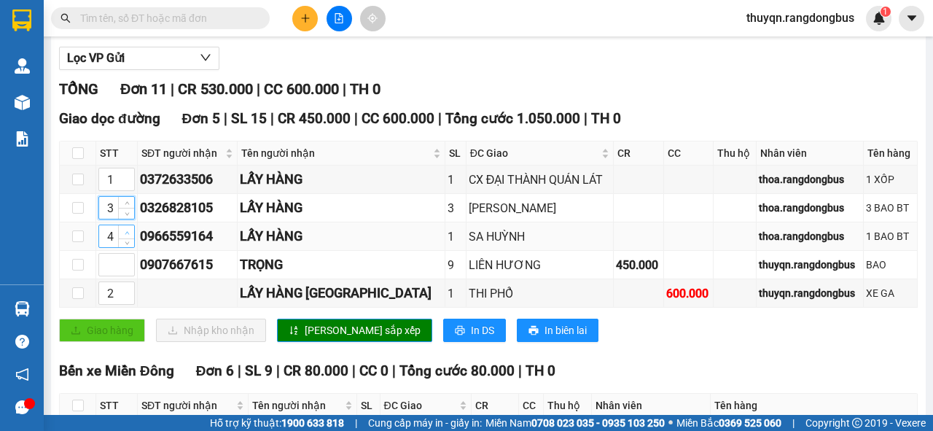
click at [128, 231] on icon "up" at bounding box center [127, 232] width 5 height 5
click at [307, 329] on span "[PERSON_NAME] sắp xếp" at bounding box center [363, 330] width 116 height 16
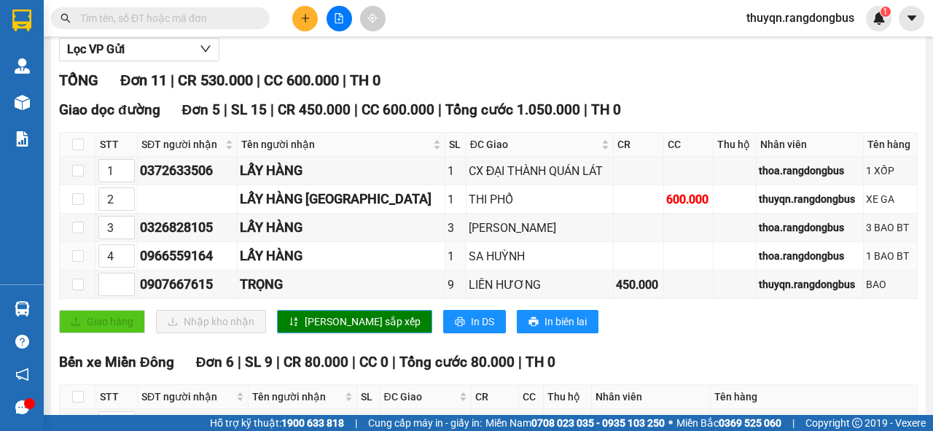
scroll to position [0, 0]
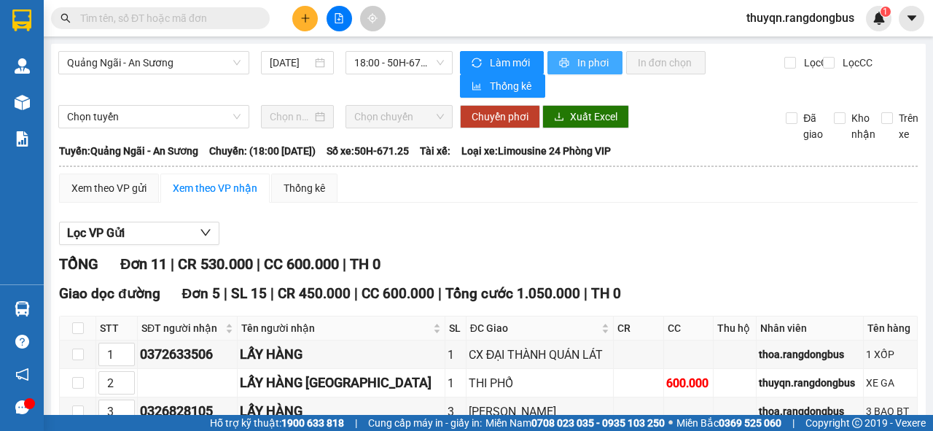
click at [589, 61] on span "In phơi" at bounding box center [594, 63] width 34 height 16
